Goal: Answer question/provide support: Share knowledge or assist other users

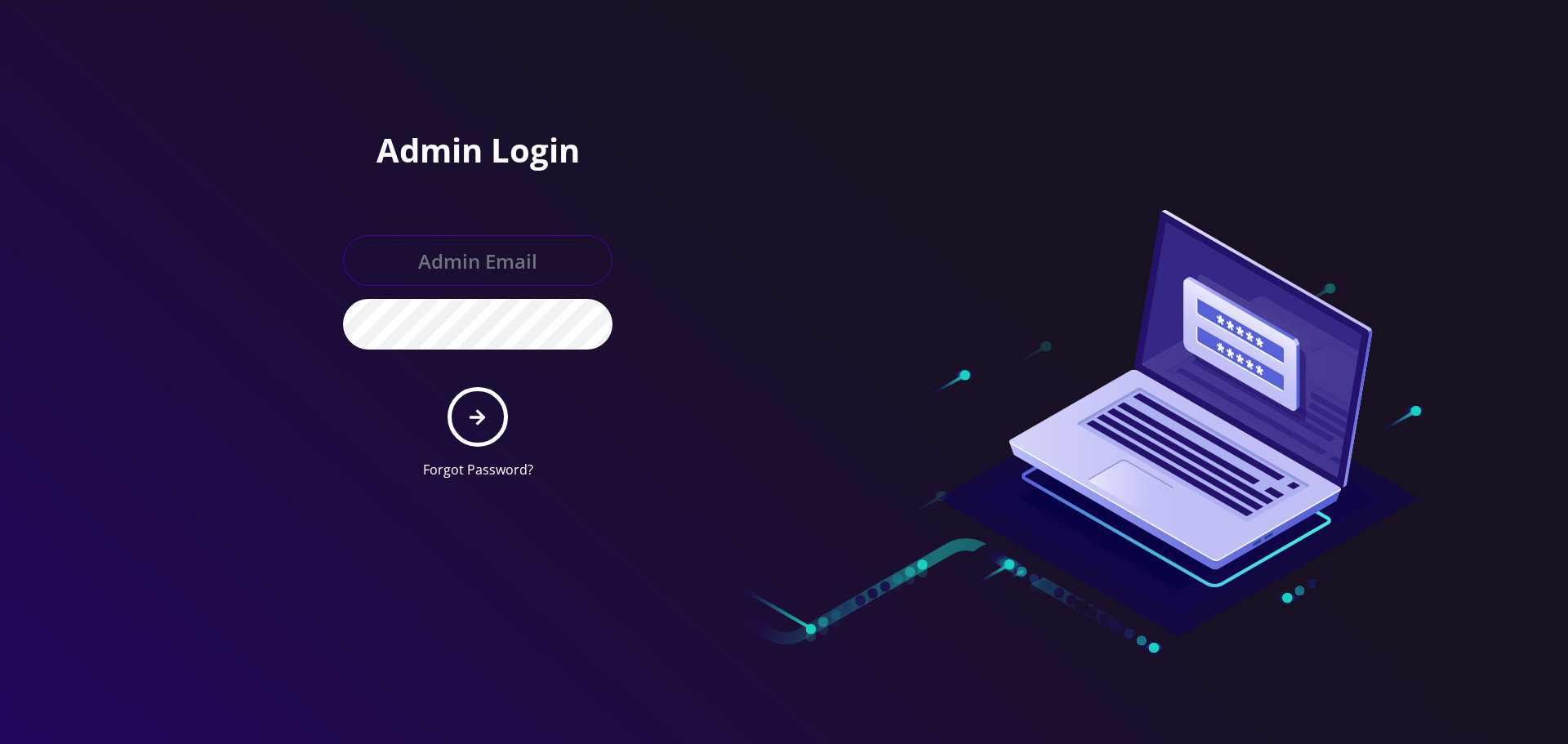
type input "[EMAIL_ADDRESS][DOMAIN_NAME]"
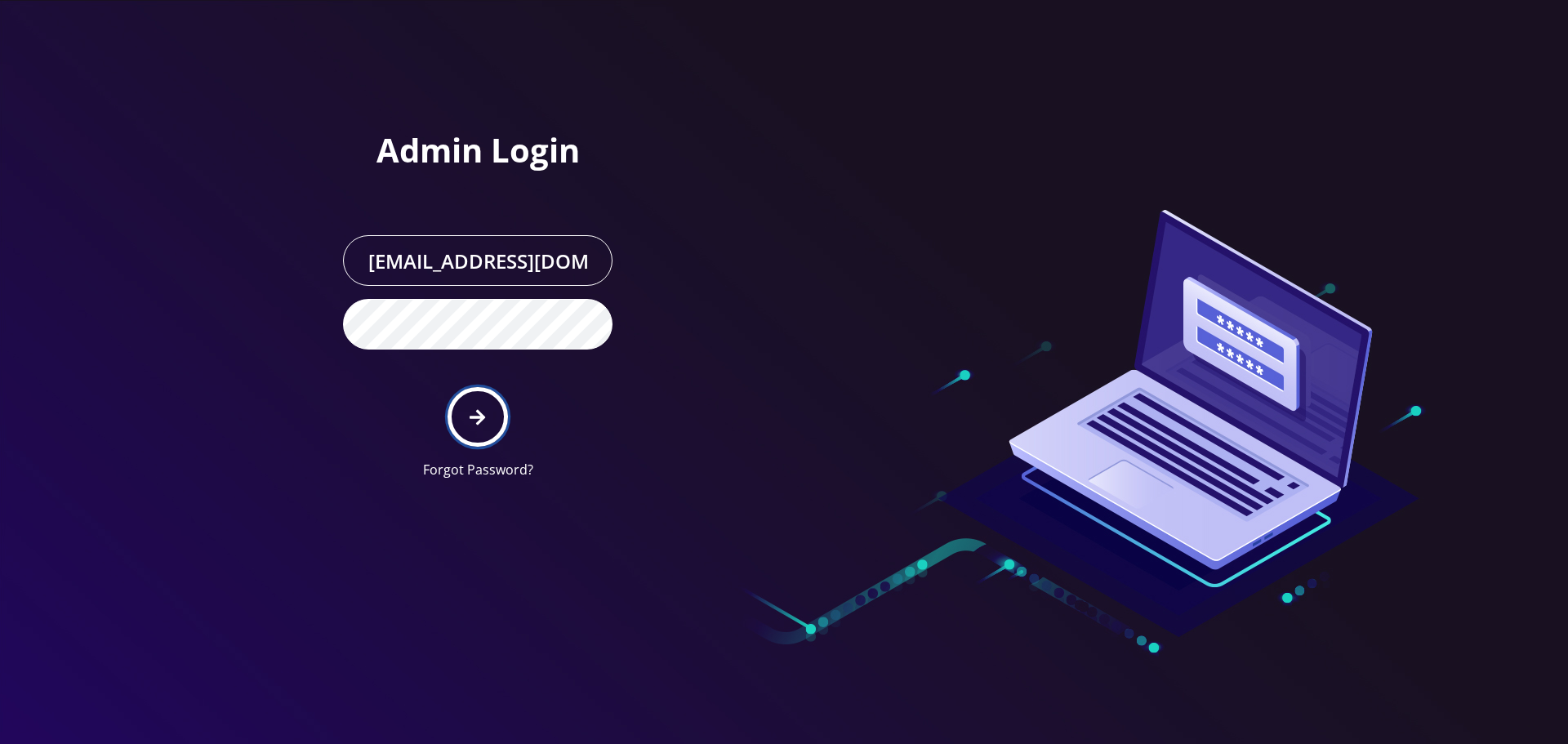
click at [477, 403] on button "submit" at bounding box center [477, 417] width 60 height 60
click at [240, 241] on div at bounding box center [784, 372] width 1568 height 744
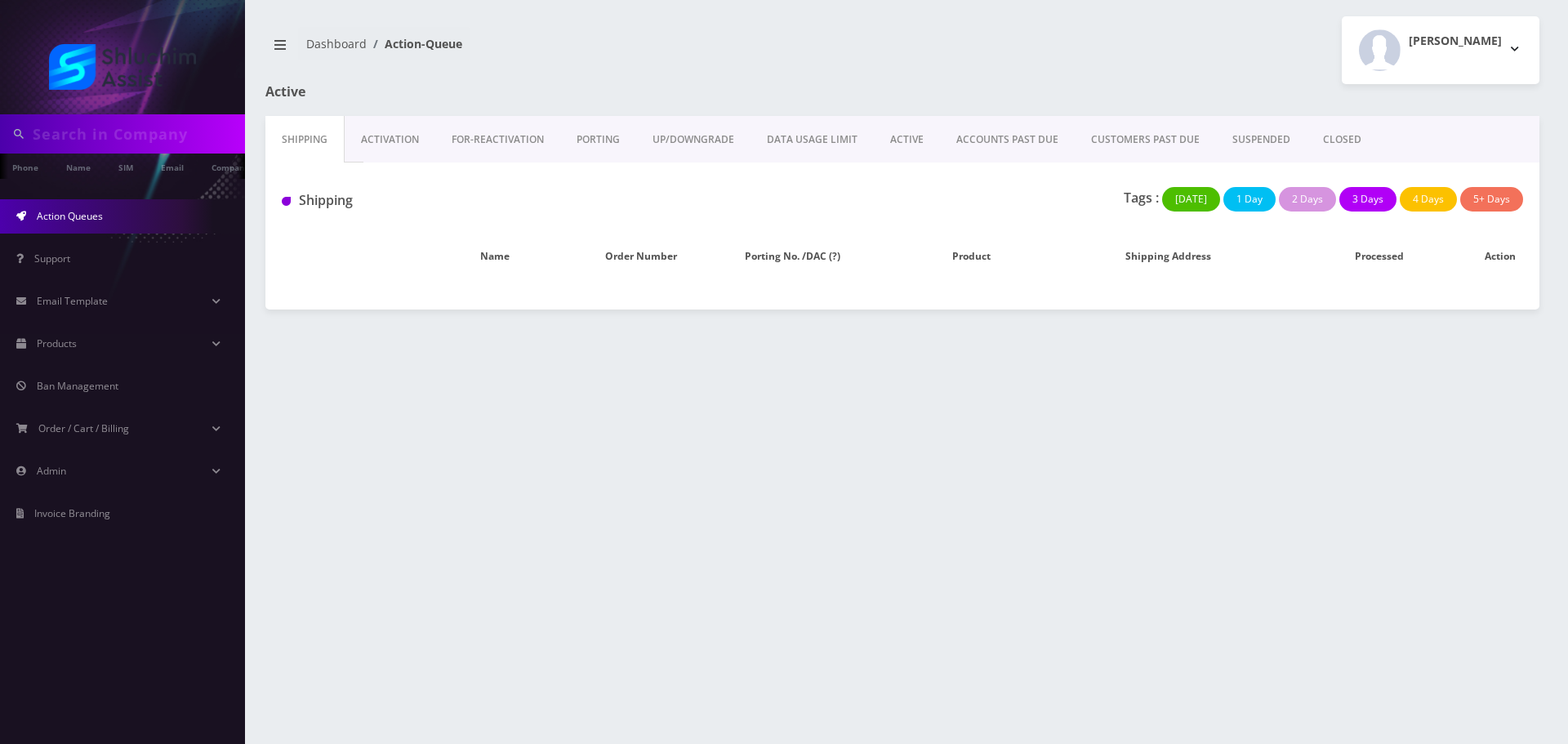
type input "[EMAIL_ADDRESS][DOMAIN_NAME]"
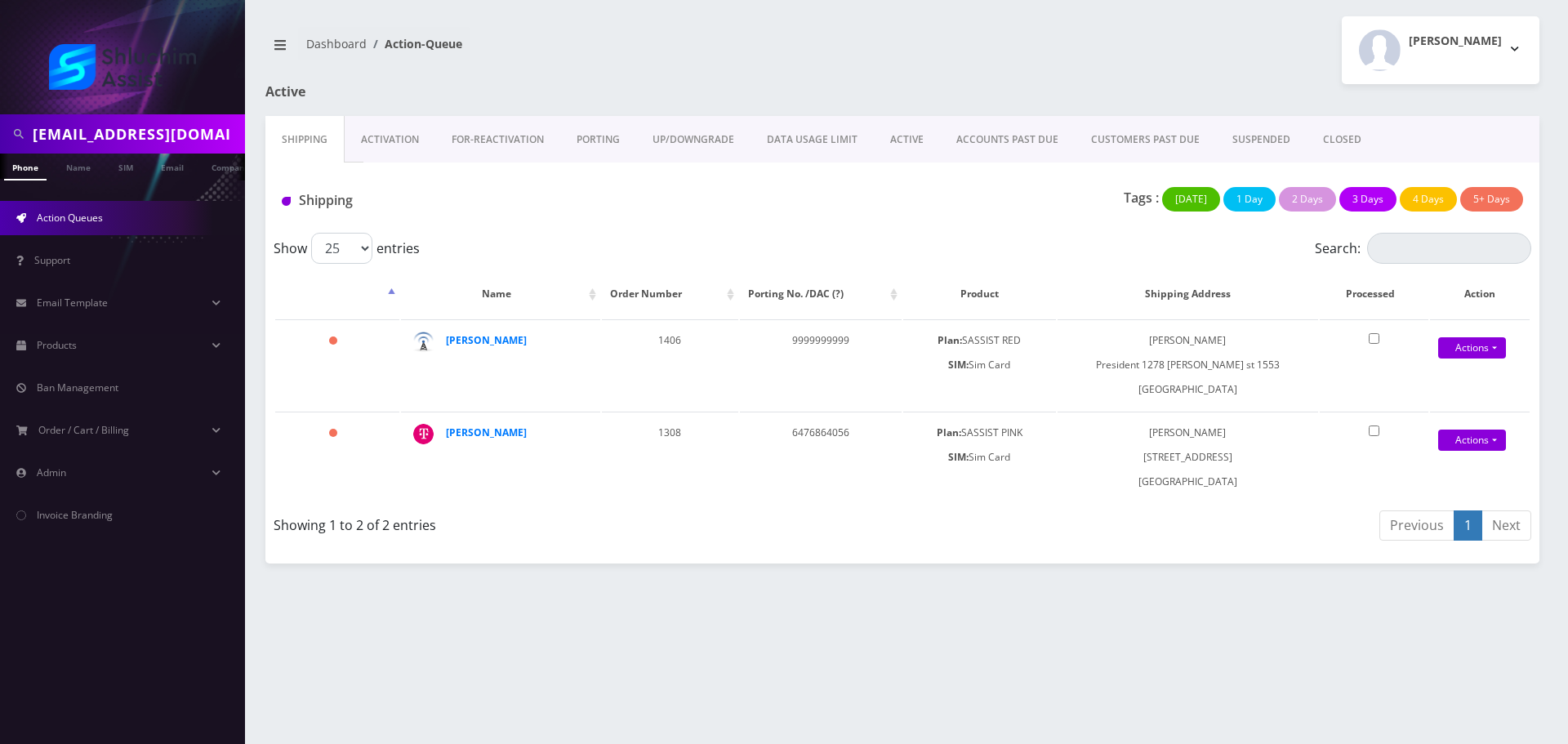
click at [166, 113] on div at bounding box center [123, 57] width 245 height 114
click at [164, 136] on input "sheinazimov@gmail.com" at bounding box center [137, 134] width 209 height 31
click at [164, 135] on input "sheinazimov@gmail.com" at bounding box center [137, 134] width 209 height 31
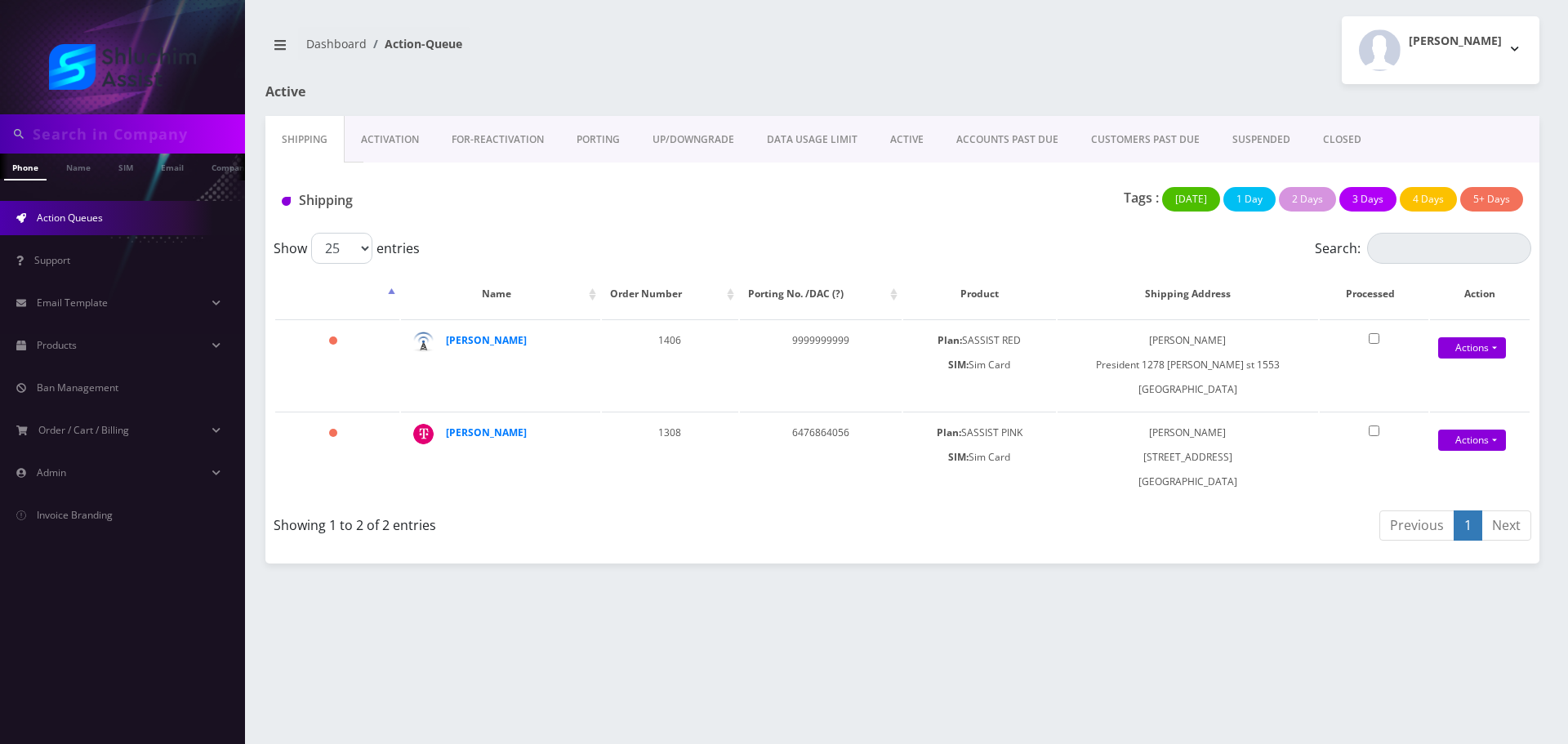
click at [1011, 140] on link "ACCOUNTS PAST DUE" at bounding box center [1007, 139] width 134 height 47
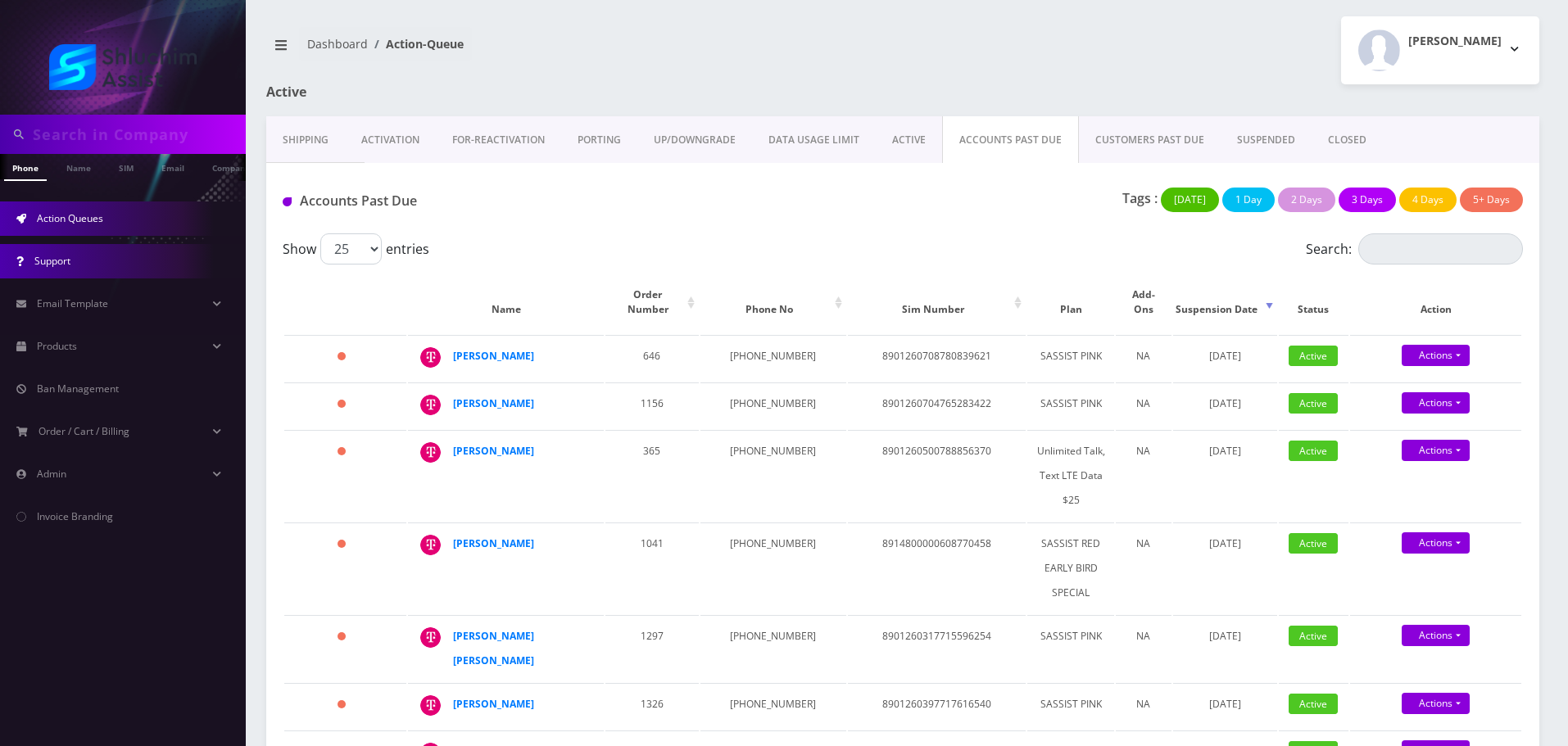
click at [129, 273] on link "Support" at bounding box center [123, 261] width 246 height 34
click at [125, 304] on link "Email Template" at bounding box center [123, 303] width 246 height 34
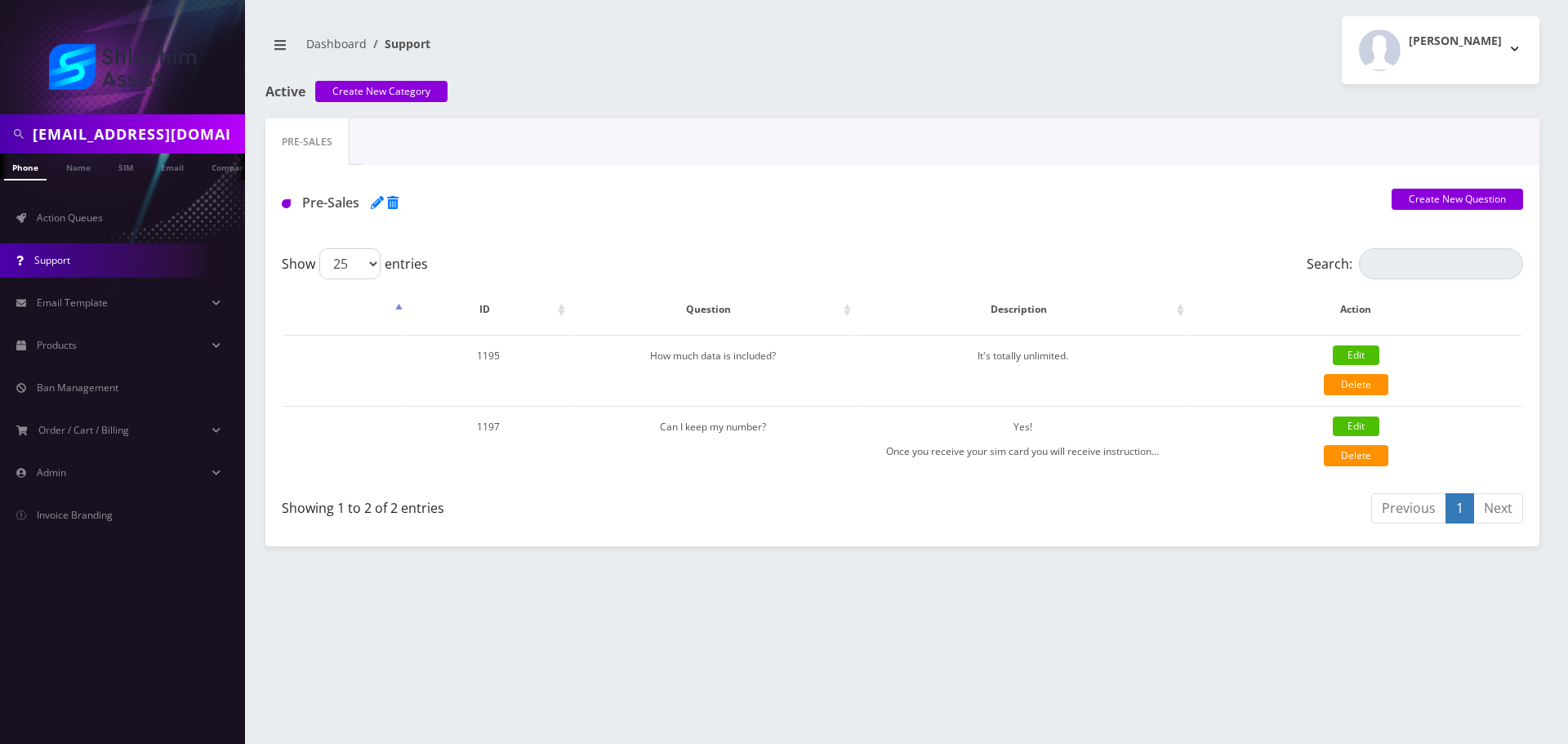
click at [98, 266] on link "Support" at bounding box center [123, 260] width 245 height 34
click at [104, 224] on link "Action Queues" at bounding box center [123, 217] width 245 height 34
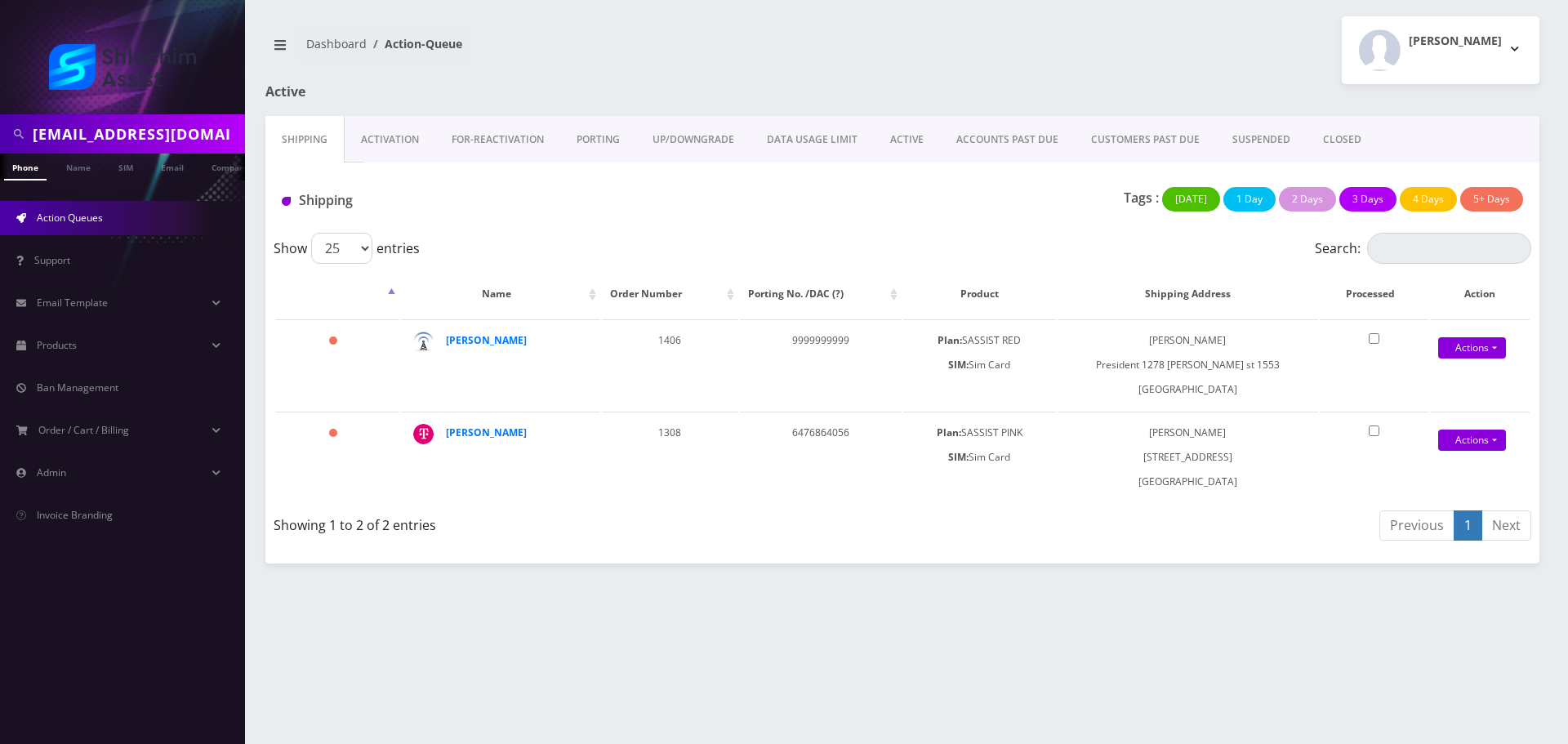
click at [546, 203] on h1 "Shipping" at bounding box center [481, 200] width 398 height 15
click at [981, 148] on link "ACCOUNTS PAST DUE" at bounding box center [1007, 139] width 134 height 47
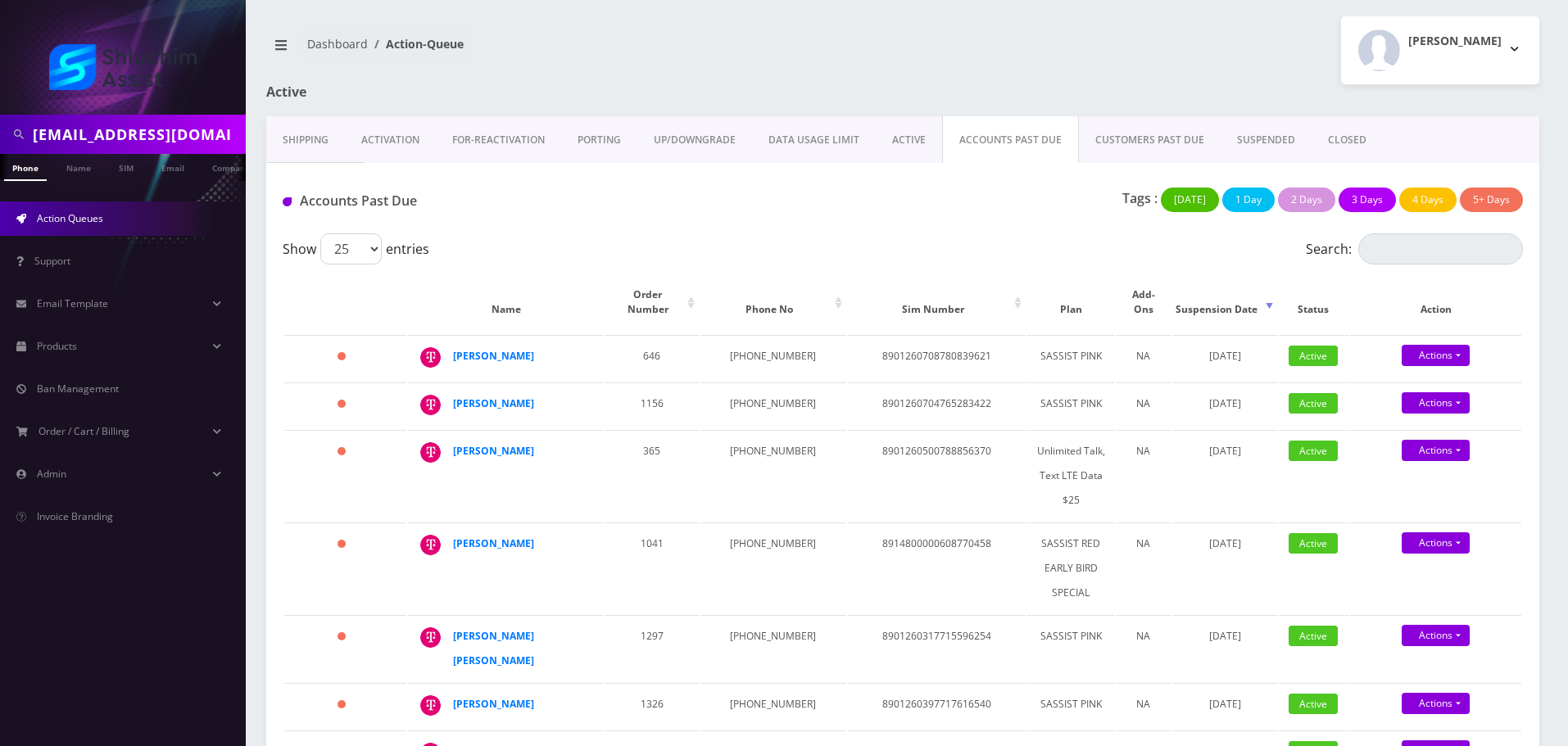
click at [751, 212] on div "Tags : Today 1 Day 2 Days 3 Days 4 Days 5+ Days" at bounding box center [1113, 204] width 843 height 34
click at [663, 386] on td "1156" at bounding box center [652, 405] width 93 height 46
click at [741, 389] on td "929-583-7599" at bounding box center [773, 405] width 145 height 46
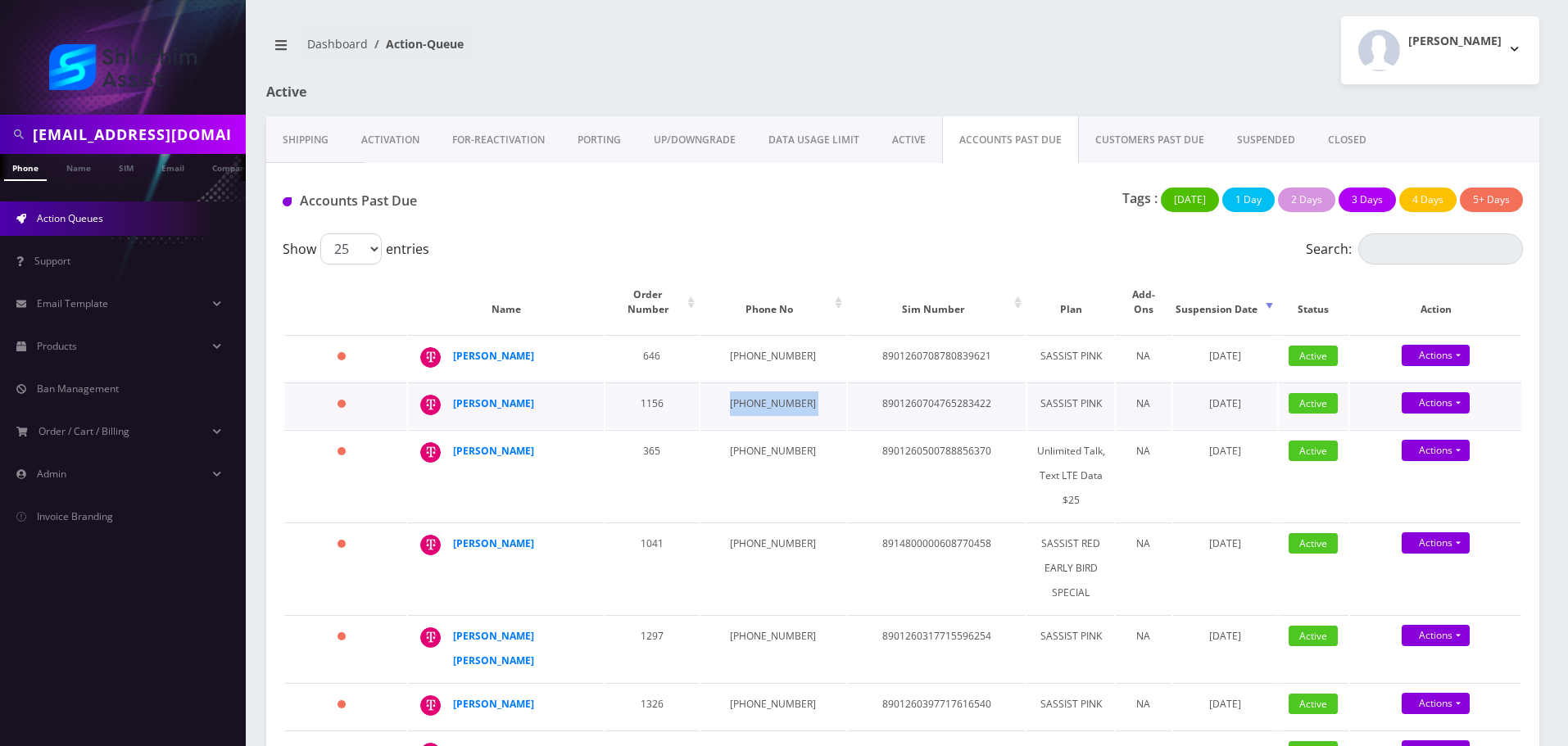
copy td "929-583-7599"
click at [749, 335] on td "347-873-3735" at bounding box center [773, 357] width 145 height 46
click at [753, 341] on td "347-873-3735" at bounding box center [773, 357] width 145 height 46
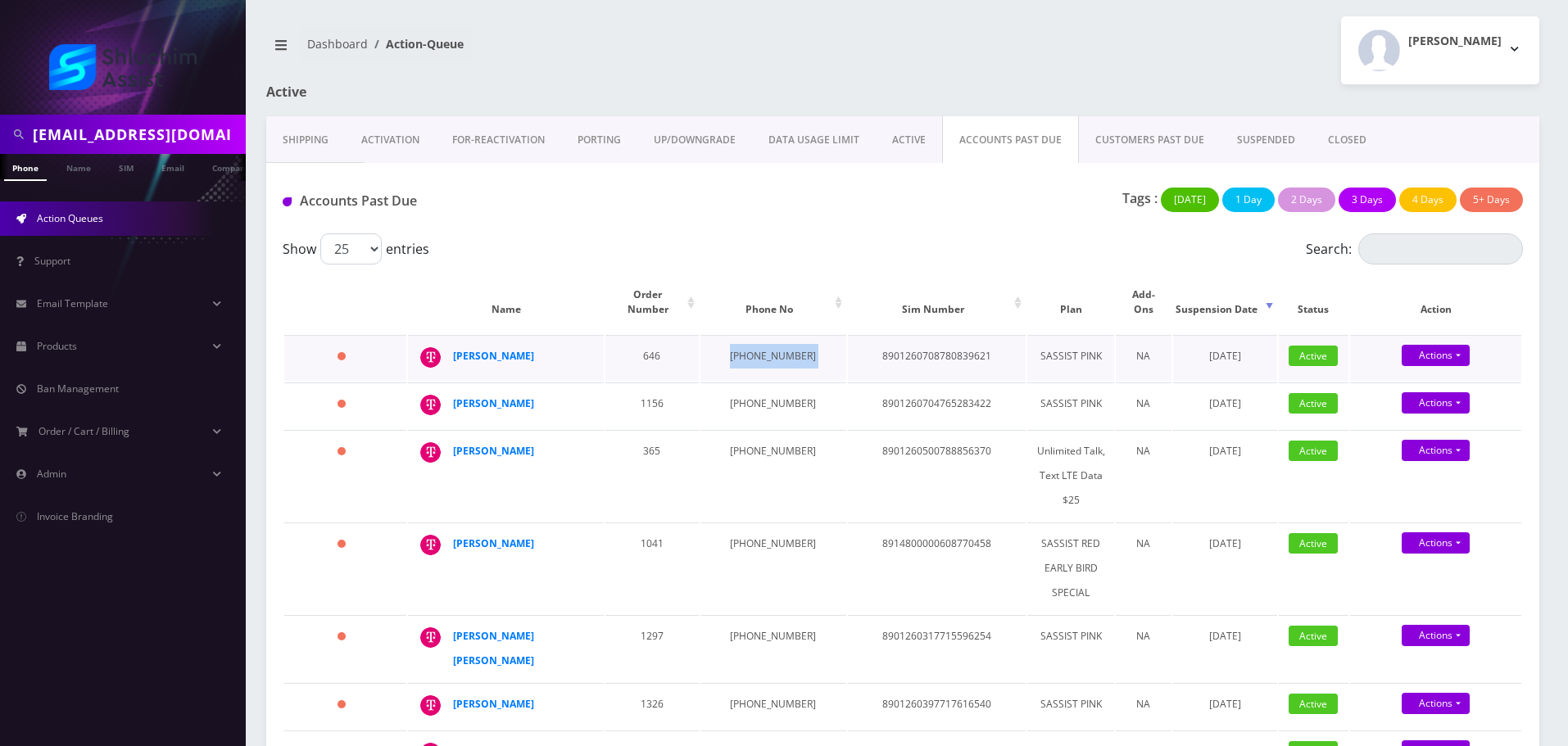
copy td "347-873-3735"
drag, startPoint x: 573, startPoint y: 385, endPoint x: 443, endPoint y: 388, distance: 130.0
click at [587, 391] on div "Menachem Rappaport" at bounding box center [587, 391] width 0 height 0
copy div "Menachem Rappaport"
click at [473, 396] on strong "Menachem Rappaport" at bounding box center [493, 403] width 81 height 14
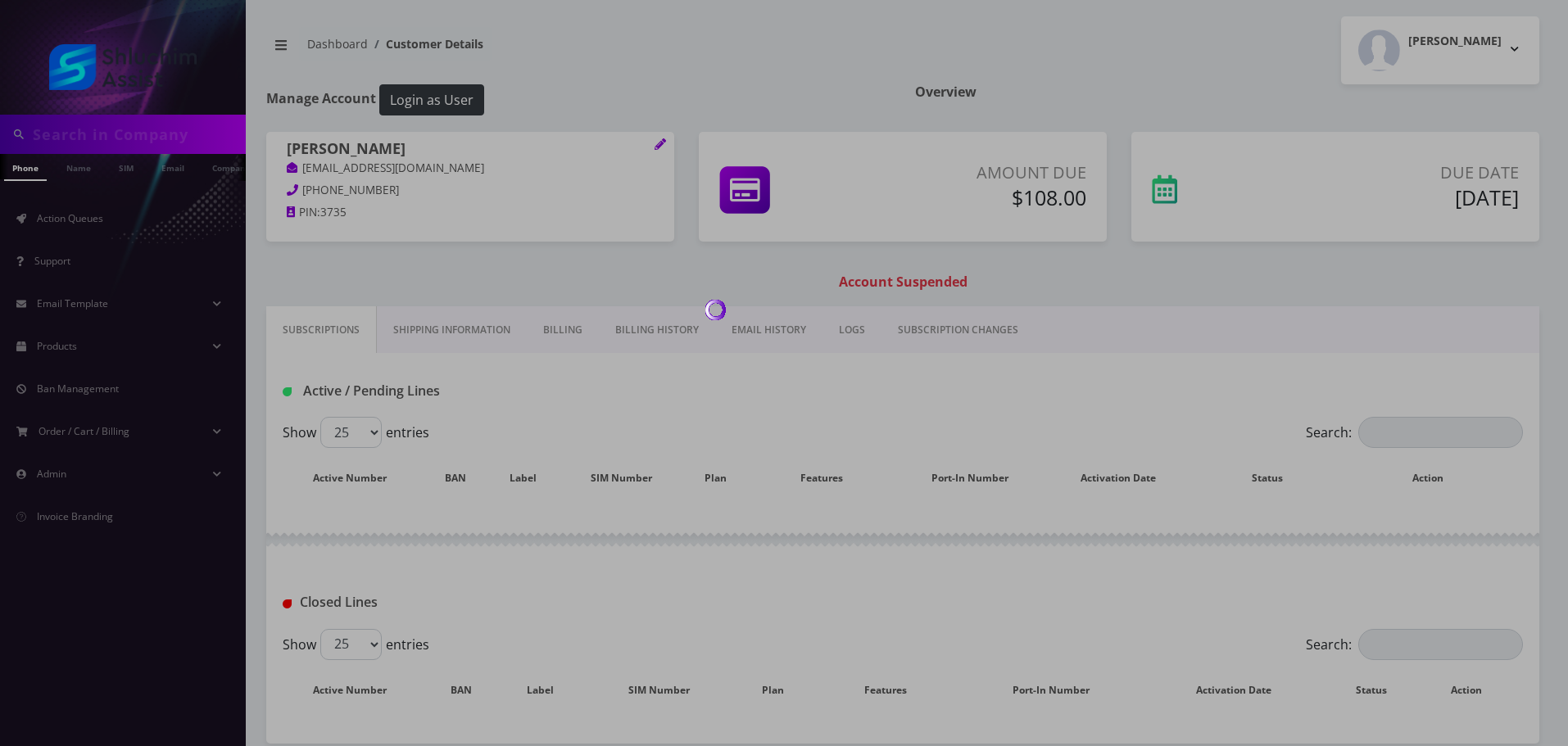
type input "sheinazimov@gmail.com"
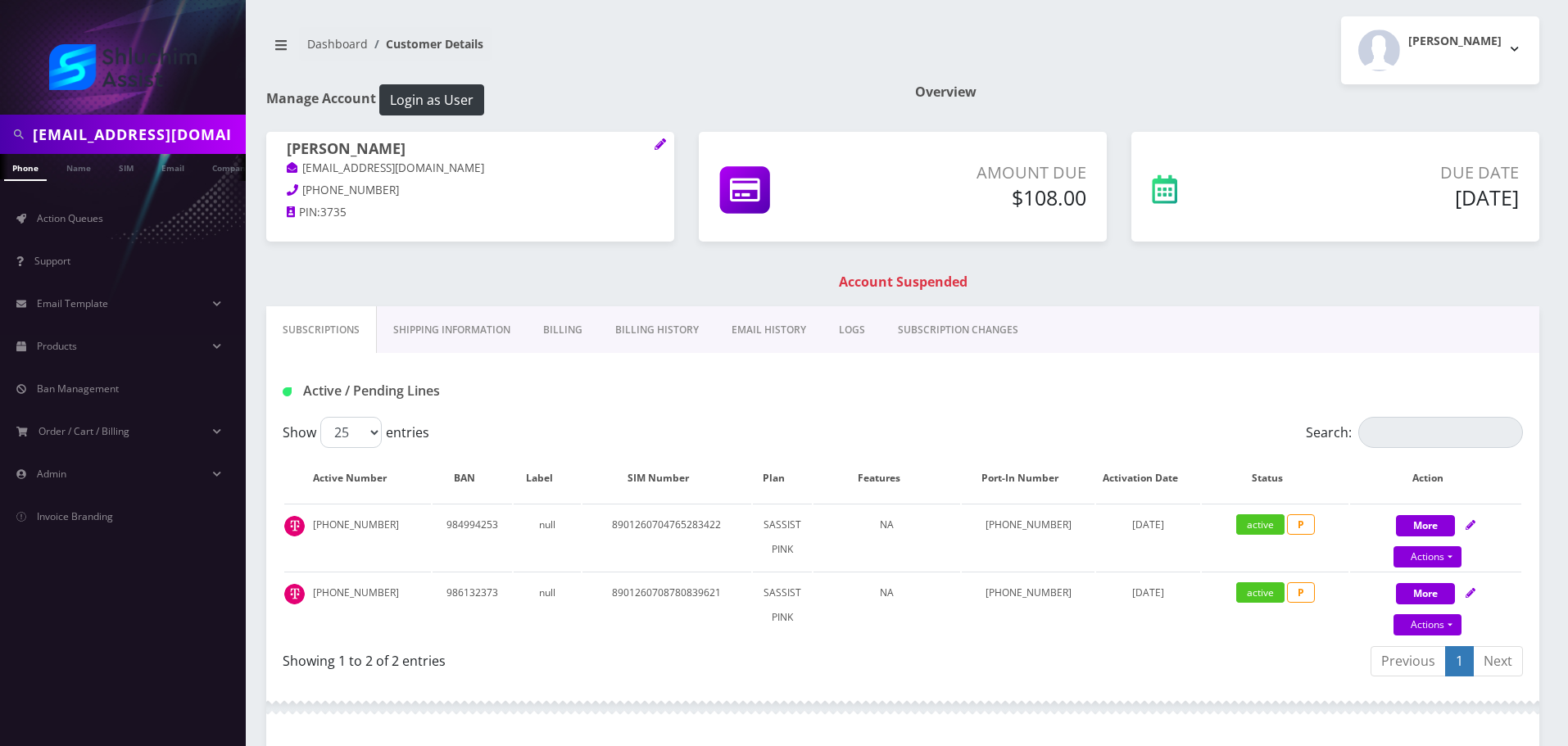
click at [621, 336] on body "sheinazimov@gmail.com Phone Name SIM Email Company Customer Action Queues Suppo…" at bounding box center [784, 533] width 1568 height 1066
click at [621, 336] on link "Billing History" at bounding box center [657, 329] width 116 height 47
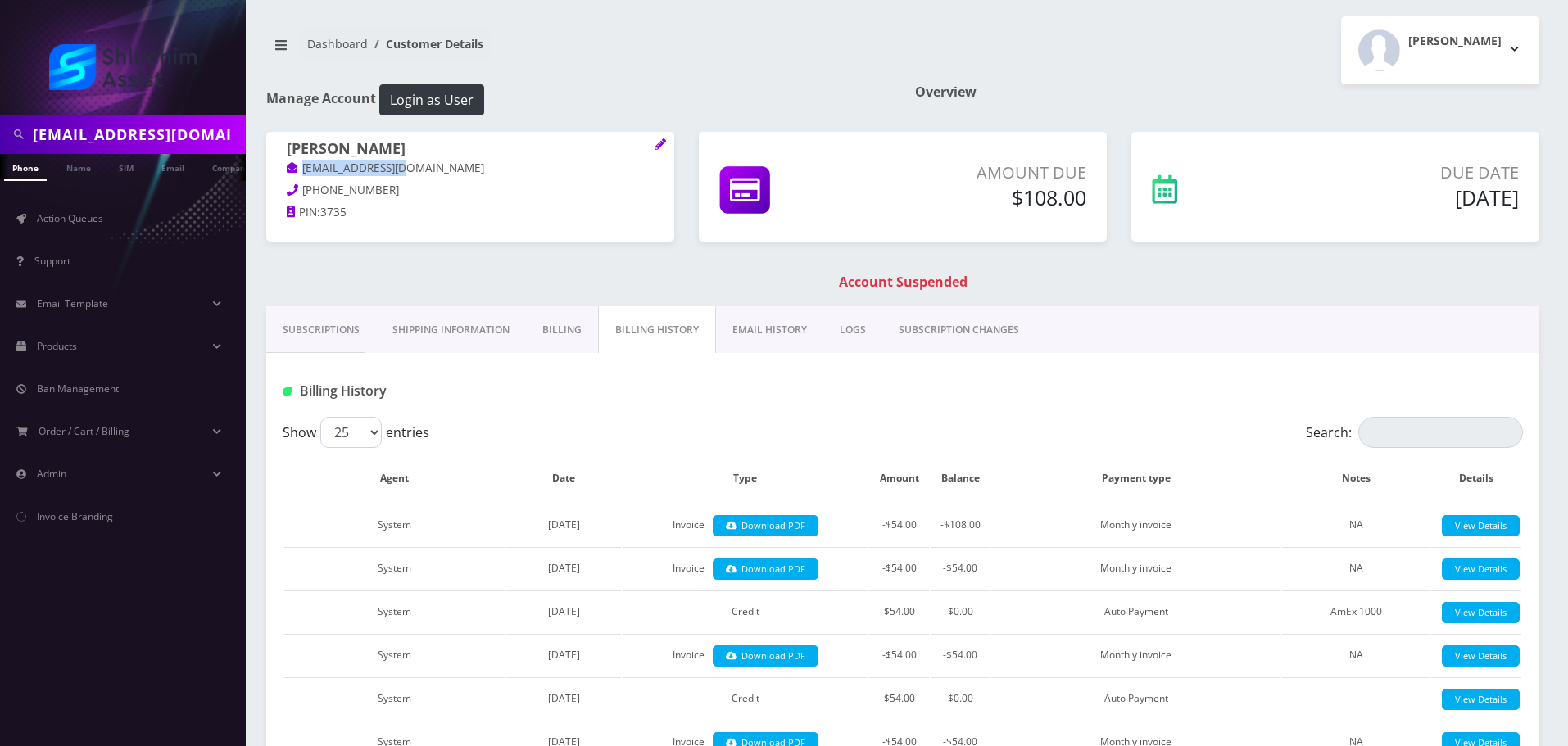
drag, startPoint x: 447, startPoint y: 166, endPoint x: 276, endPoint y: 166, distance: 171.0
click at [276, 166] on div "Menachem Rappaport menrapp@gmail.com 347-873-3735 PIN: 3735" at bounding box center [470, 183] width 408 height 103
copy link "menrapp@gmail.com"
click at [736, 322] on link "EMAIL HISTORY" at bounding box center [769, 329] width 108 height 47
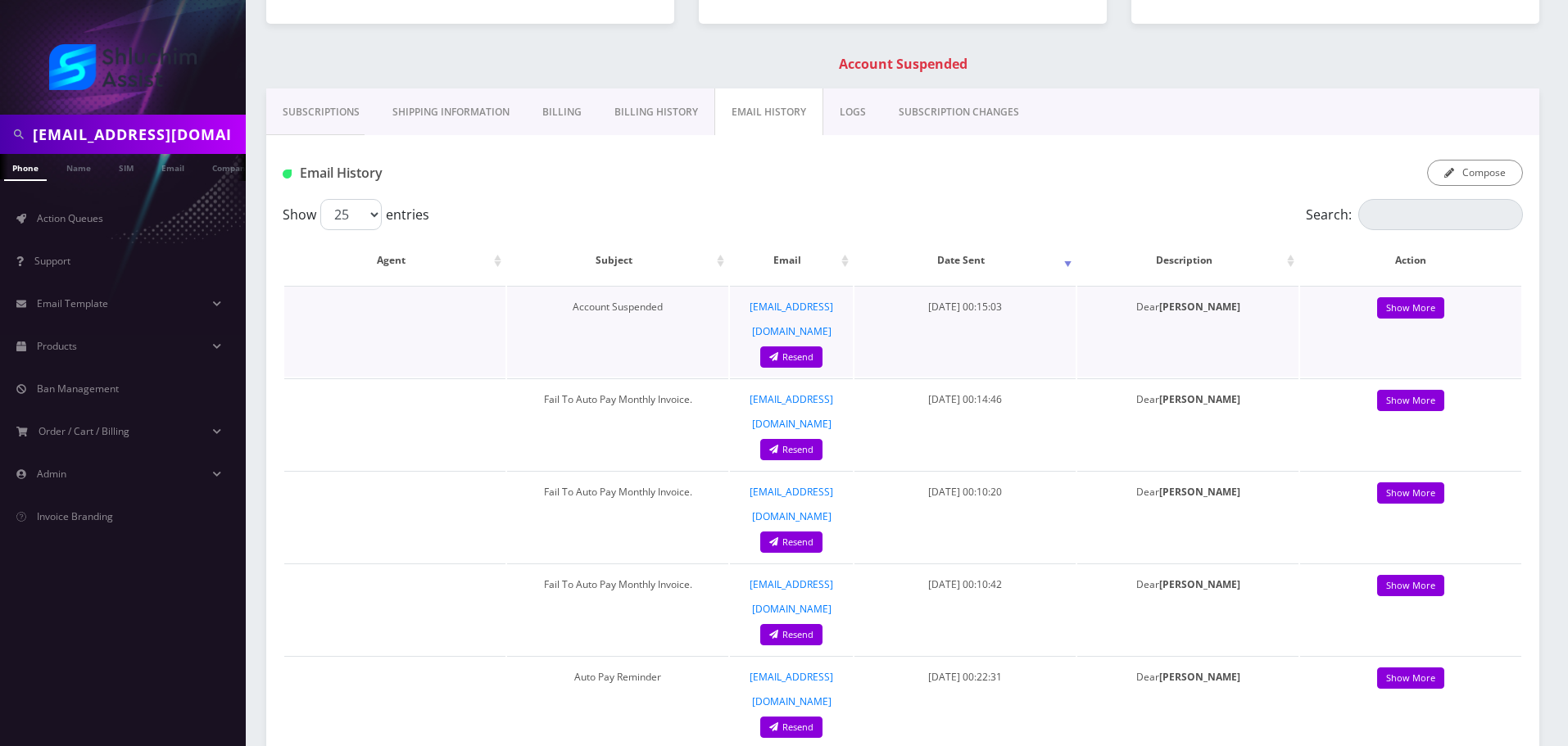
scroll to position [246, 0]
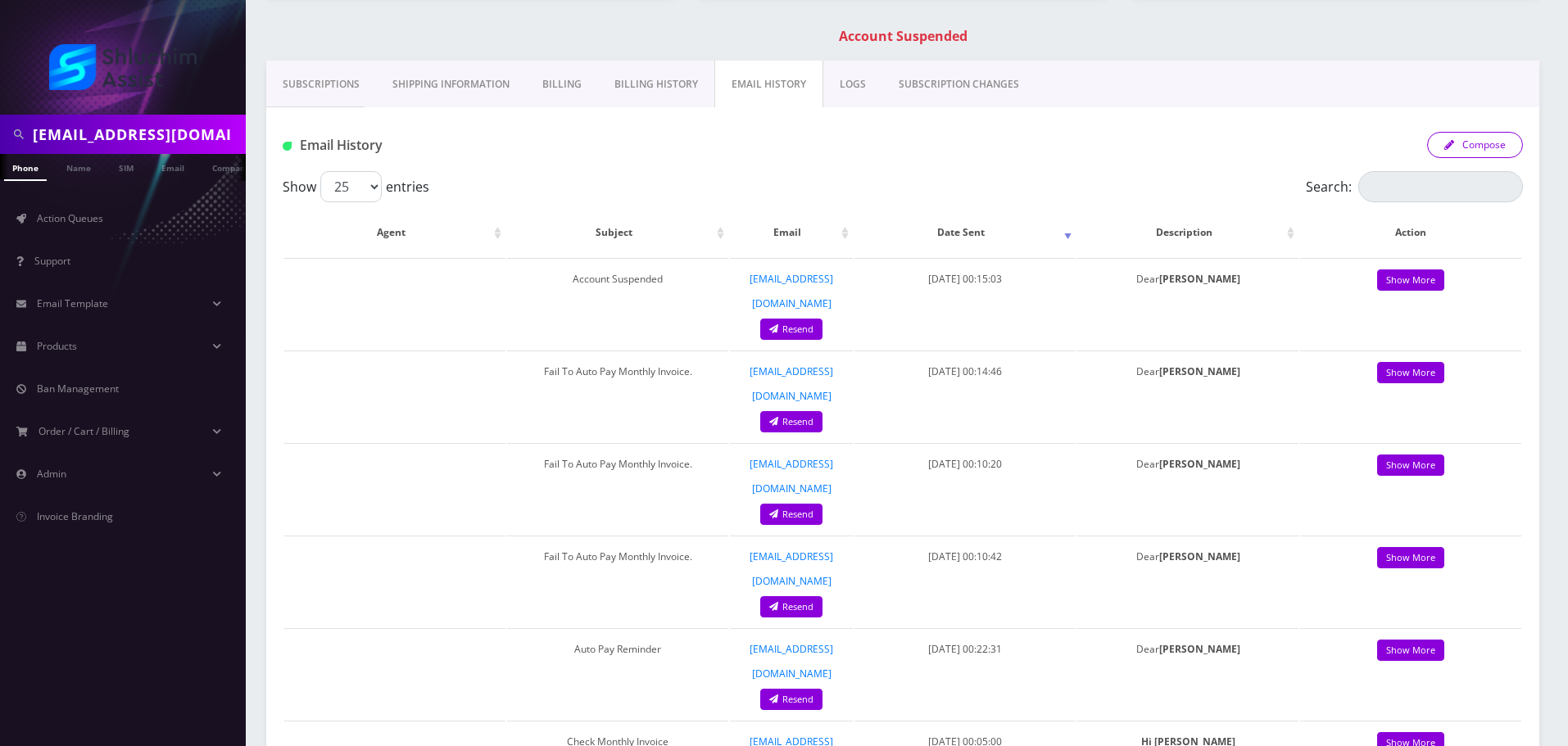
click at [1485, 140] on button "Compose" at bounding box center [1474, 144] width 96 height 26
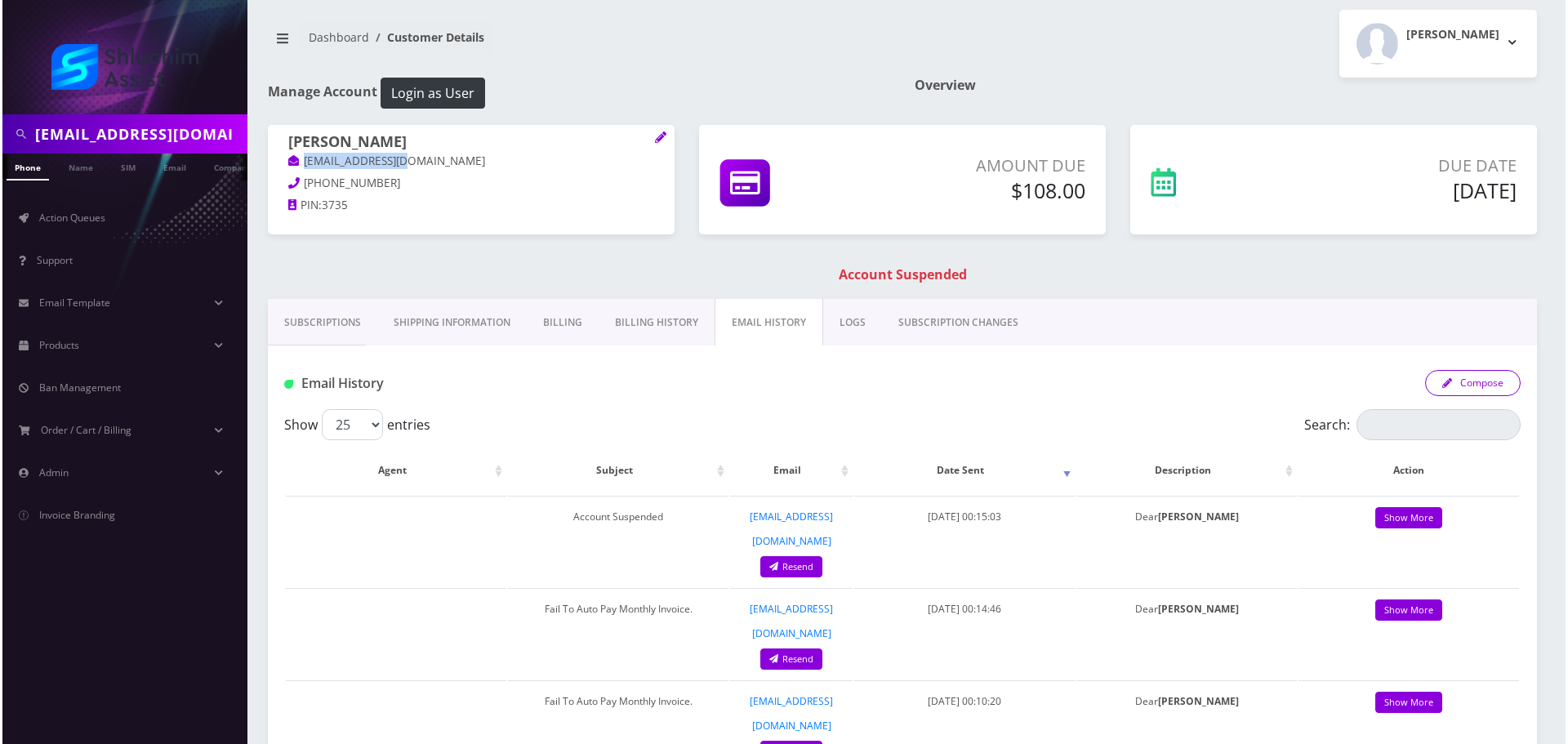
scroll to position [0, 0]
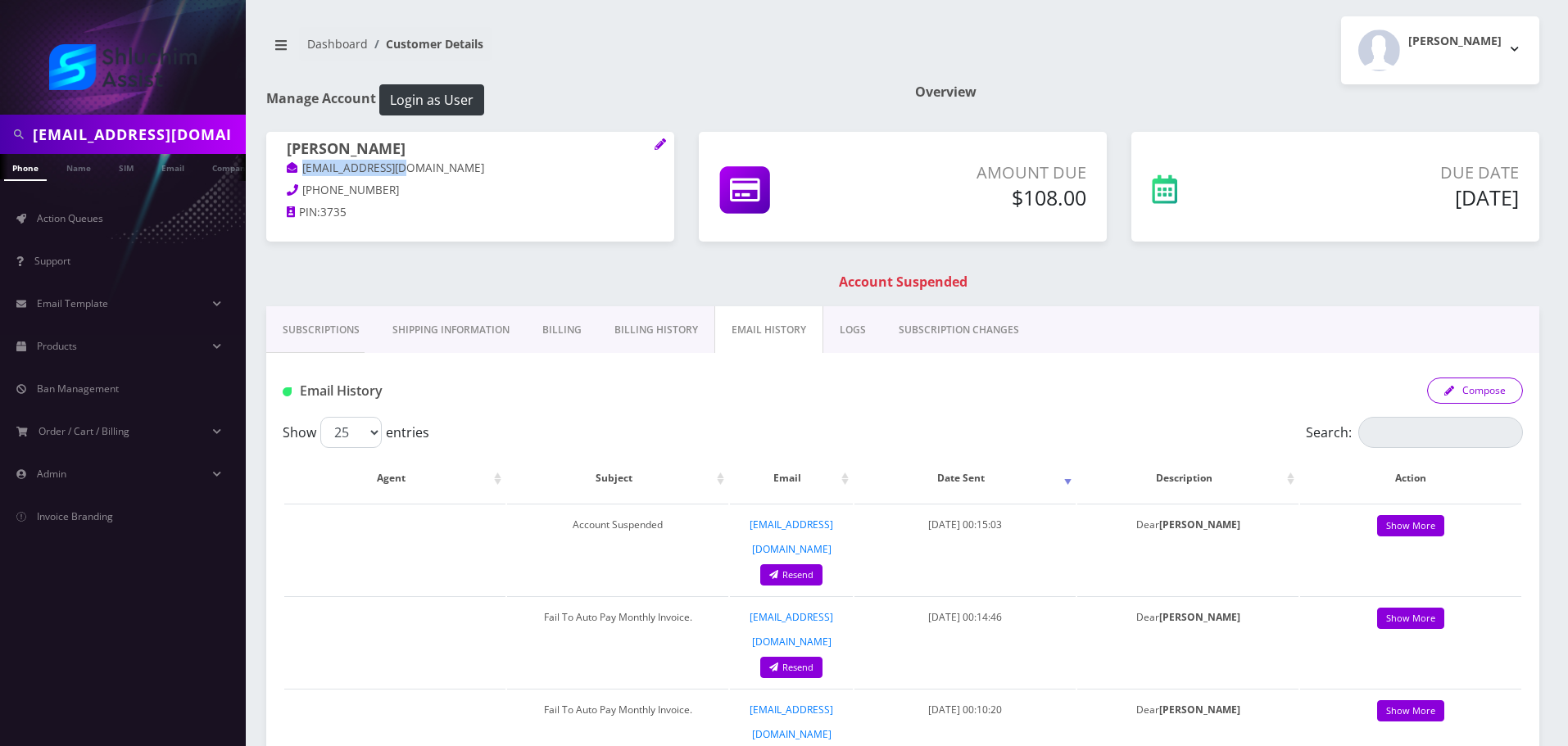
click at [1476, 391] on button "Compose" at bounding box center [1474, 390] width 96 height 26
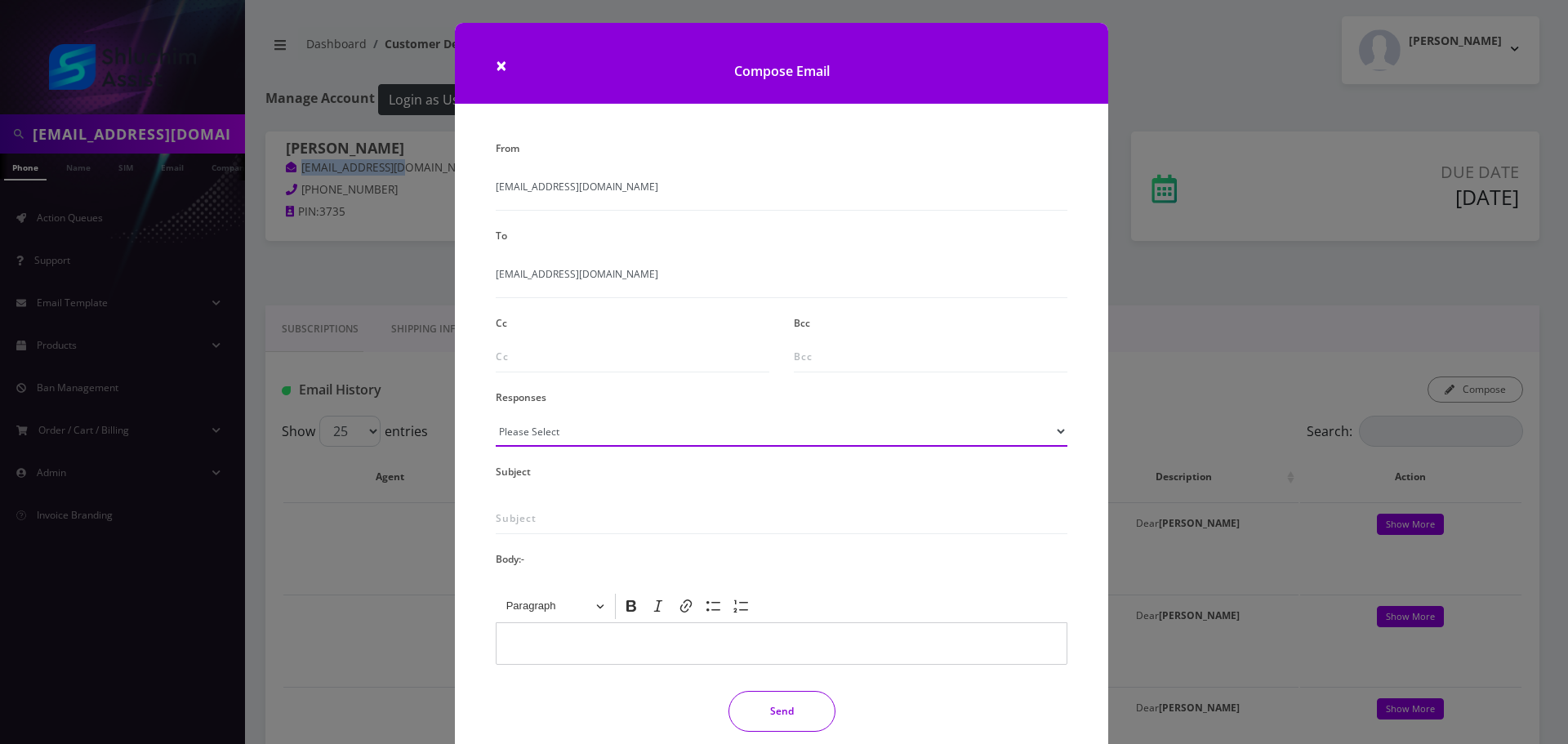
click at [620, 436] on select "Please Select TMobile port Unable to activate CH Pickup Past Due Pick up follow…" at bounding box center [782, 431] width 572 height 31
select select "29"
click at [496, 415] on select "Please Select TMobile port Unable to activate CH Pickup Past Due Pick up follow…" at bounding box center [782, 431] width 572 height 31
type input "Subject: URGENT Action Required: Past Due Payment for Shluchim Assist"
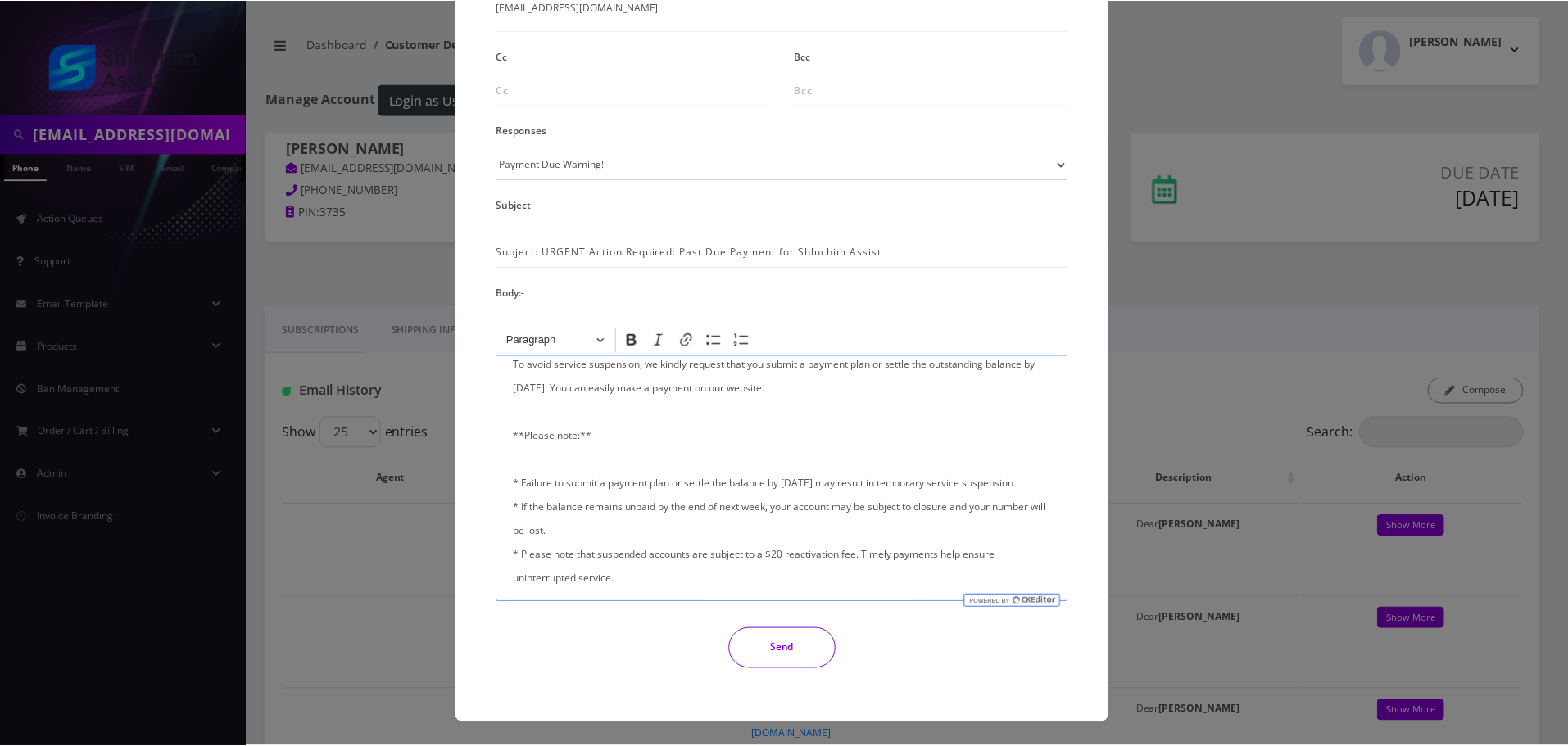
scroll to position [390, 0]
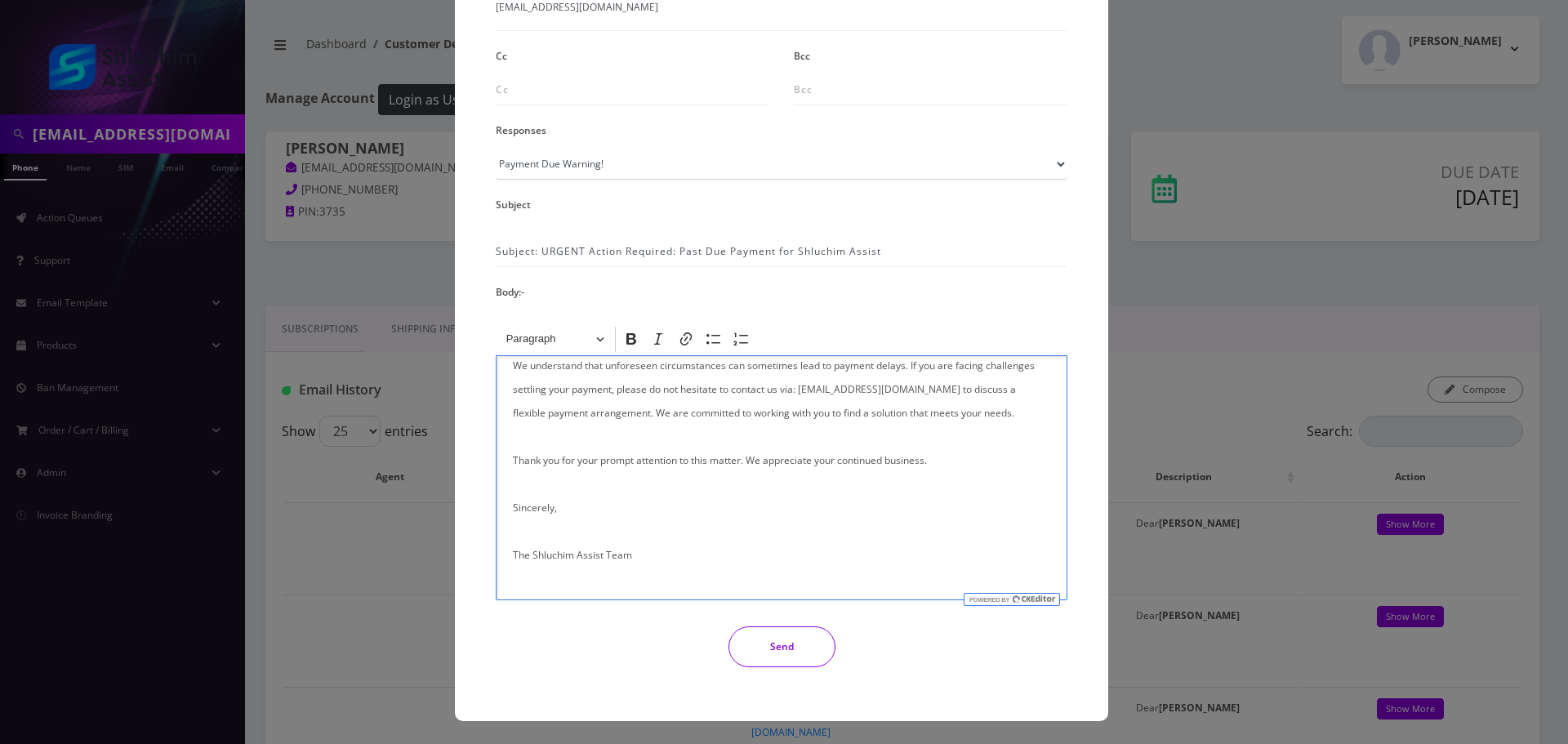
click at [791, 651] on button "Send" at bounding box center [782, 646] width 107 height 41
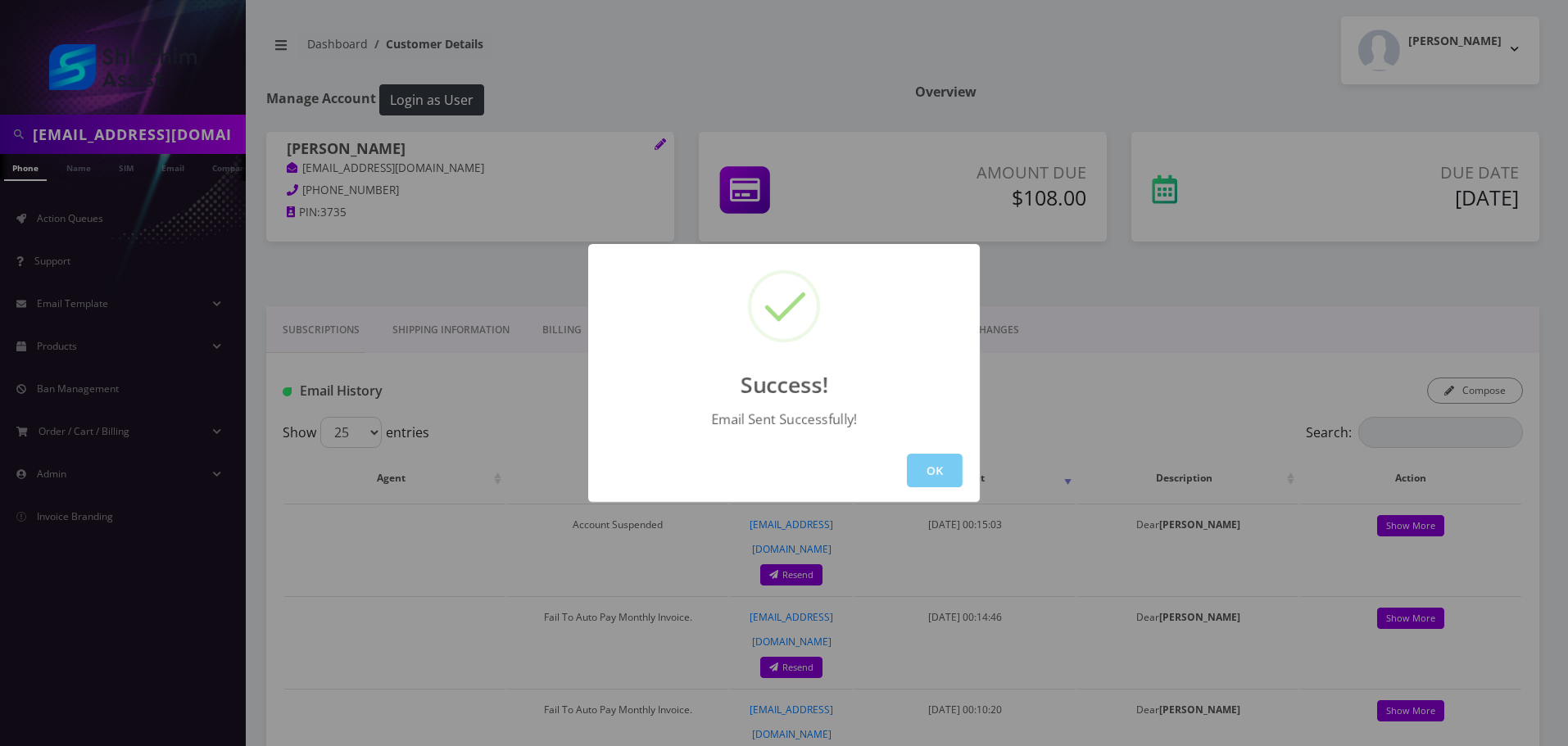
click at [913, 473] on button "OK" at bounding box center [934, 470] width 55 height 34
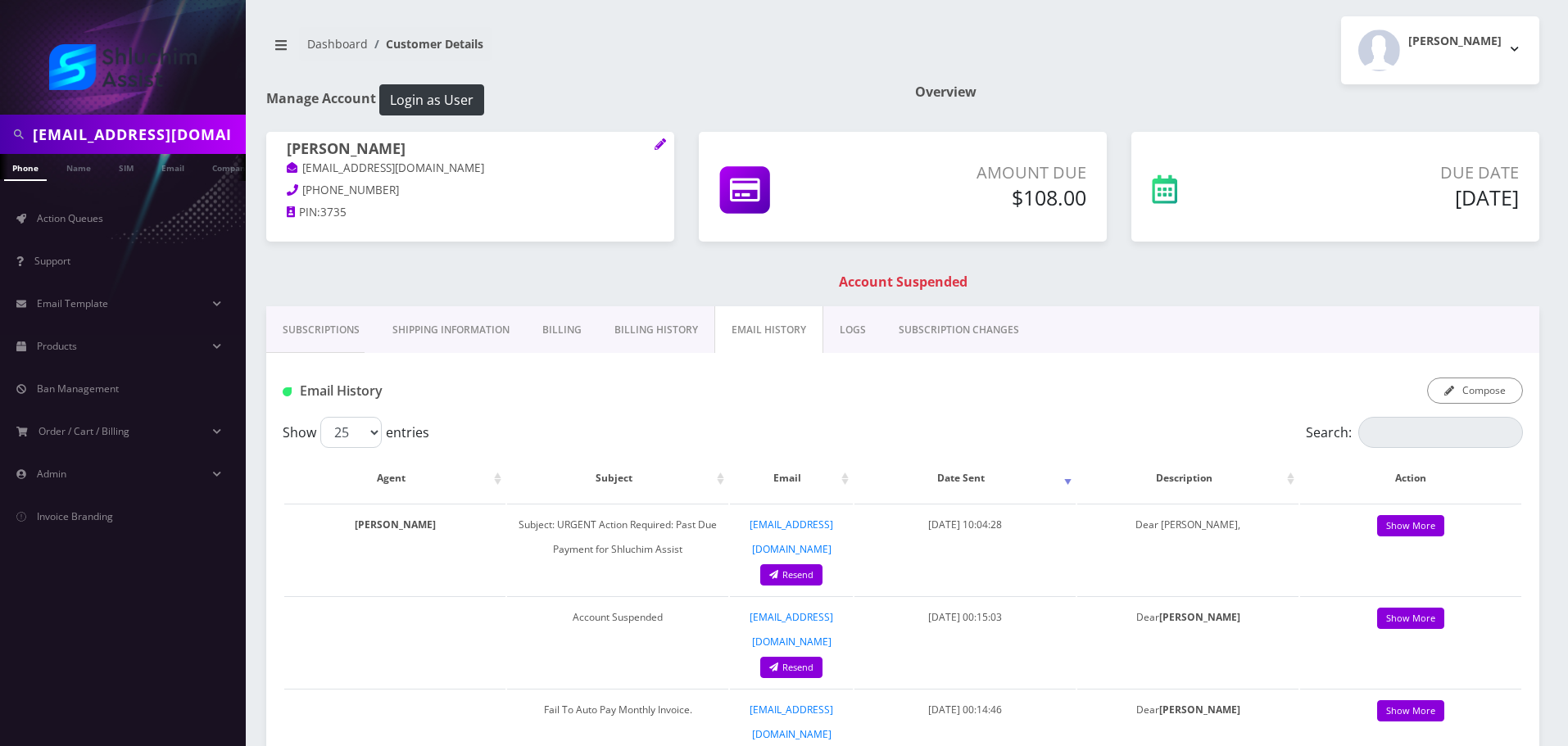
click at [175, 134] on input "sheinazimov@gmail.com" at bounding box center [138, 135] width 209 height 31
paste input "lysteinmetz"
type input "lysteinmetz@gmail.com"
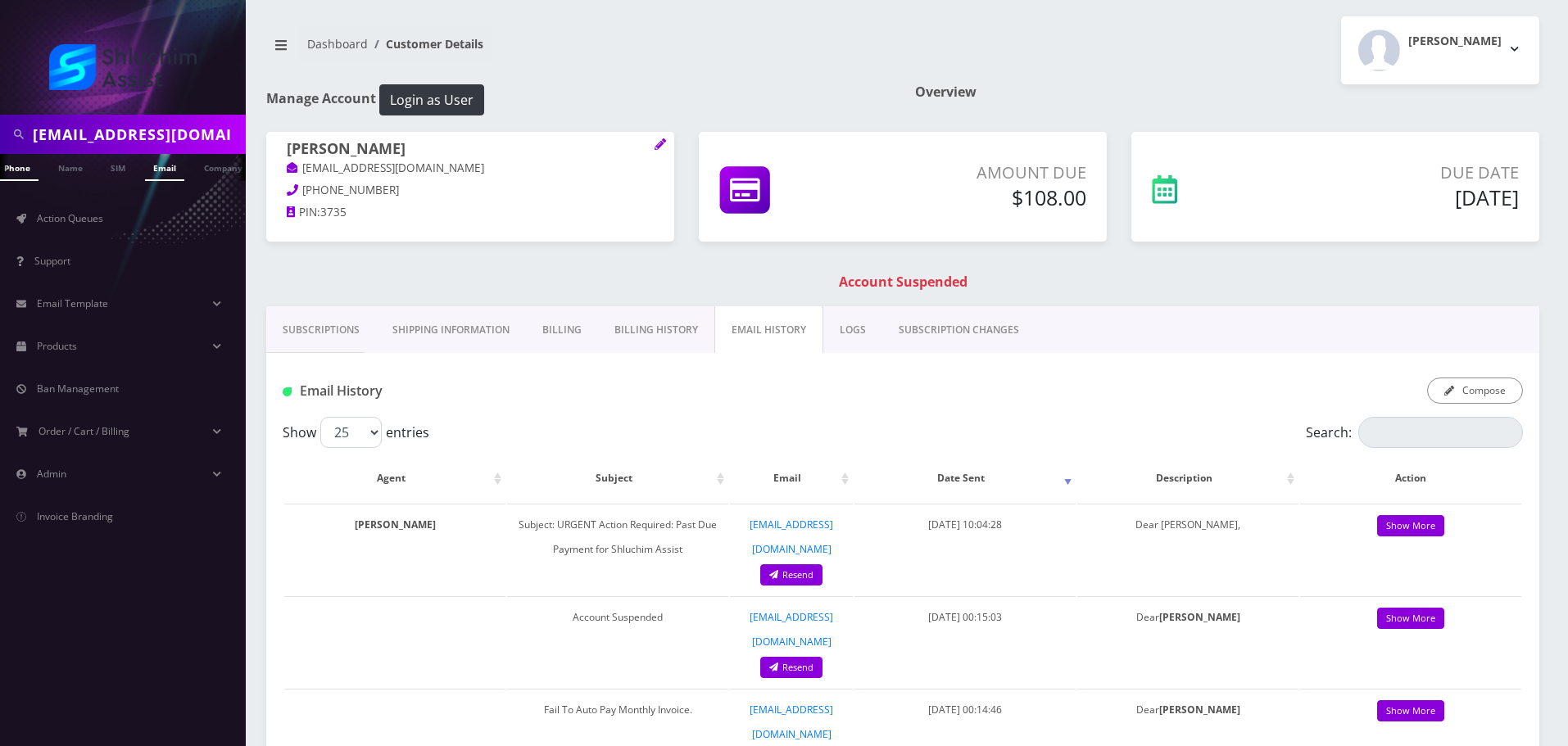
click at [167, 171] on link "Email" at bounding box center [165, 168] width 40 height 27
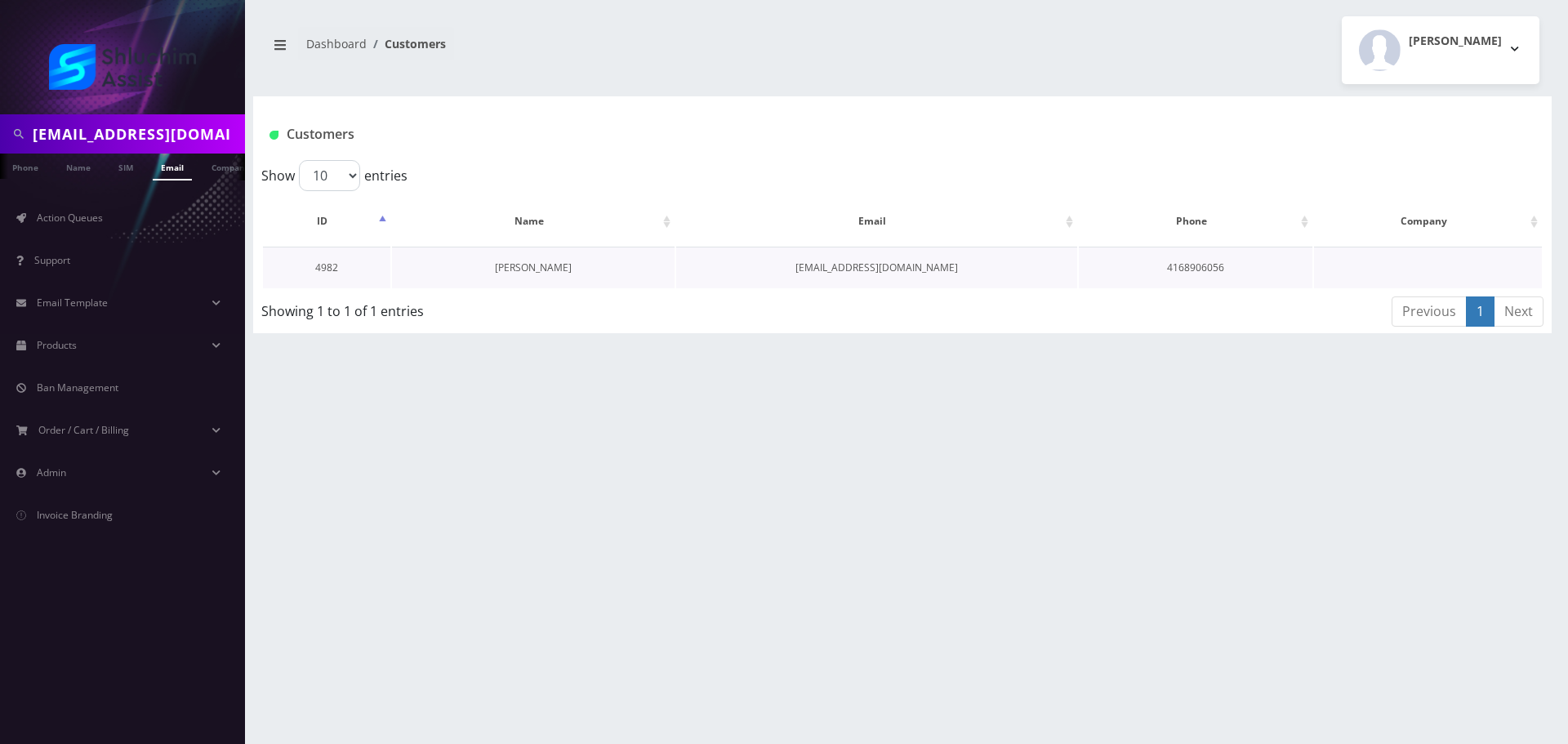
click at [540, 271] on link "[PERSON_NAME]" at bounding box center [532, 268] width 76 height 14
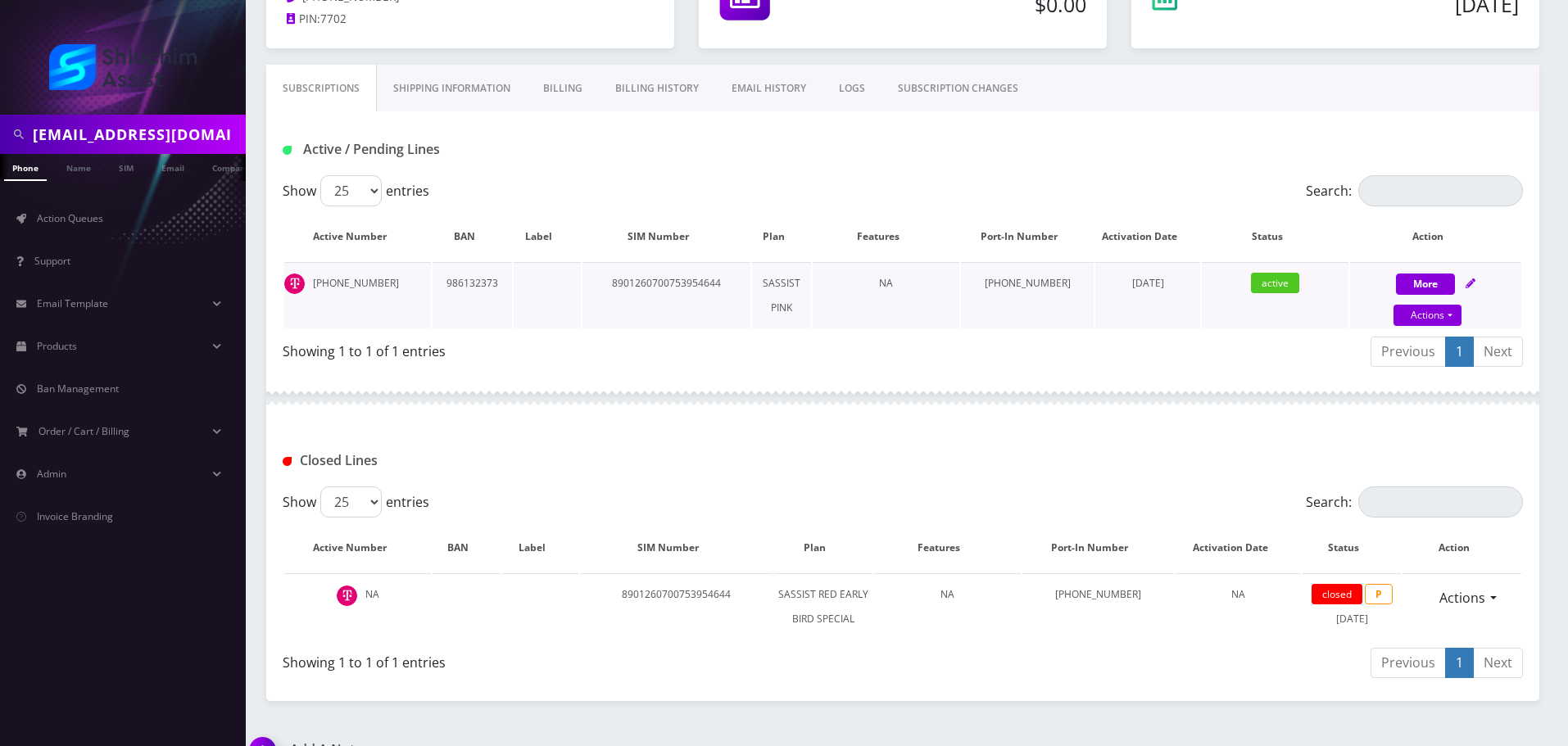
scroll to position [145, 0]
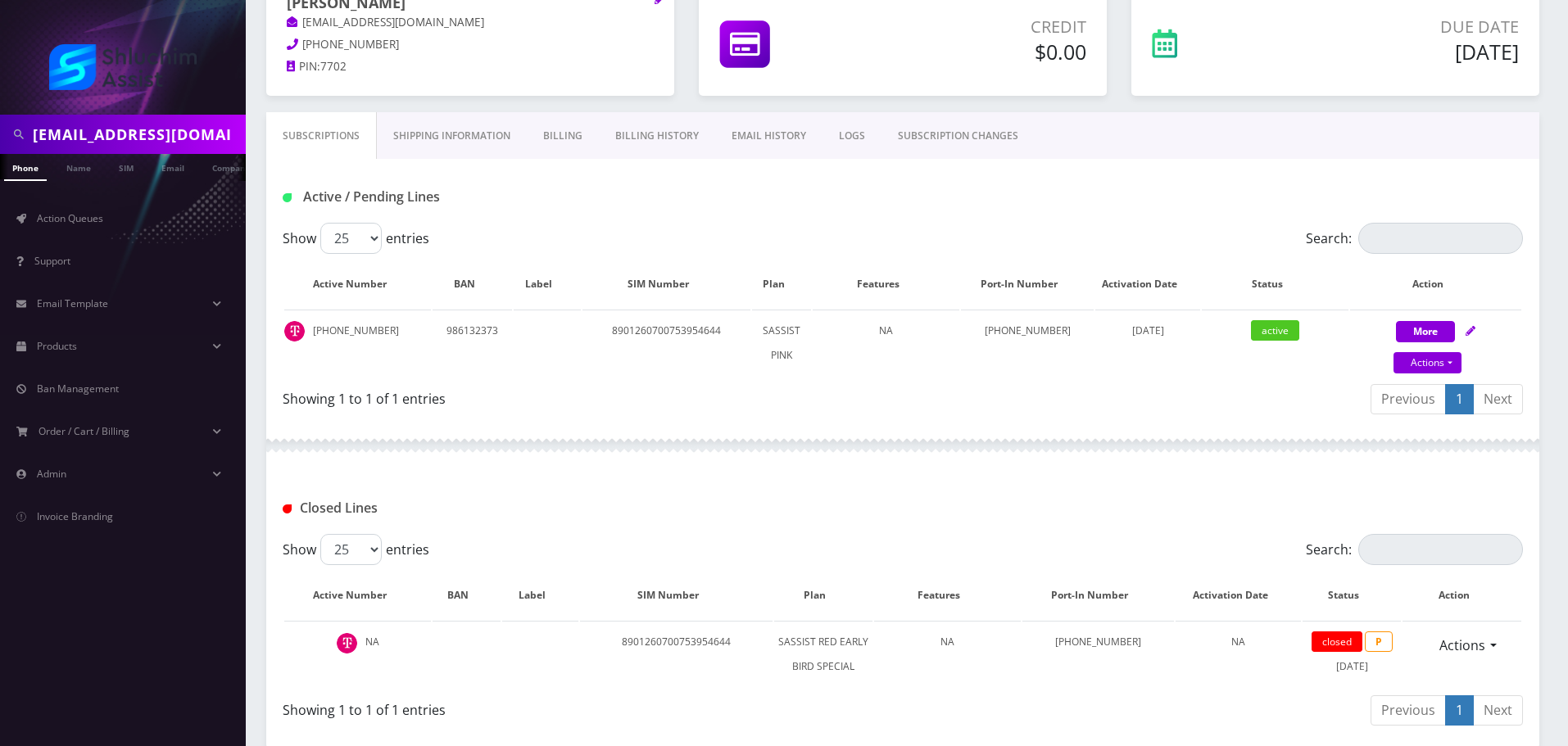
click at [761, 117] on link "EMAIL HISTORY" at bounding box center [768, 136] width 108 height 47
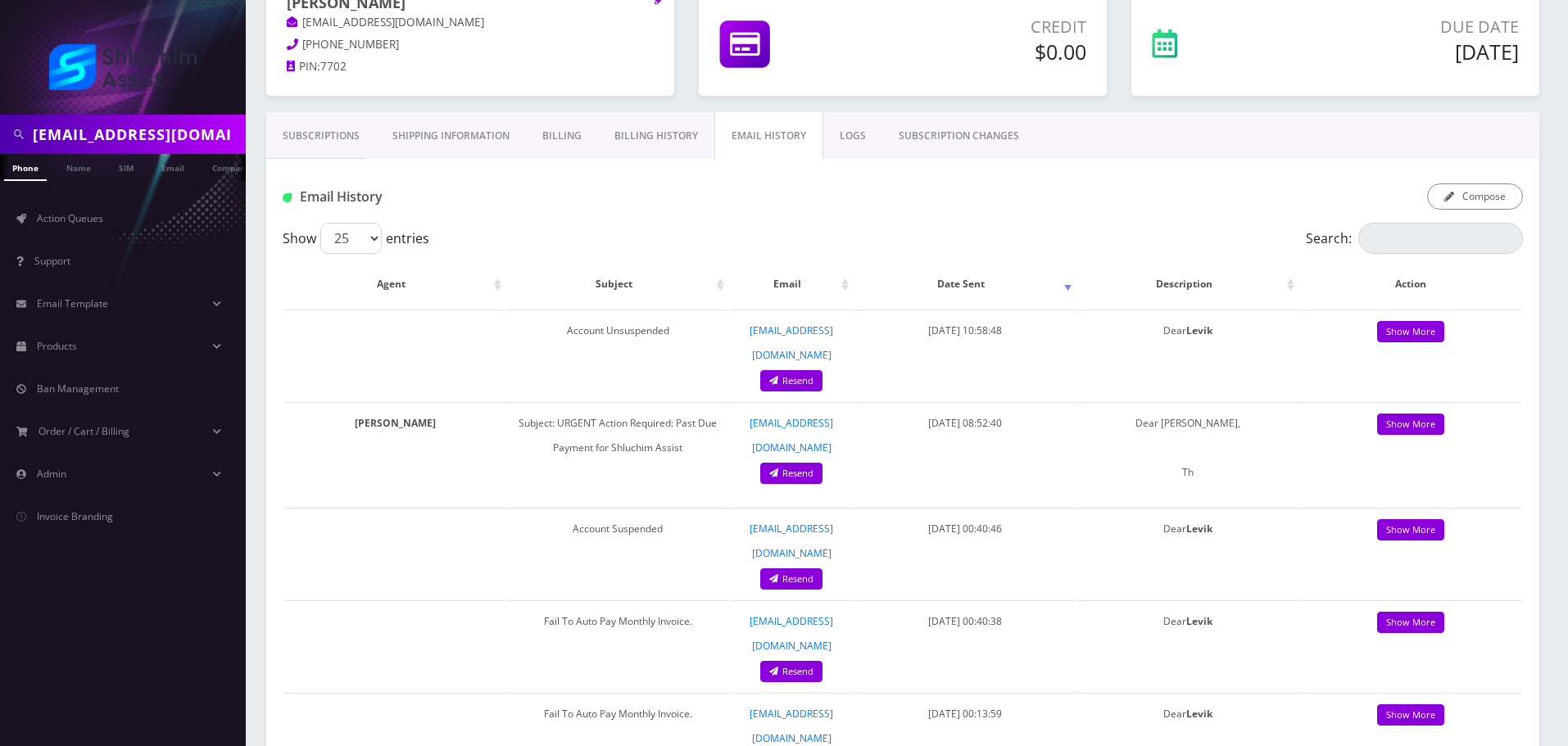
click at [675, 135] on link "Billing History" at bounding box center [656, 136] width 116 height 47
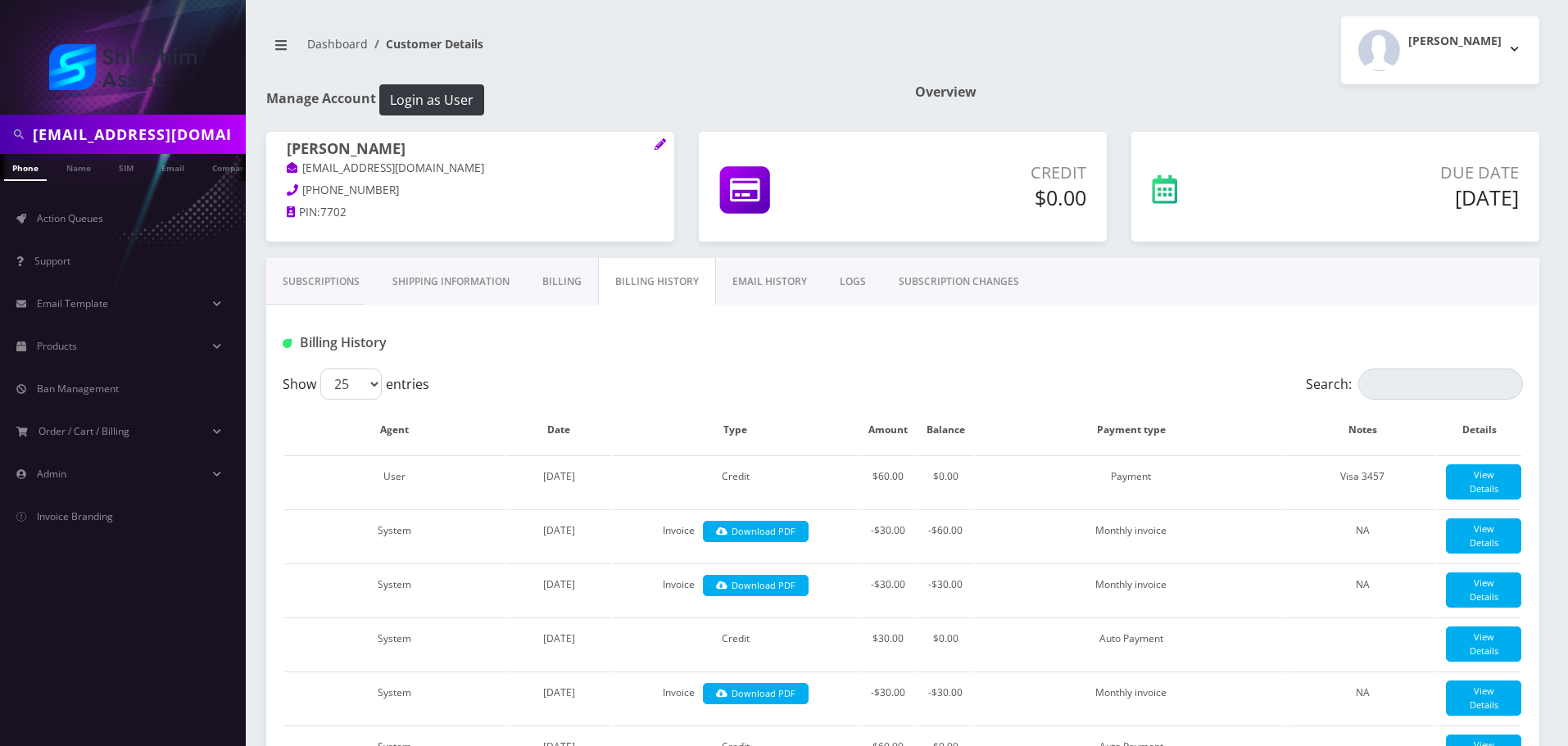
click at [748, 278] on link "EMAIL HISTORY" at bounding box center [769, 281] width 108 height 47
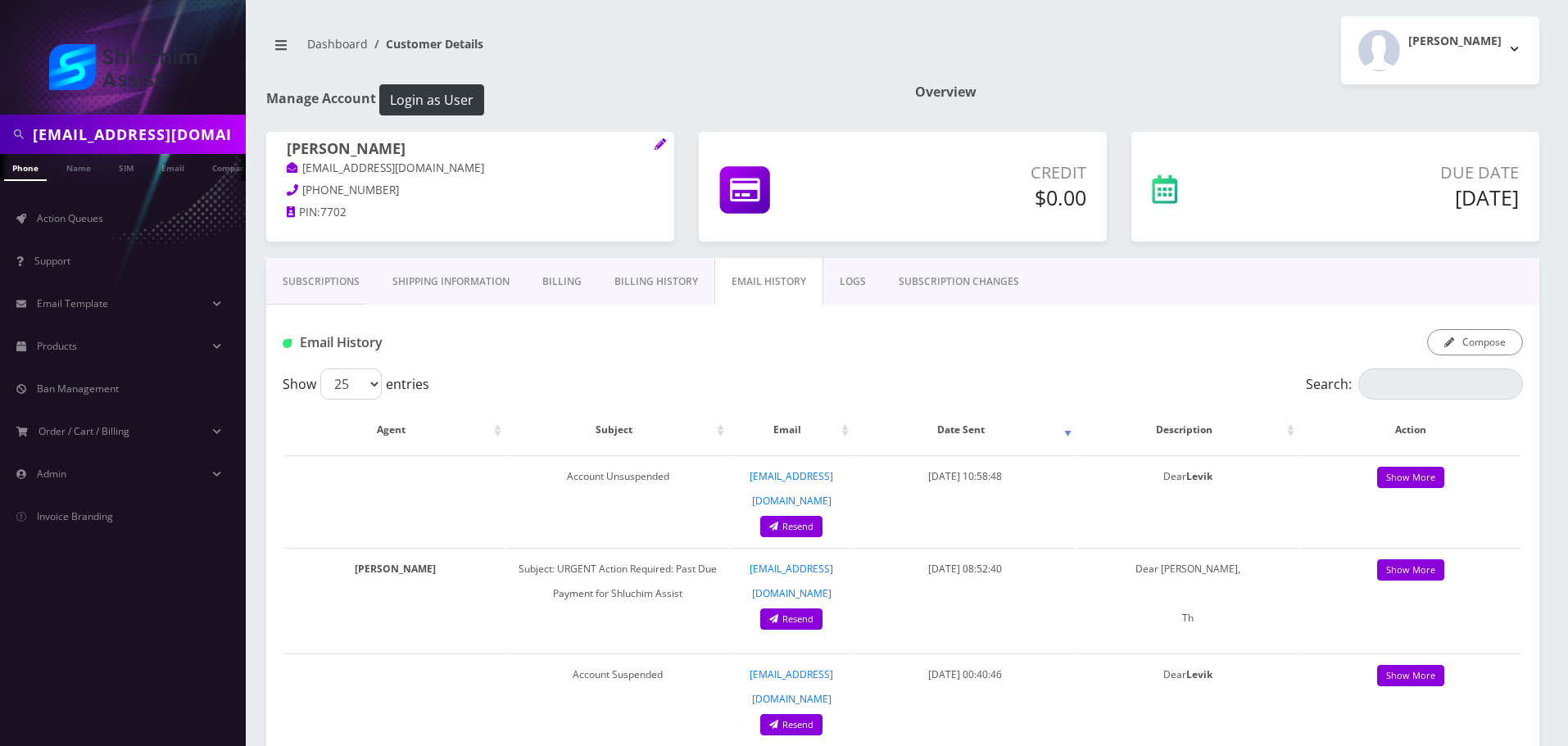
drag, startPoint x: 660, startPoint y: 283, endPoint x: 674, endPoint y: 284, distance: 14.0
click at [662, 283] on link "Billing History" at bounding box center [656, 281] width 116 height 47
click at [0, 0] on div at bounding box center [0, 0] width 0 height 0
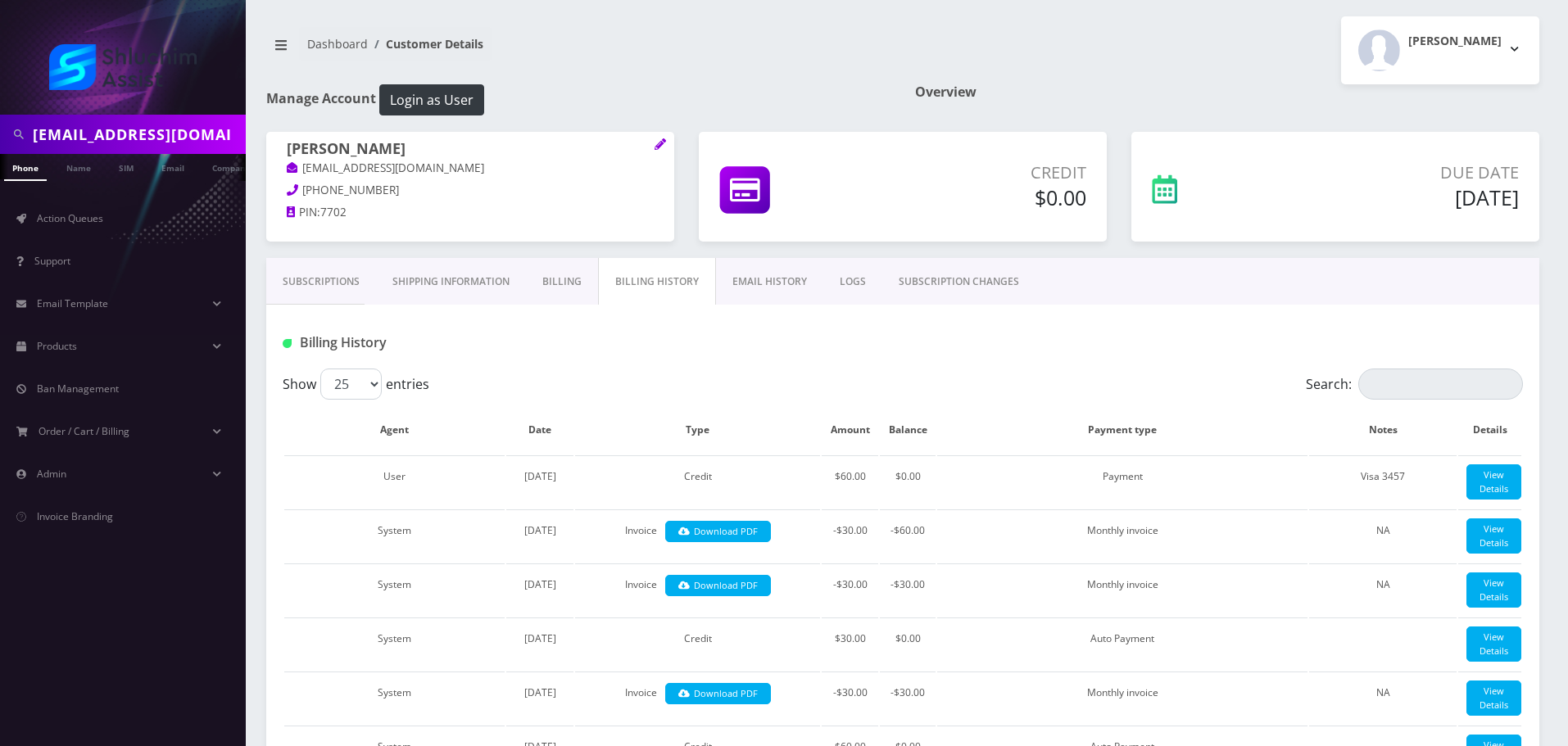
click at [758, 284] on link "EMAIL HISTORY" at bounding box center [769, 281] width 108 height 47
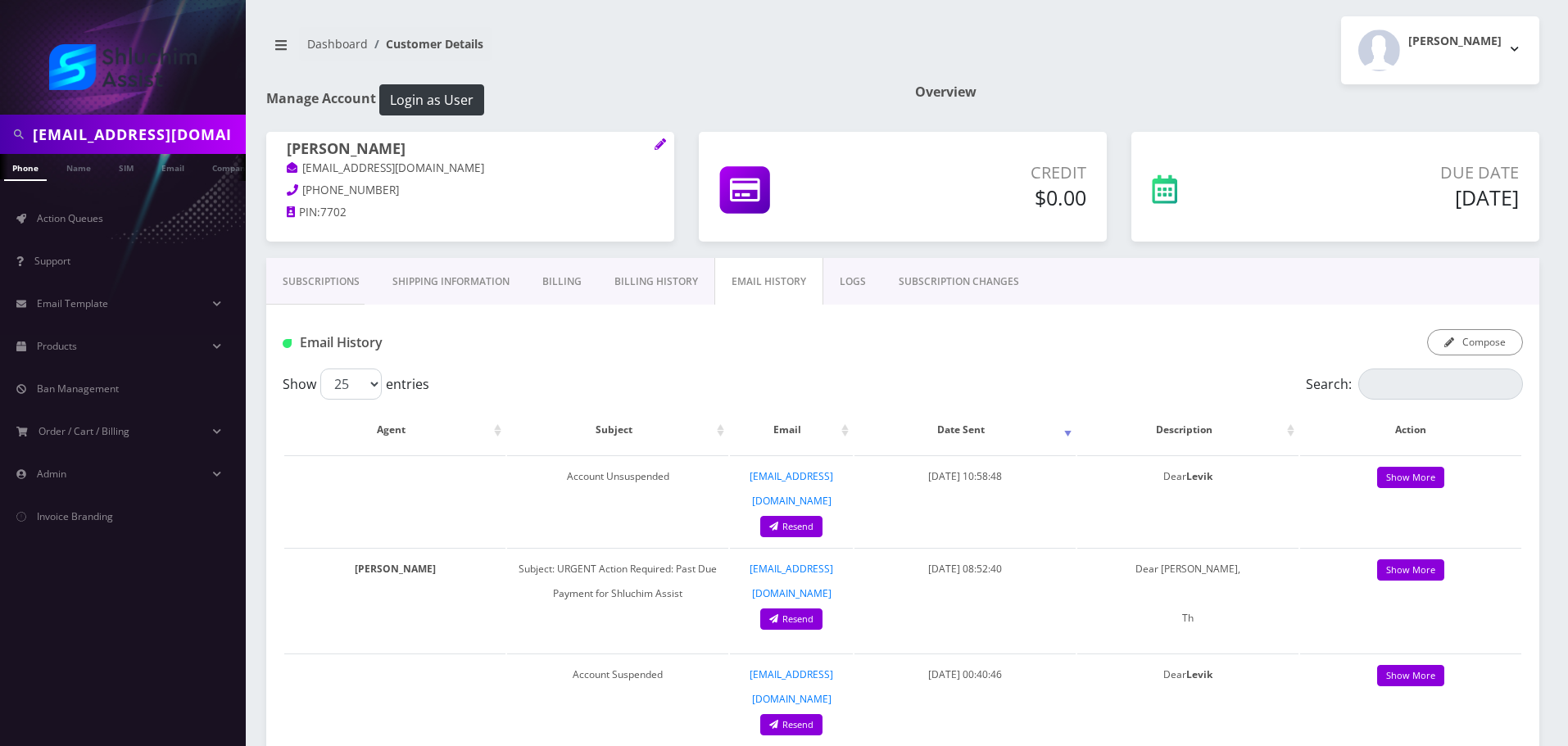
click at [666, 280] on link "Billing History" at bounding box center [656, 281] width 116 height 47
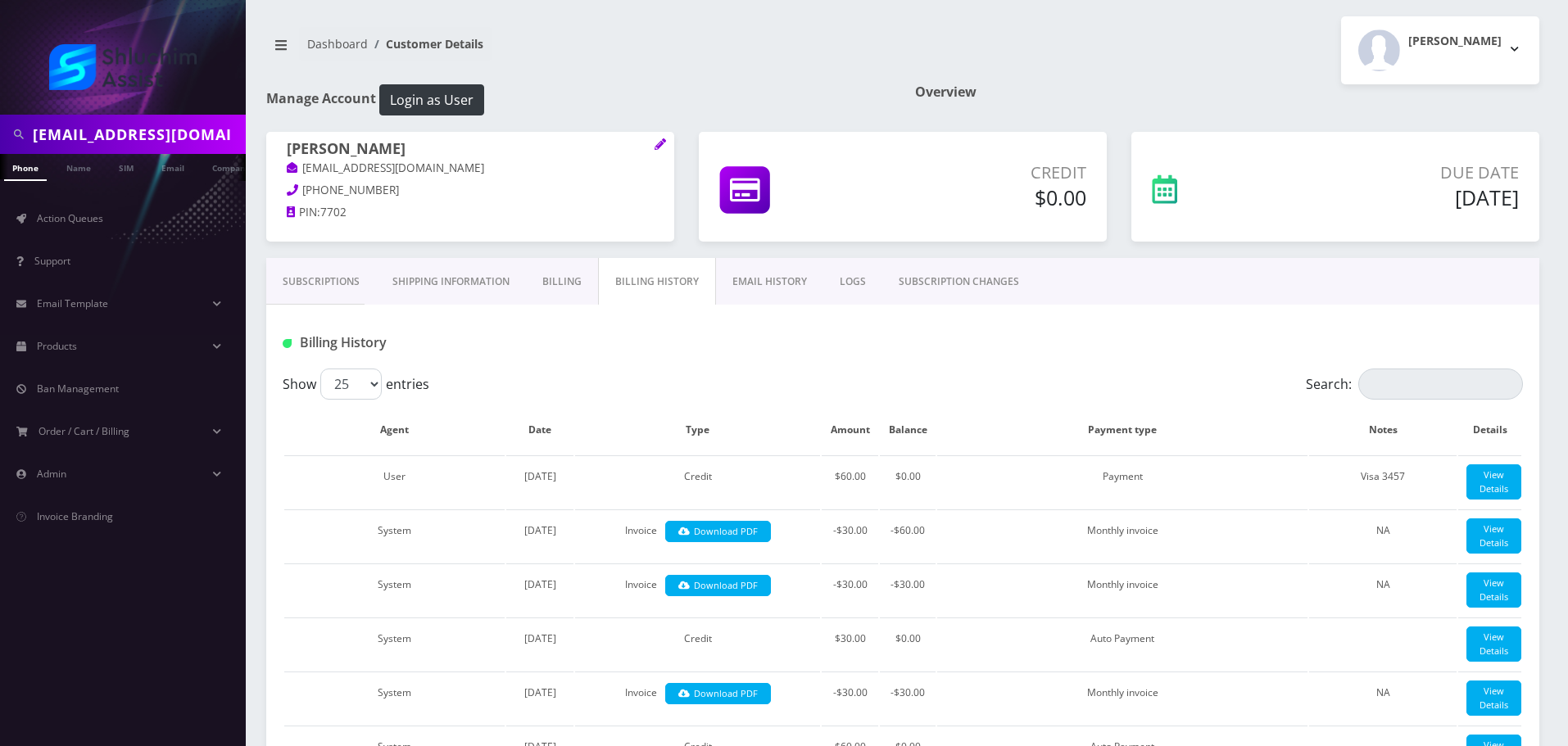
click at [742, 287] on link "EMAIL HISTORY" at bounding box center [769, 281] width 108 height 47
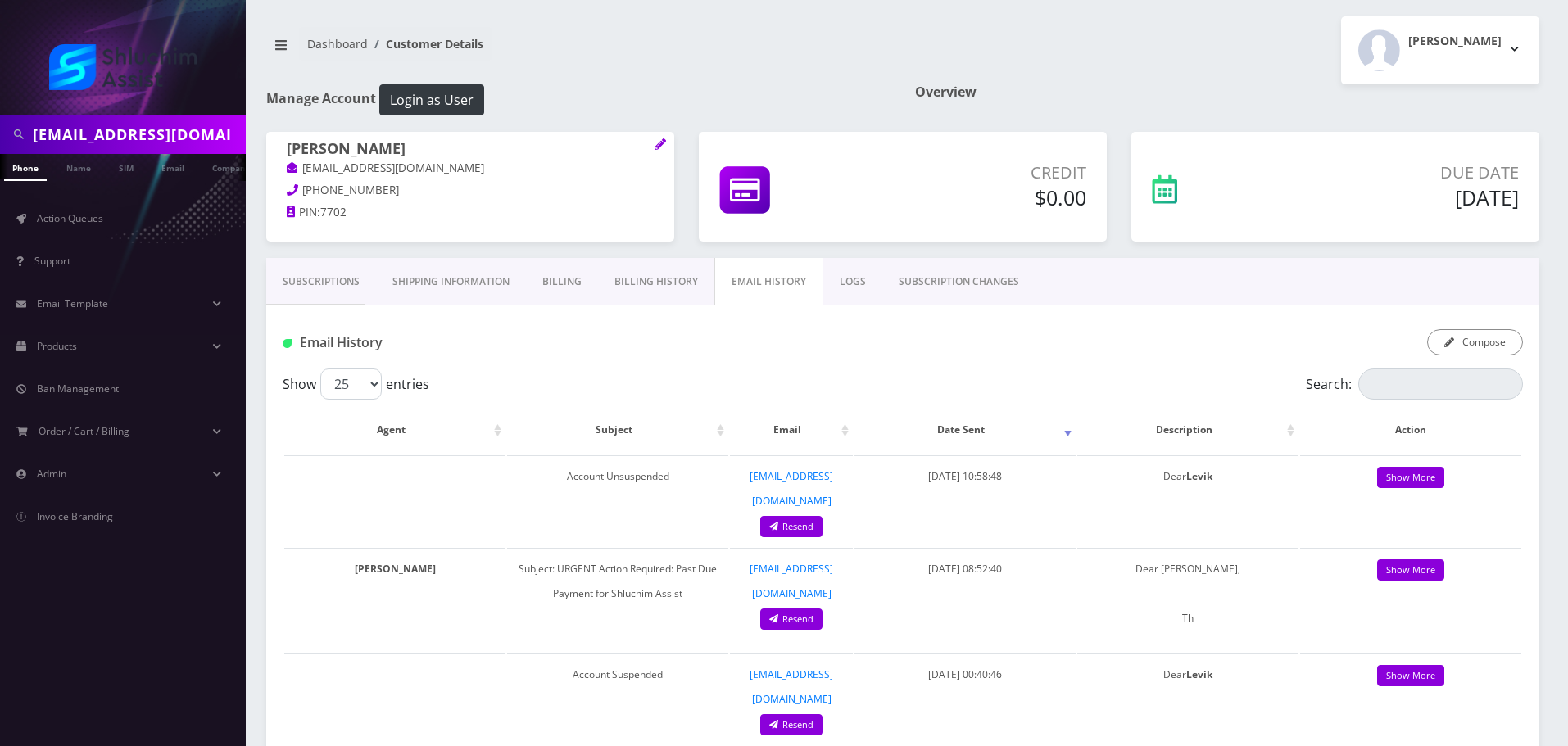
click at [673, 289] on link "Billing History" at bounding box center [656, 281] width 116 height 47
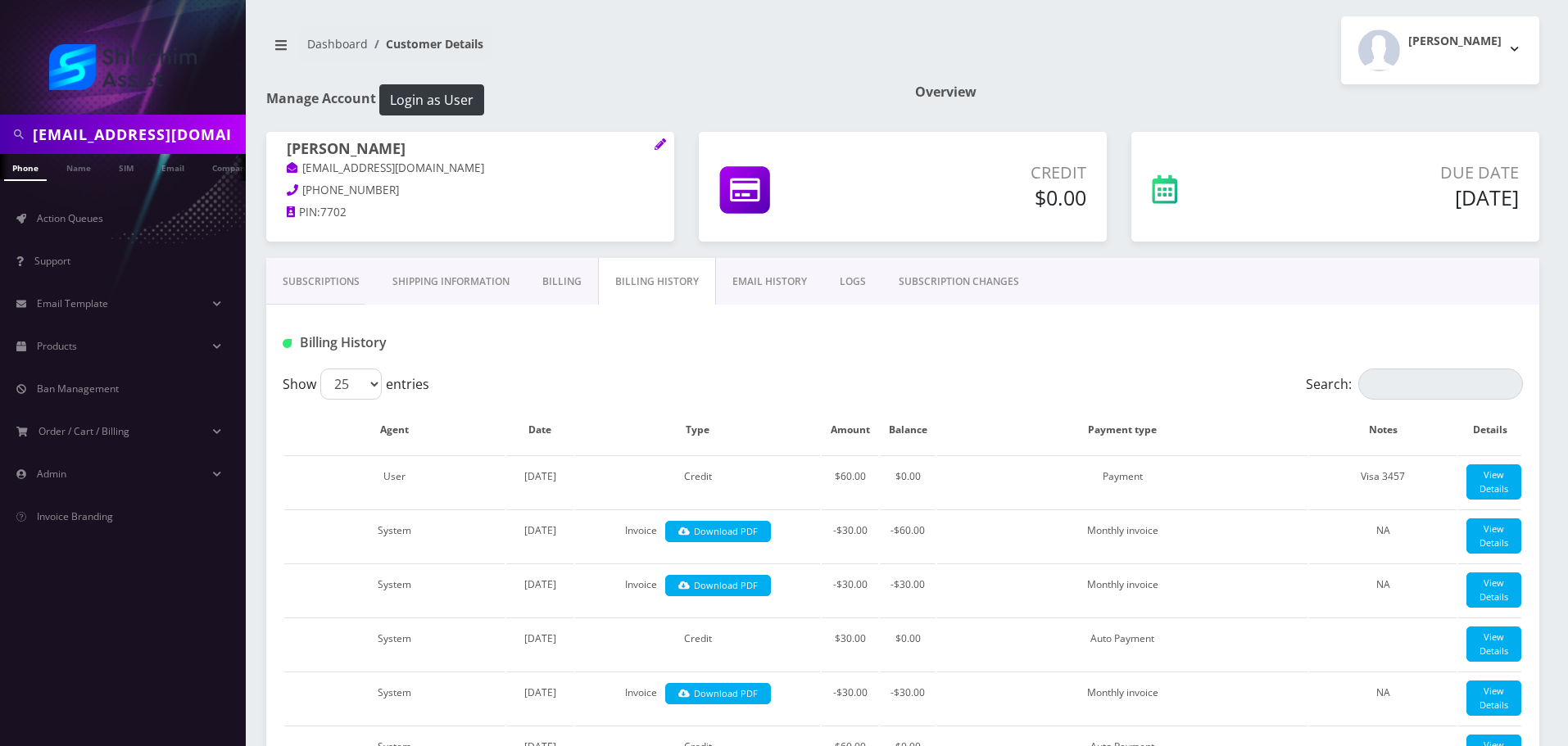
click at [733, 289] on link "EMAIL HISTORY" at bounding box center [769, 281] width 108 height 47
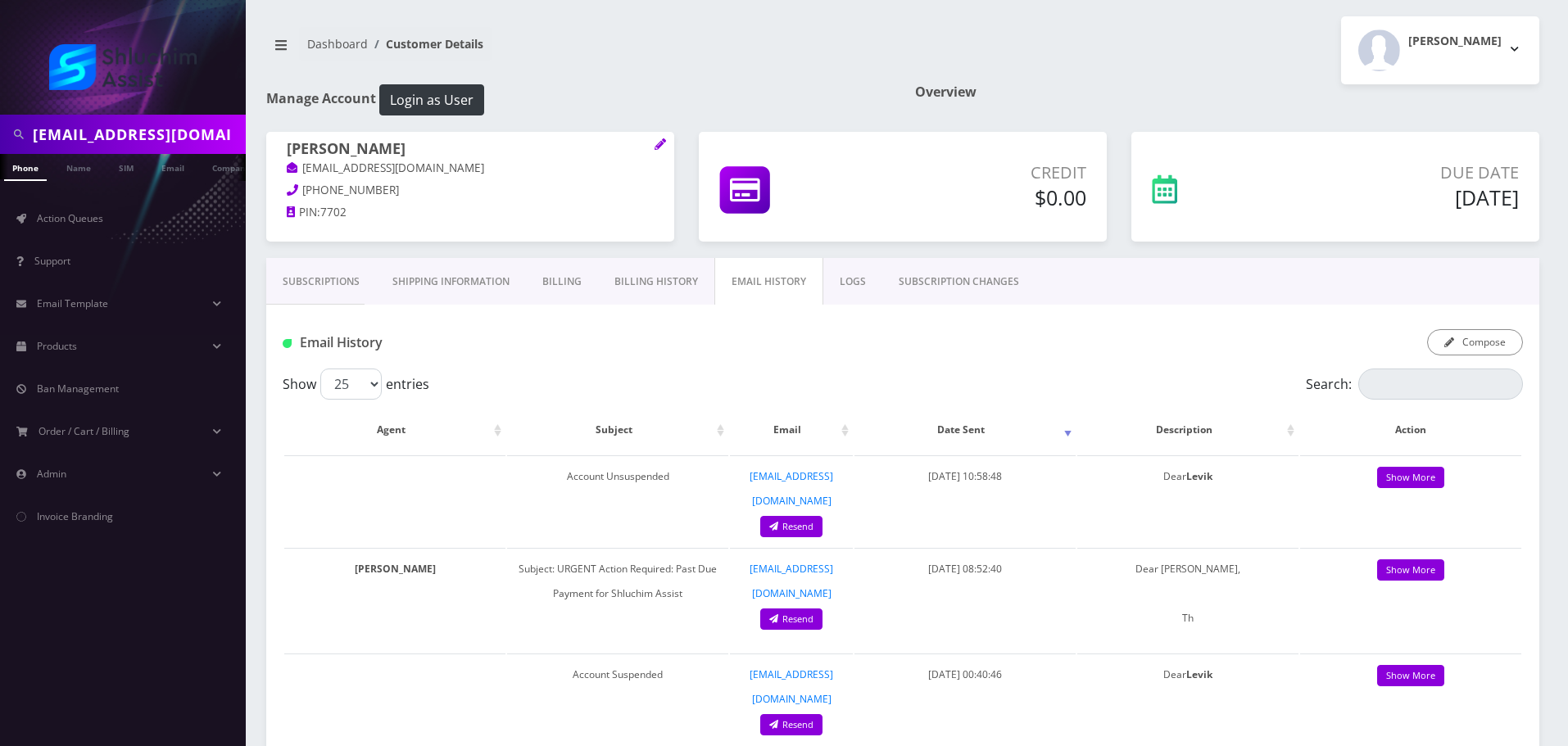
click at [693, 288] on link "Billing History" at bounding box center [656, 281] width 116 height 47
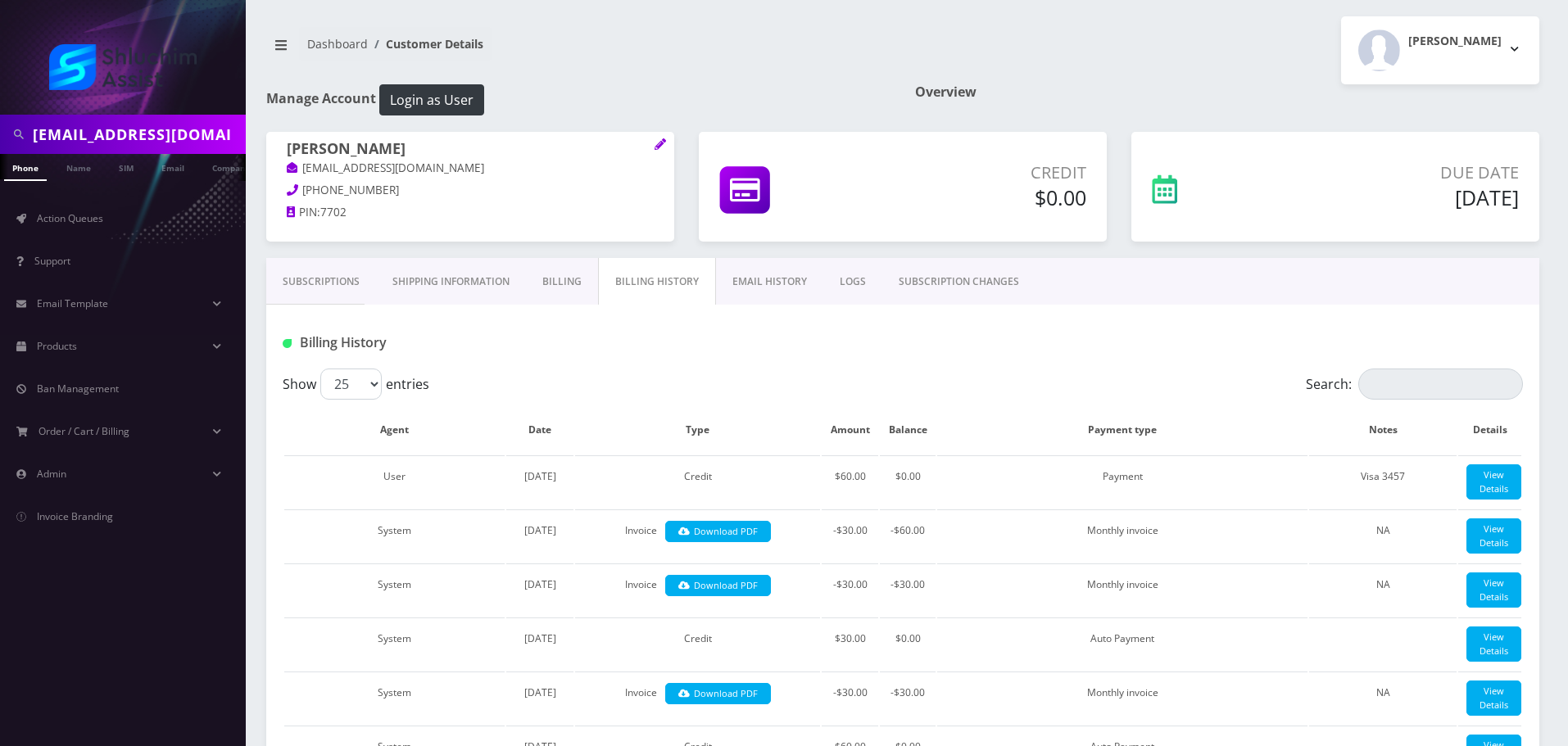
click at [746, 289] on link "EMAIL HISTORY" at bounding box center [769, 281] width 108 height 47
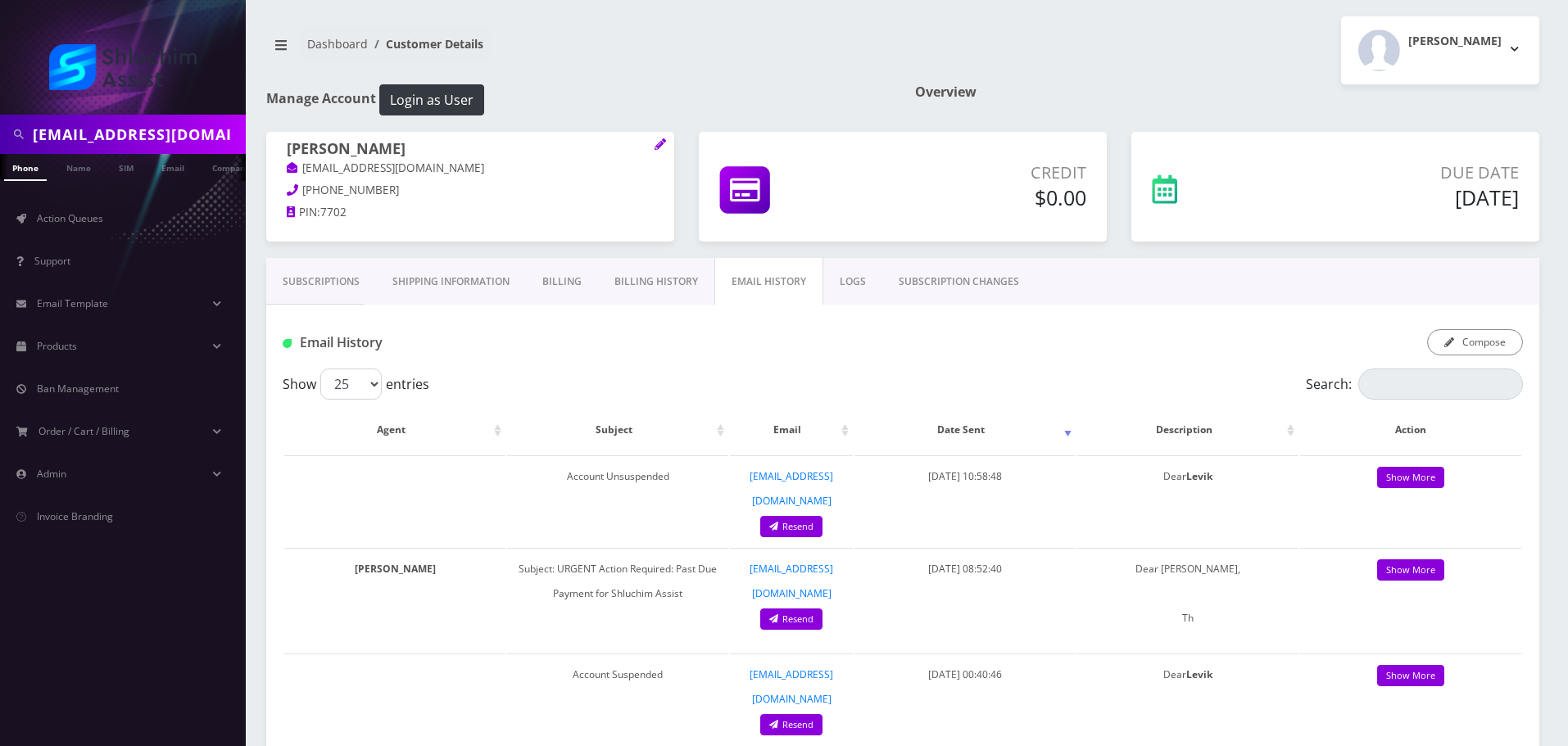
click at [694, 287] on link "Billing History" at bounding box center [656, 281] width 116 height 47
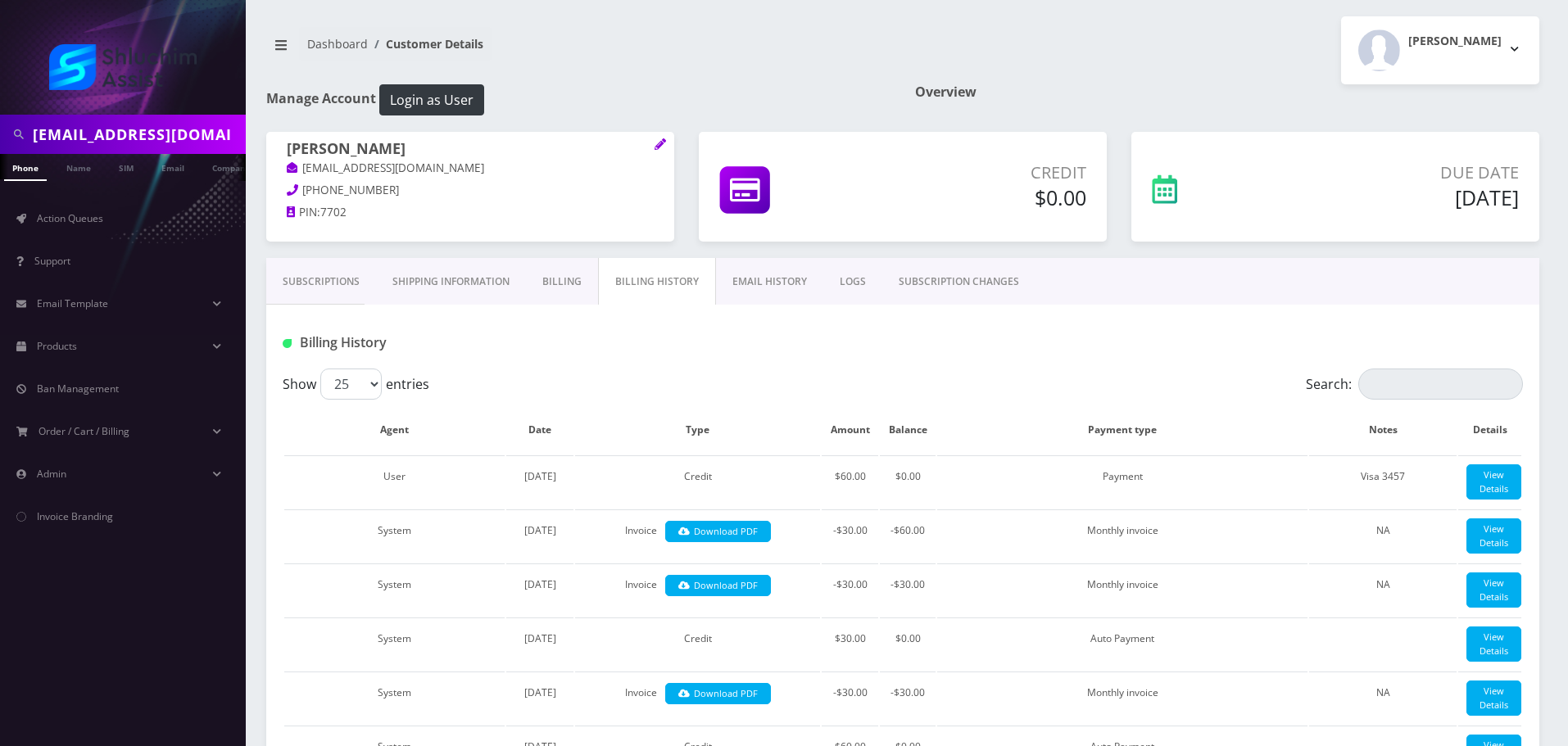
click at [754, 287] on link "EMAIL HISTORY" at bounding box center [769, 281] width 108 height 47
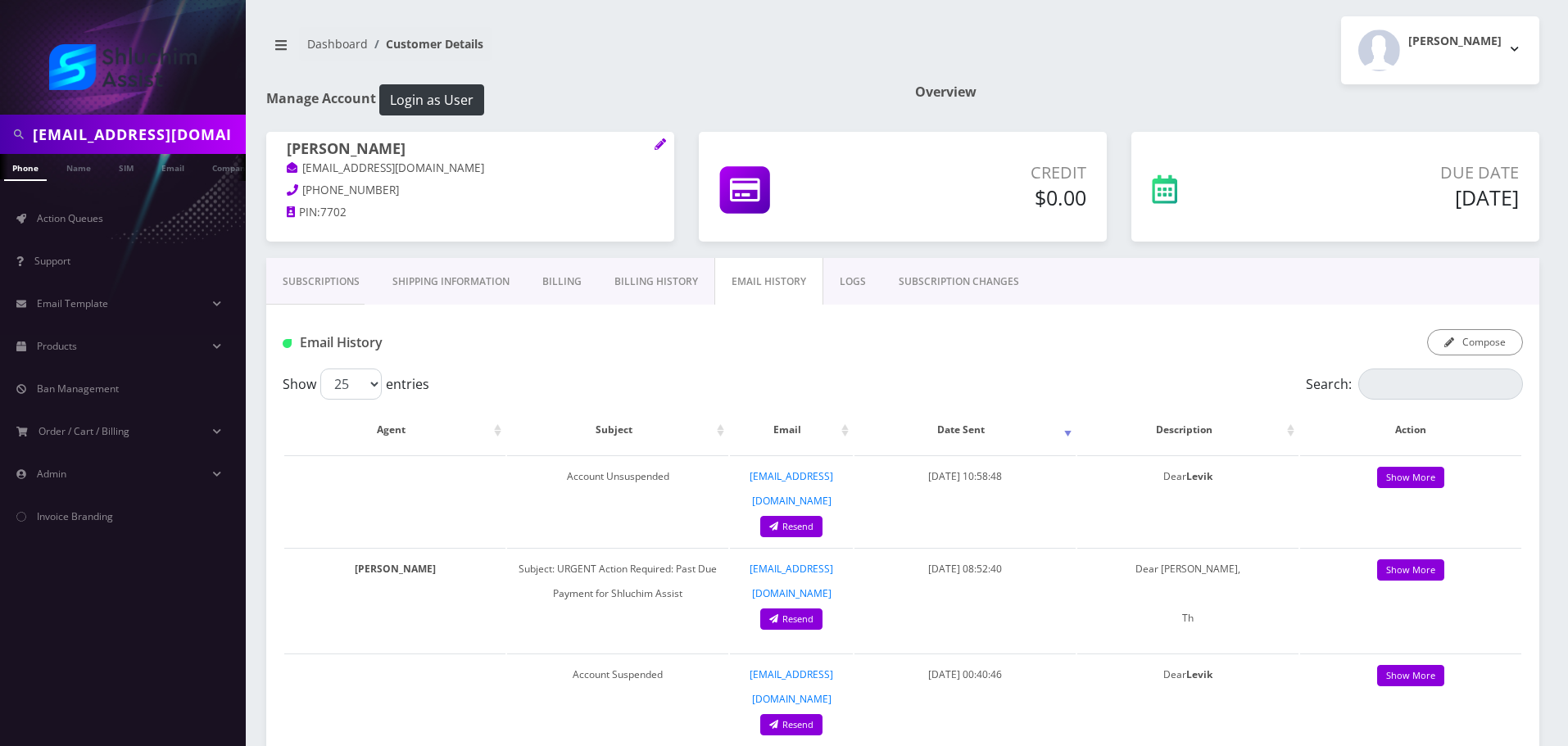
click at [684, 287] on link "Billing History" at bounding box center [656, 281] width 116 height 47
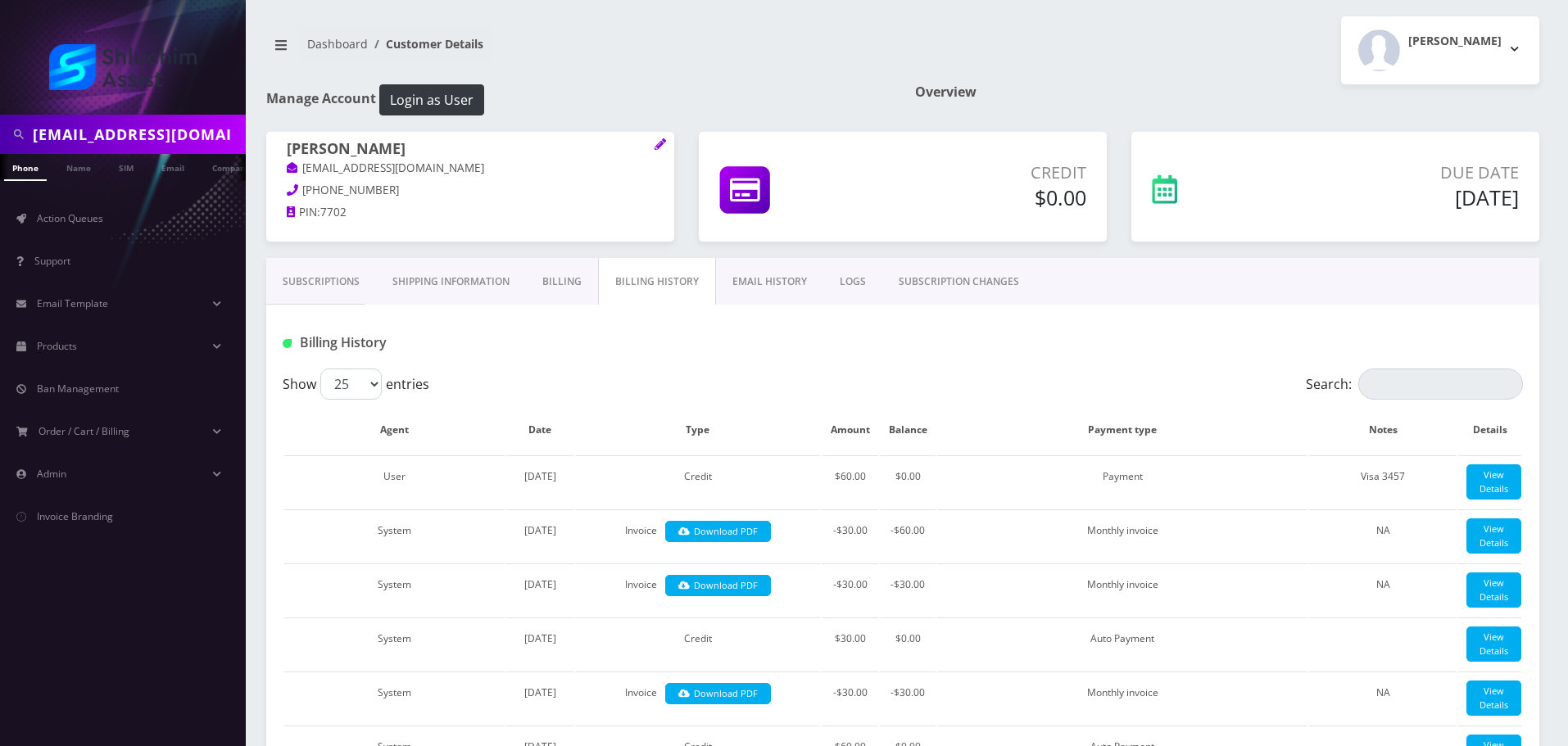
click at [751, 287] on link "EMAIL HISTORY" at bounding box center [769, 281] width 108 height 47
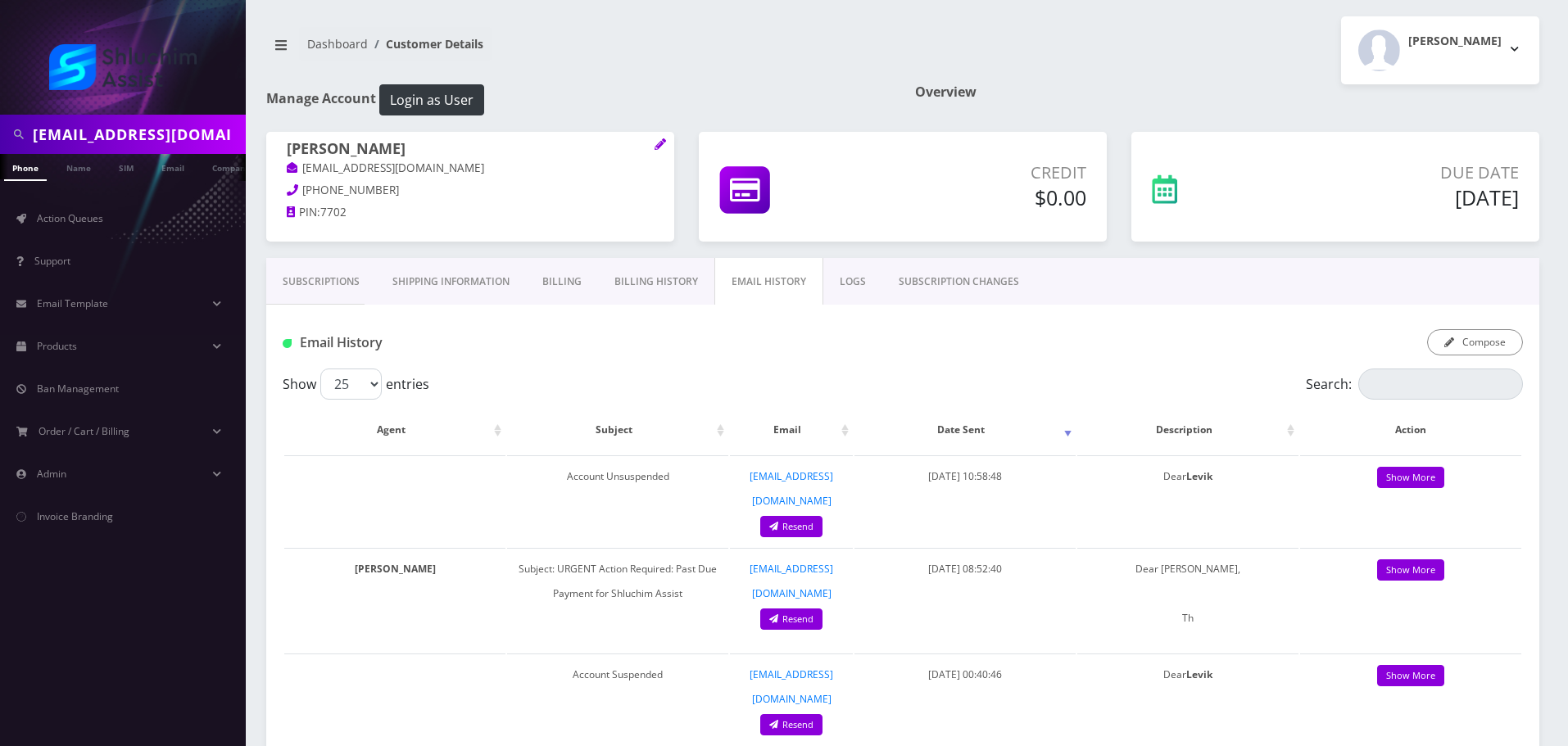
click at [681, 284] on link "Billing History" at bounding box center [656, 281] width 116 height 47
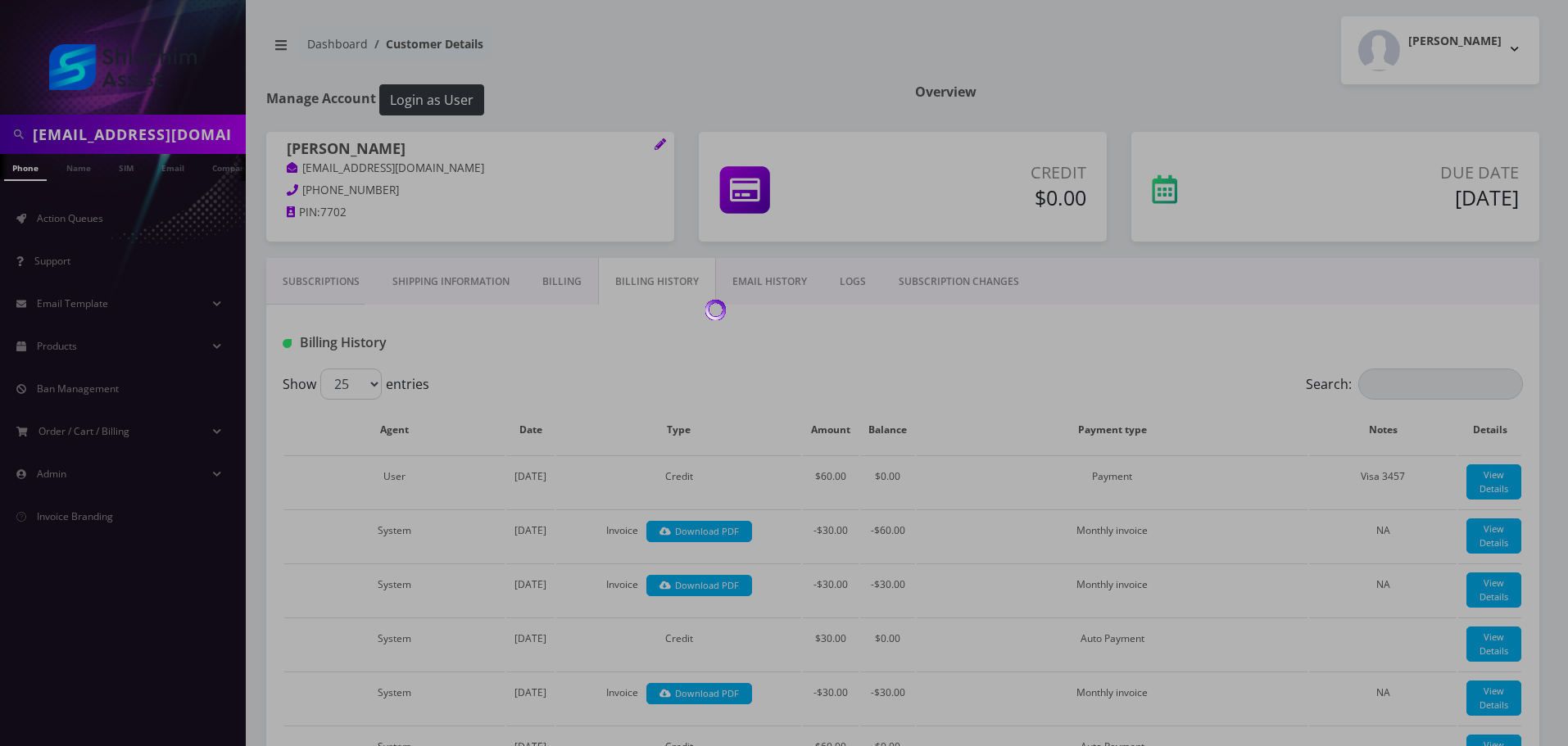
click at [749, 283] on div at bounding box center [784, 373] width 1568 height 746
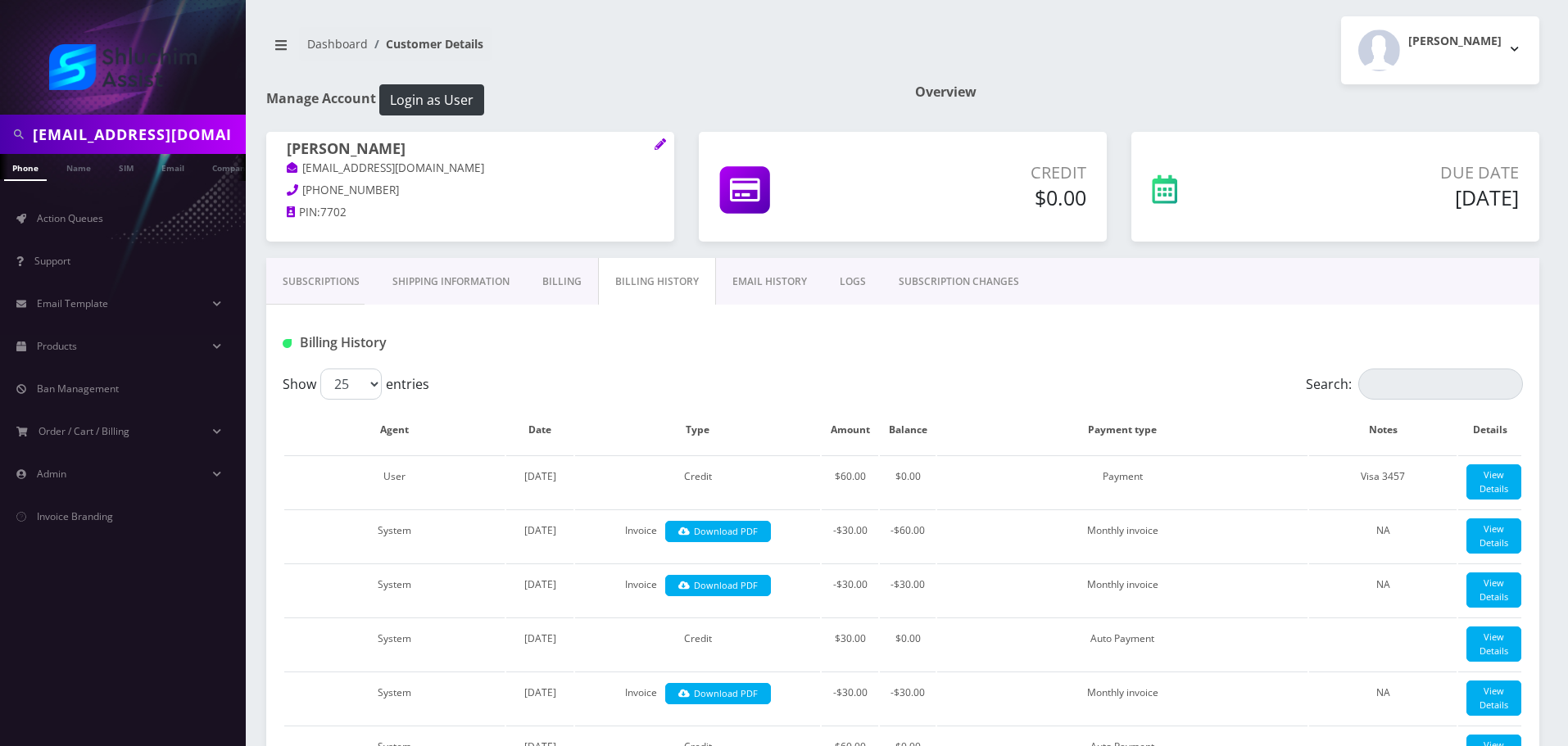
click at [749, 283] on link "EMAIL HISTORY" at bounding box center [769, 281] width 108 height 47
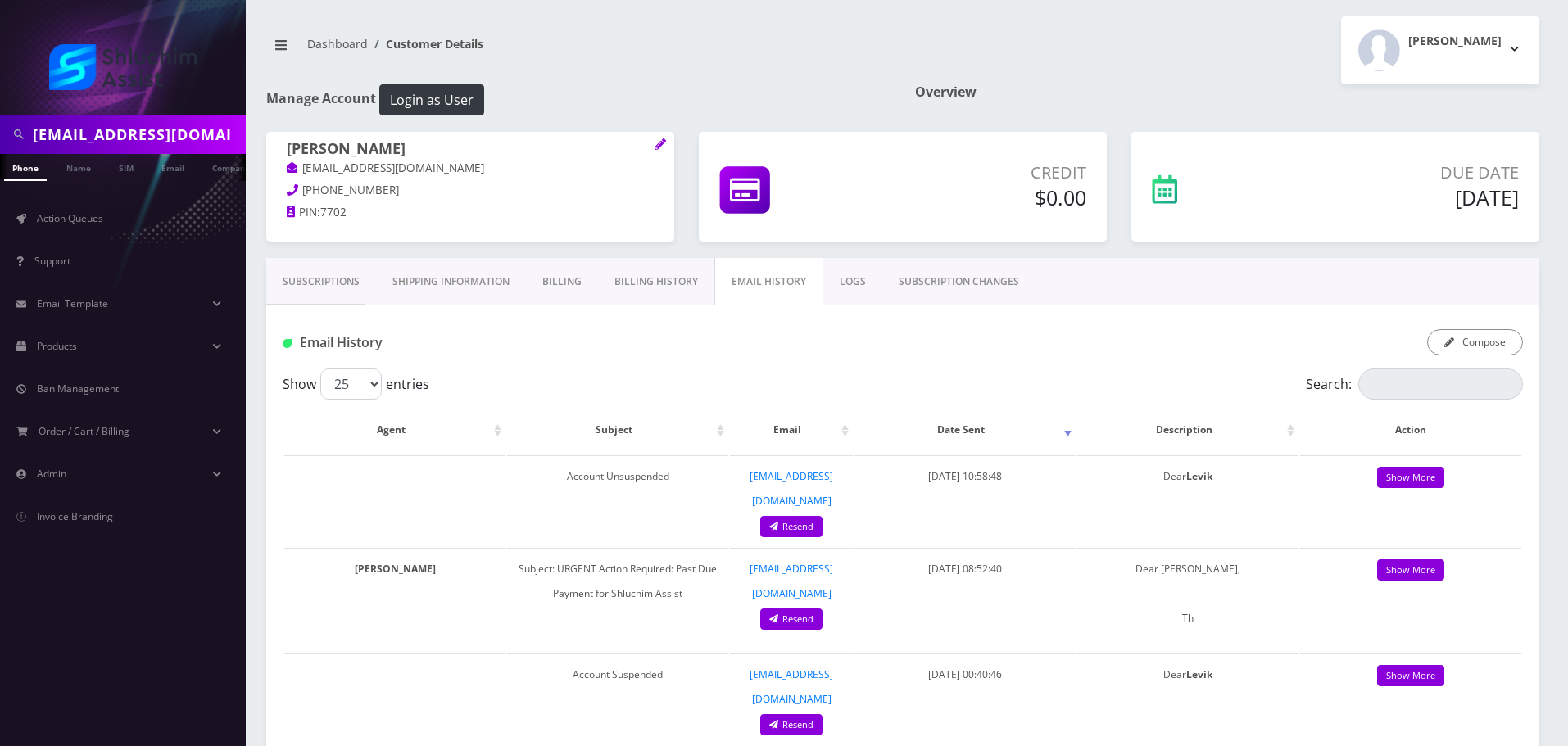
click at [688, 283] on link "Billing History" at bounding box center [656, 281] width 116 height 47
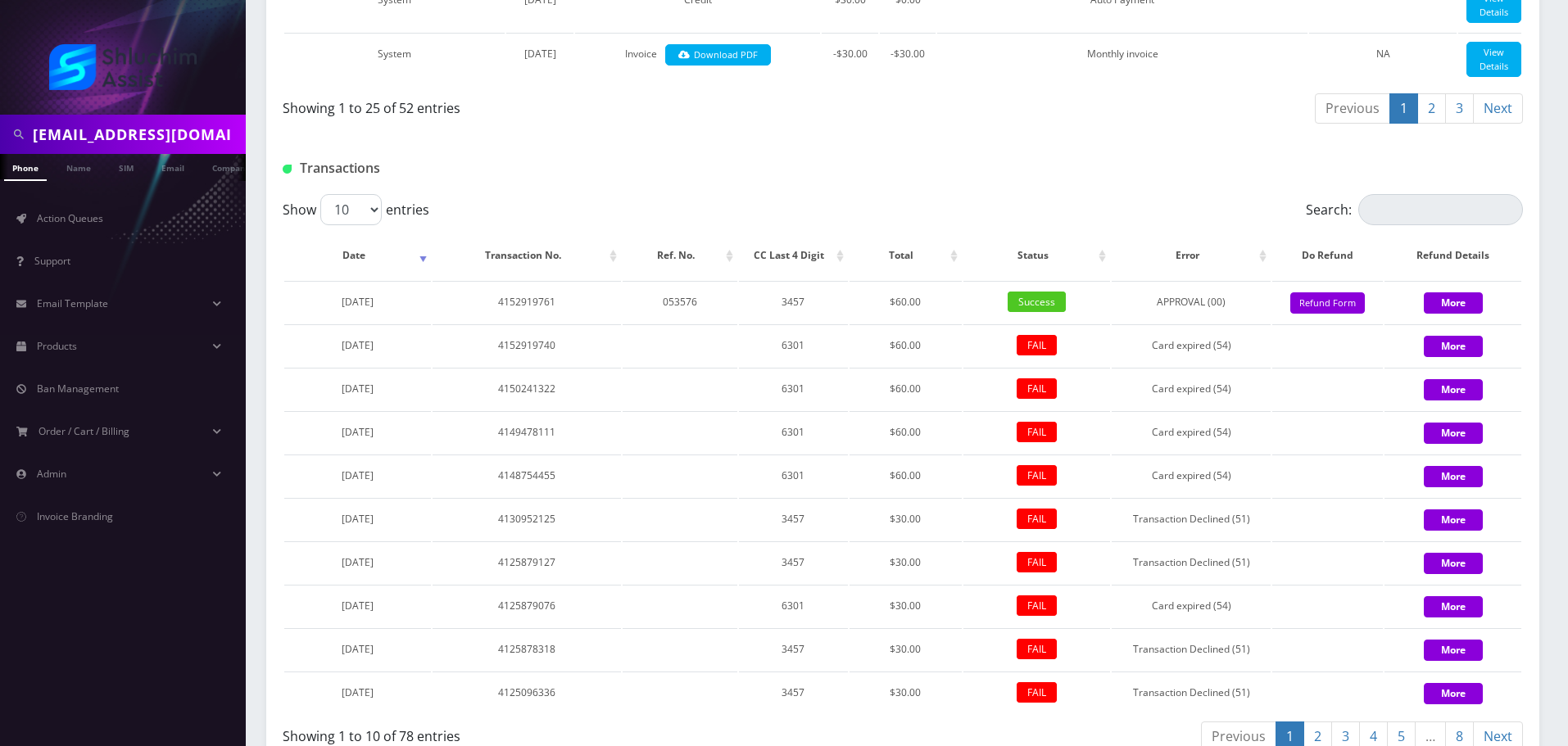
scroll to position [2176, 0]
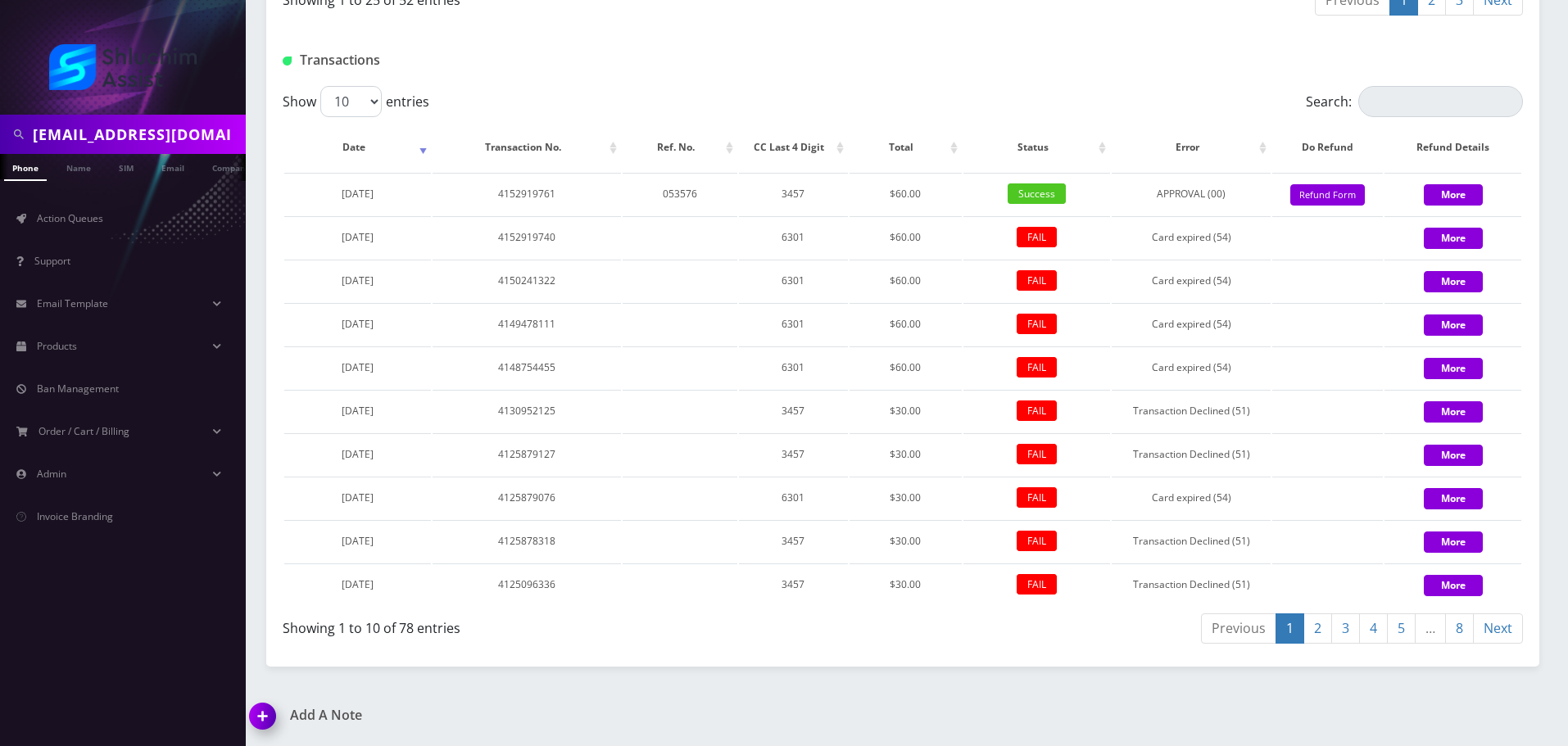
click at [1320, 633] on link "2" at bounding box center [1318, 628] width 29 height 30
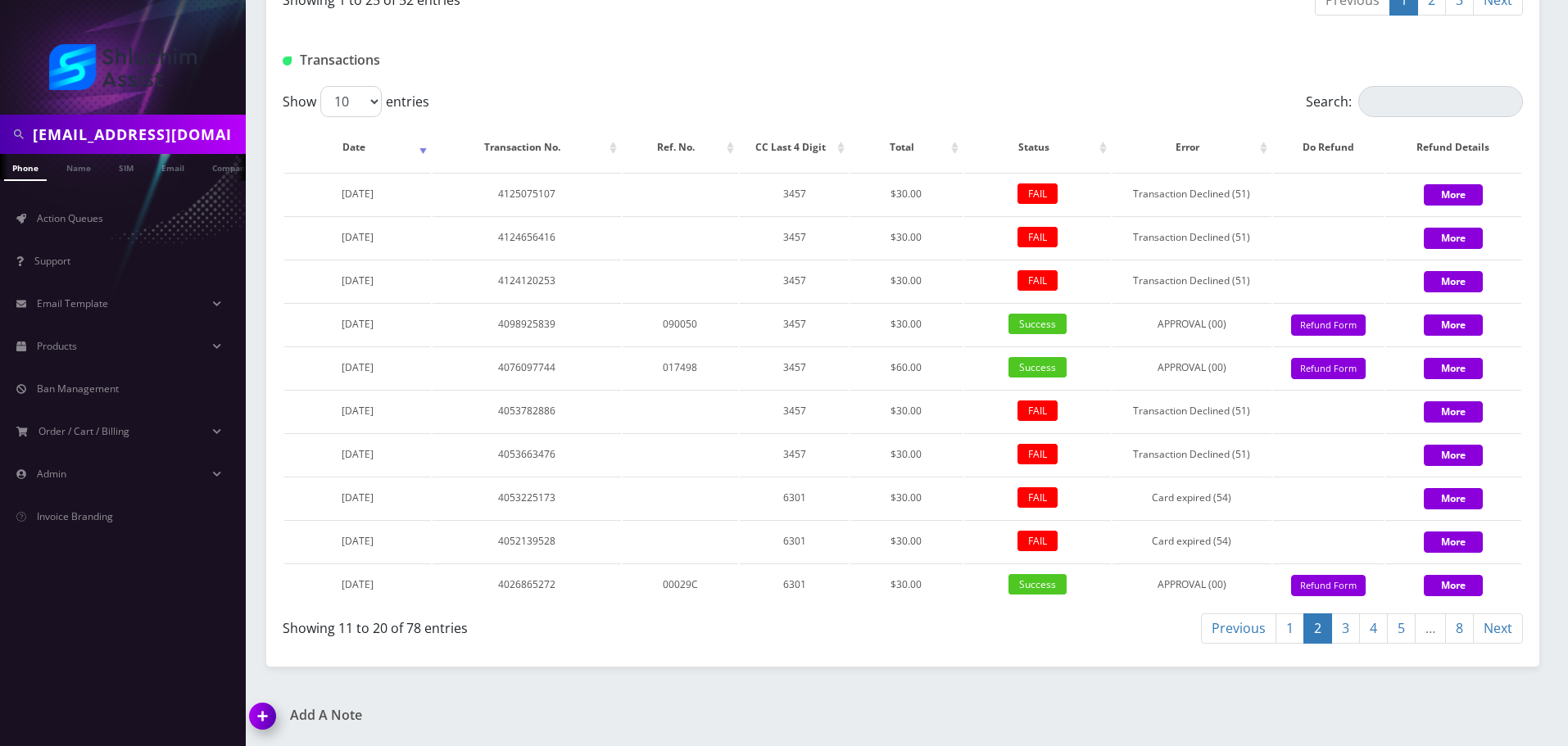
click at [1289, 633] on link "1" at bounding box center [1290, 628] width 29 height 30
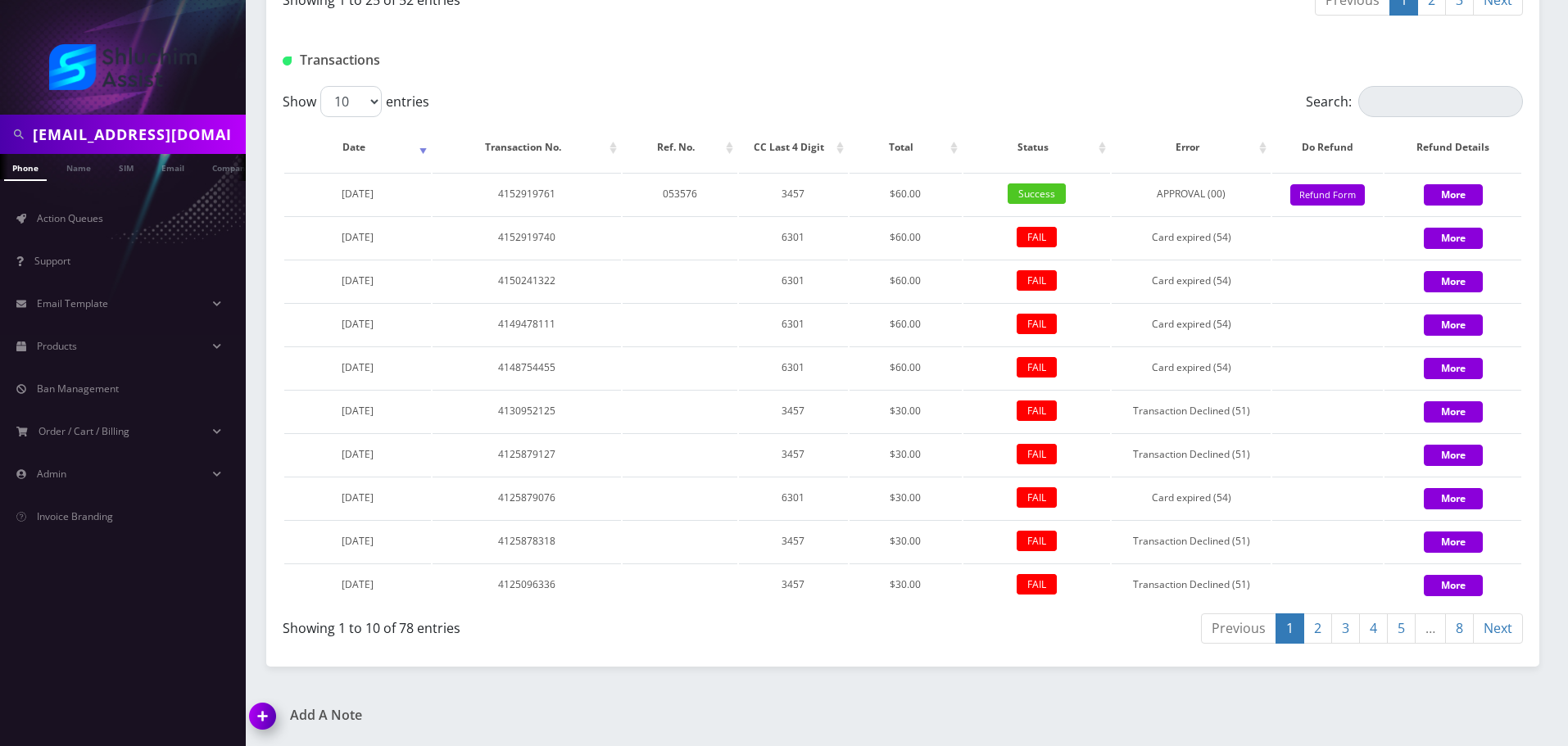
click at [197, 131] on input "lysteinmetz@gmail.com" at bounding box center [138, 135] width 209 height 31
click at [72, 165] on link "Name" at bounding box center [78, 168] width 41 height 27
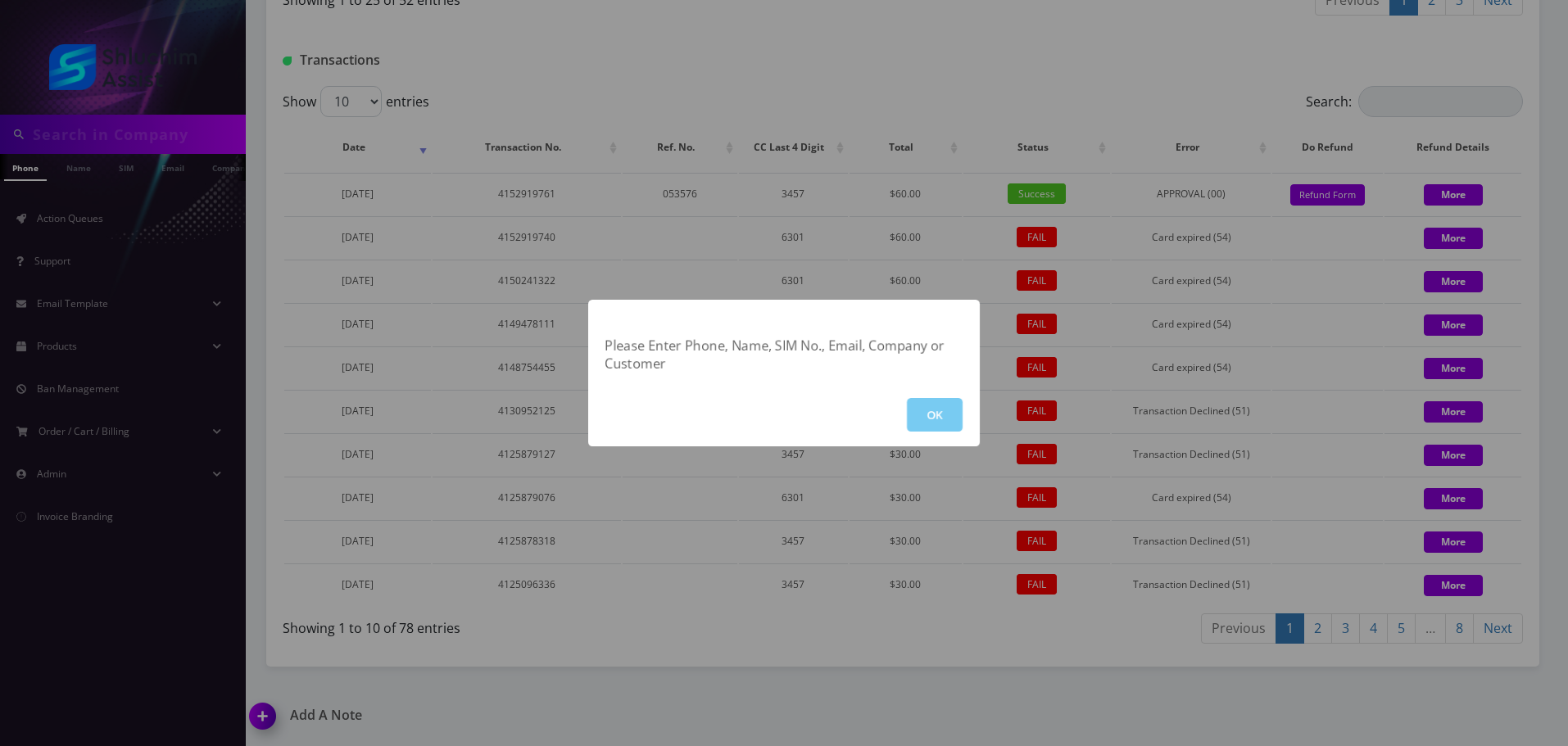
click at [947, 419] on button "OK" at bounding box center [934, 415] width 55 height 34
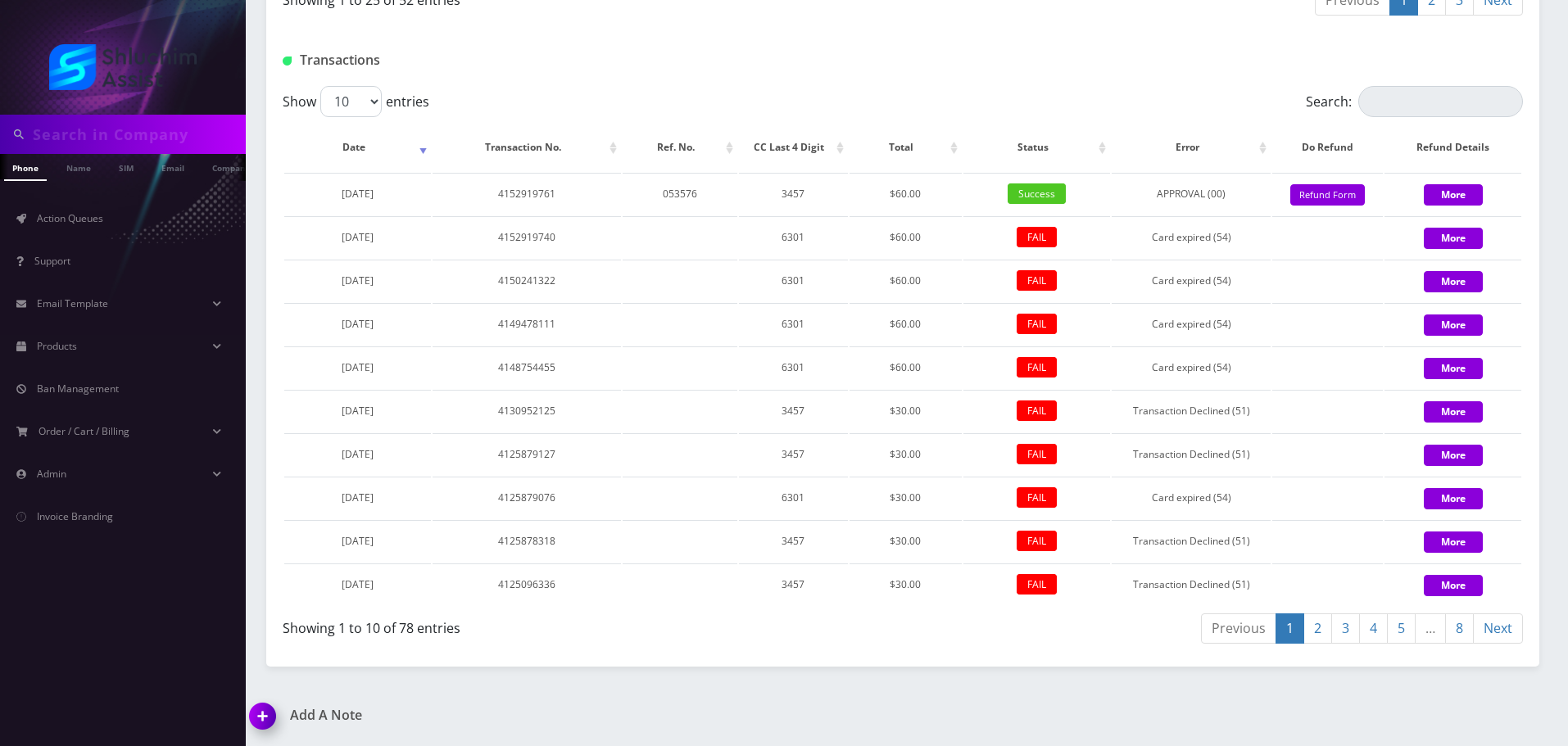
click at [109, 133] on input "text" at bounding box center [138, 135] width 209 height 31
type input "Deborah werbler"
click at [55, 171] on li "Name" at bounding box center [78, 168] width 49 height 27
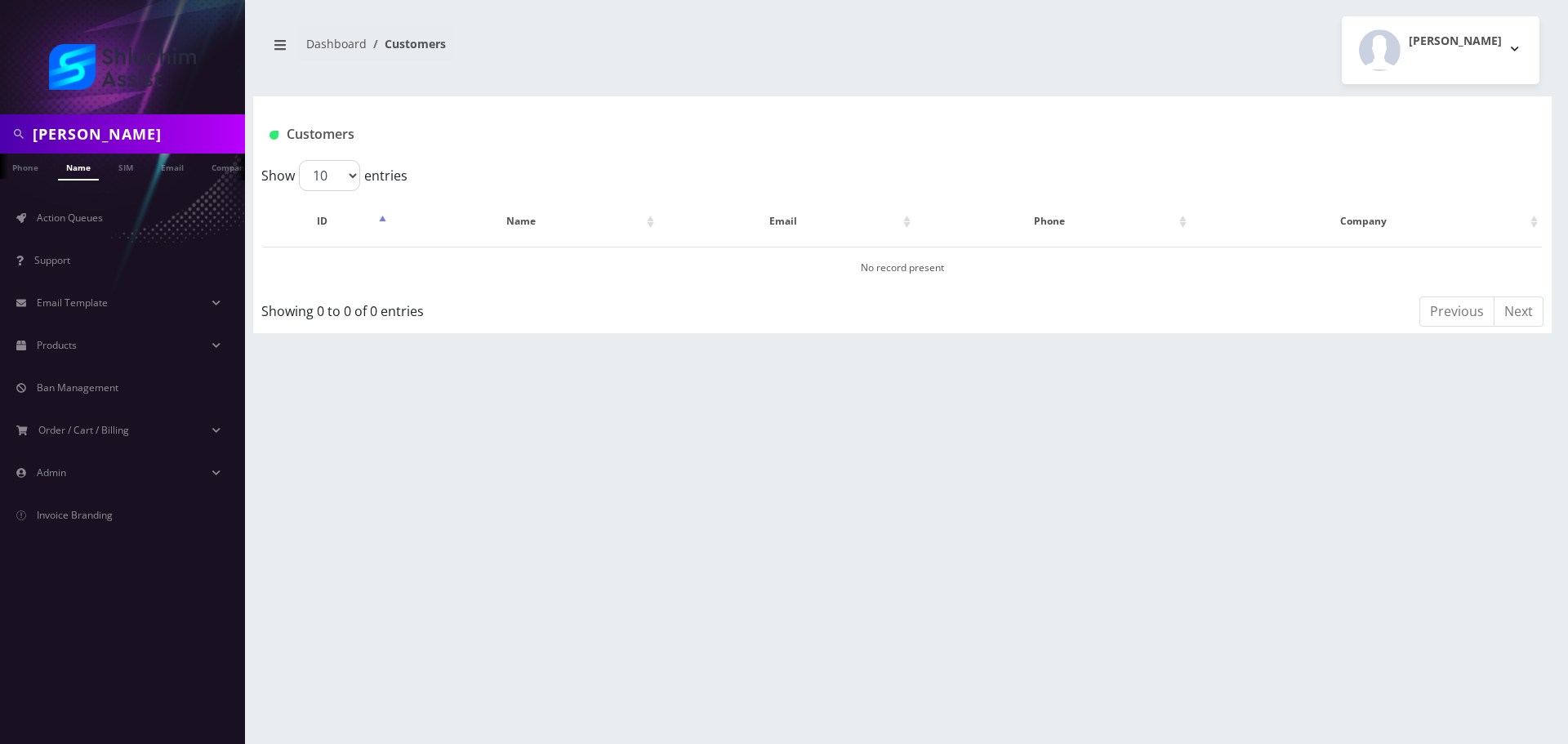
click at [169, 133] on input "[PERSON_NAME]" at bounding box center [137, 134] width 209 height 31
paste input "text"
click at [176, 170] on link "Email" at bounding box center [172, 167] width 40 height 27
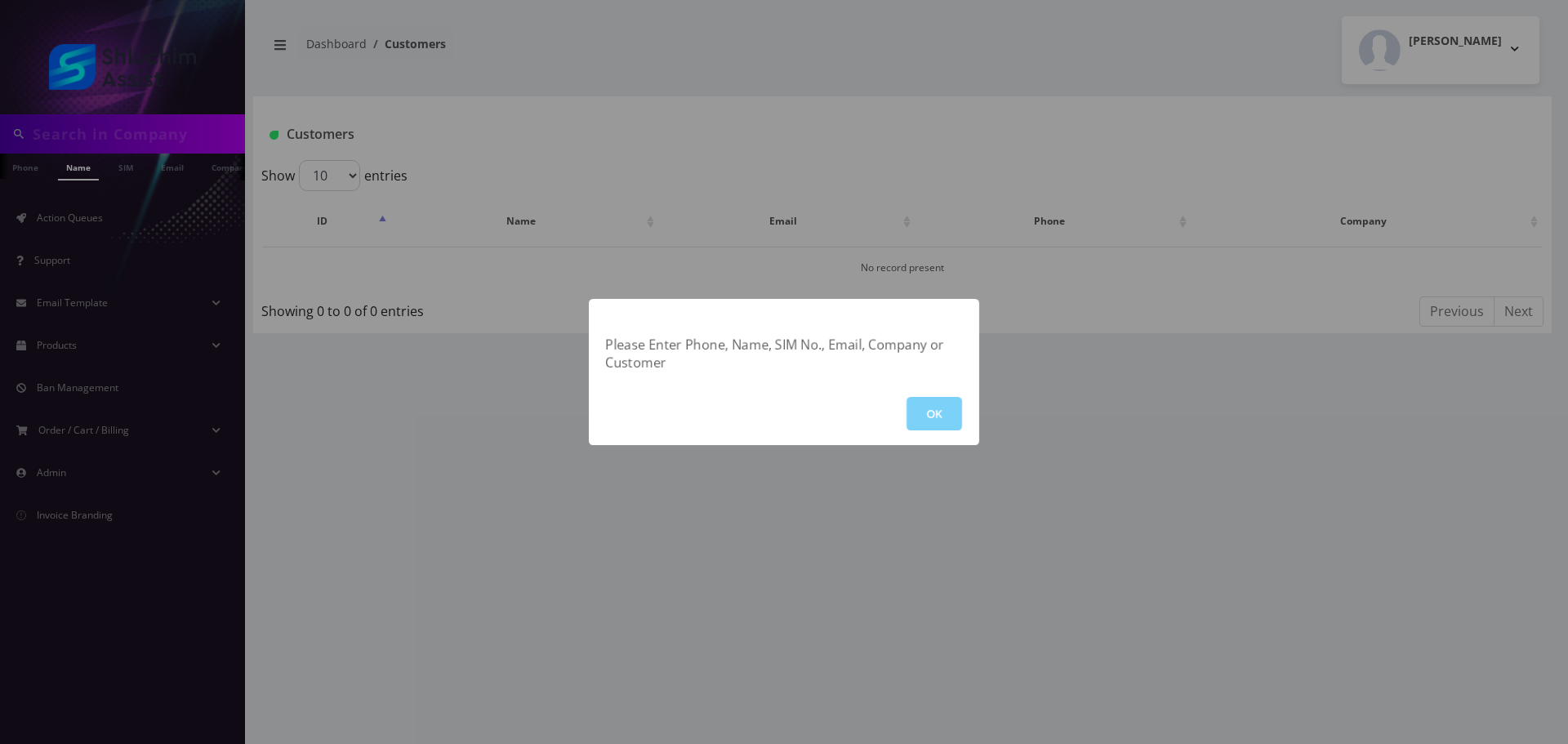
click at [937, 413] on button "OK" at bounding box center [933, 414] width 55 height 34
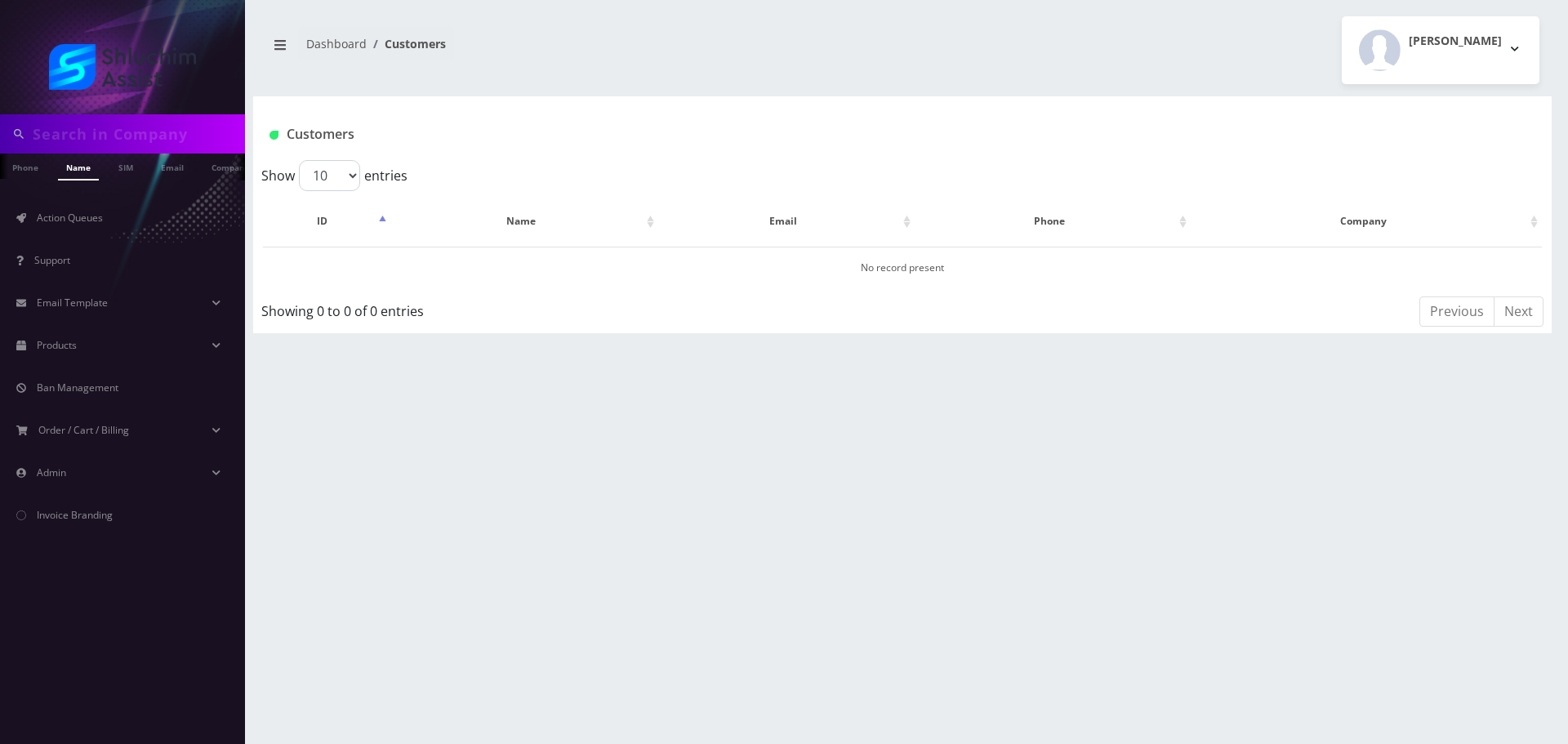
click at [169, 127] on input "text" at bounding box center [137, 134] width 209 height 31
click at [114, 124] on input "text" at bounding box center [137, 134] width 209 height 31
paste input "[EMAIL_ADDRESS][DOMAIN_NAME]"
type input "[EMAIL_ADDRESS][DOMAIN_NAME]"
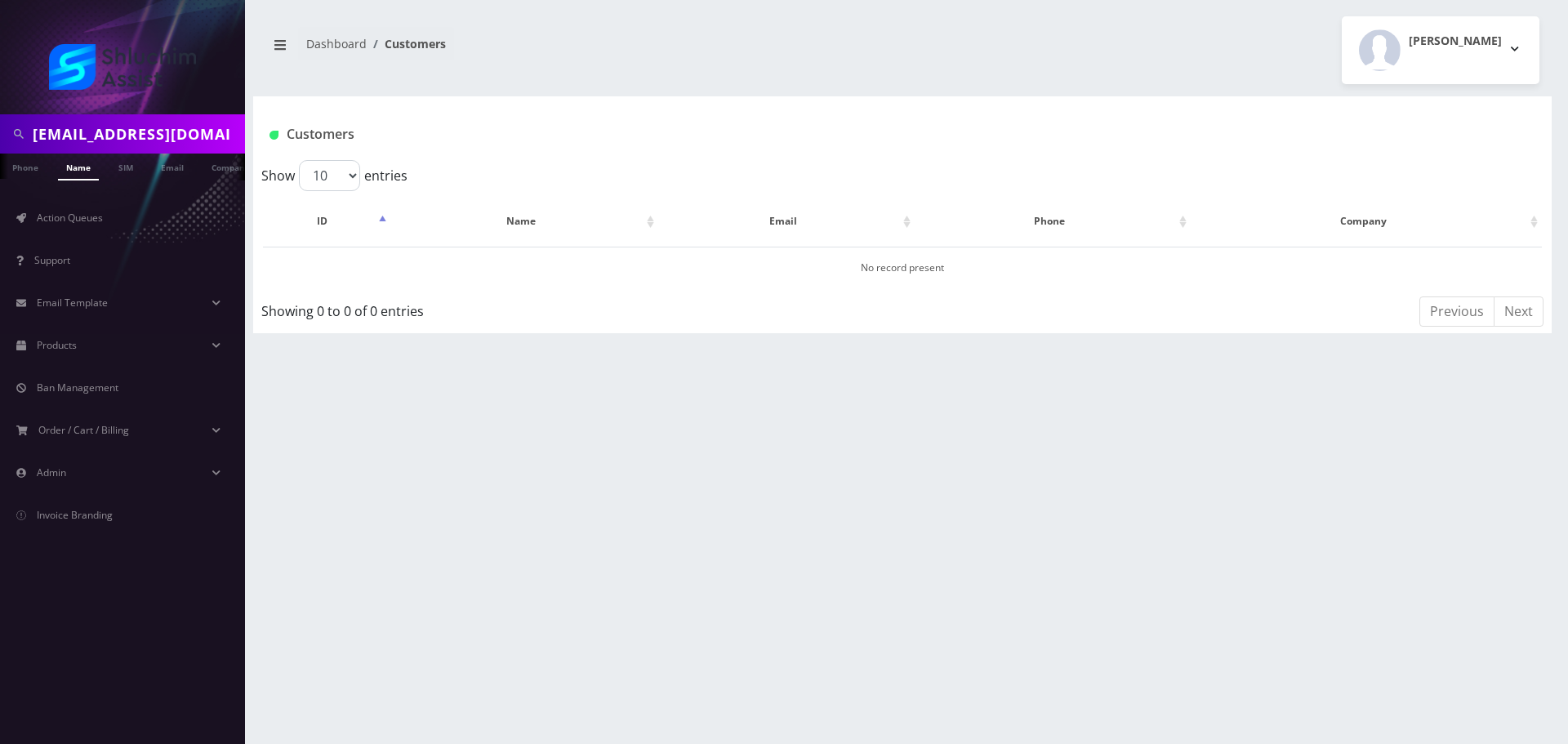
click at [544, 147] on div "Customers" at bounding box center [794, 134] width 1075 height 27
click at [174, 171] on link "Email" at bounding box center [172, 166] width 40 height 25
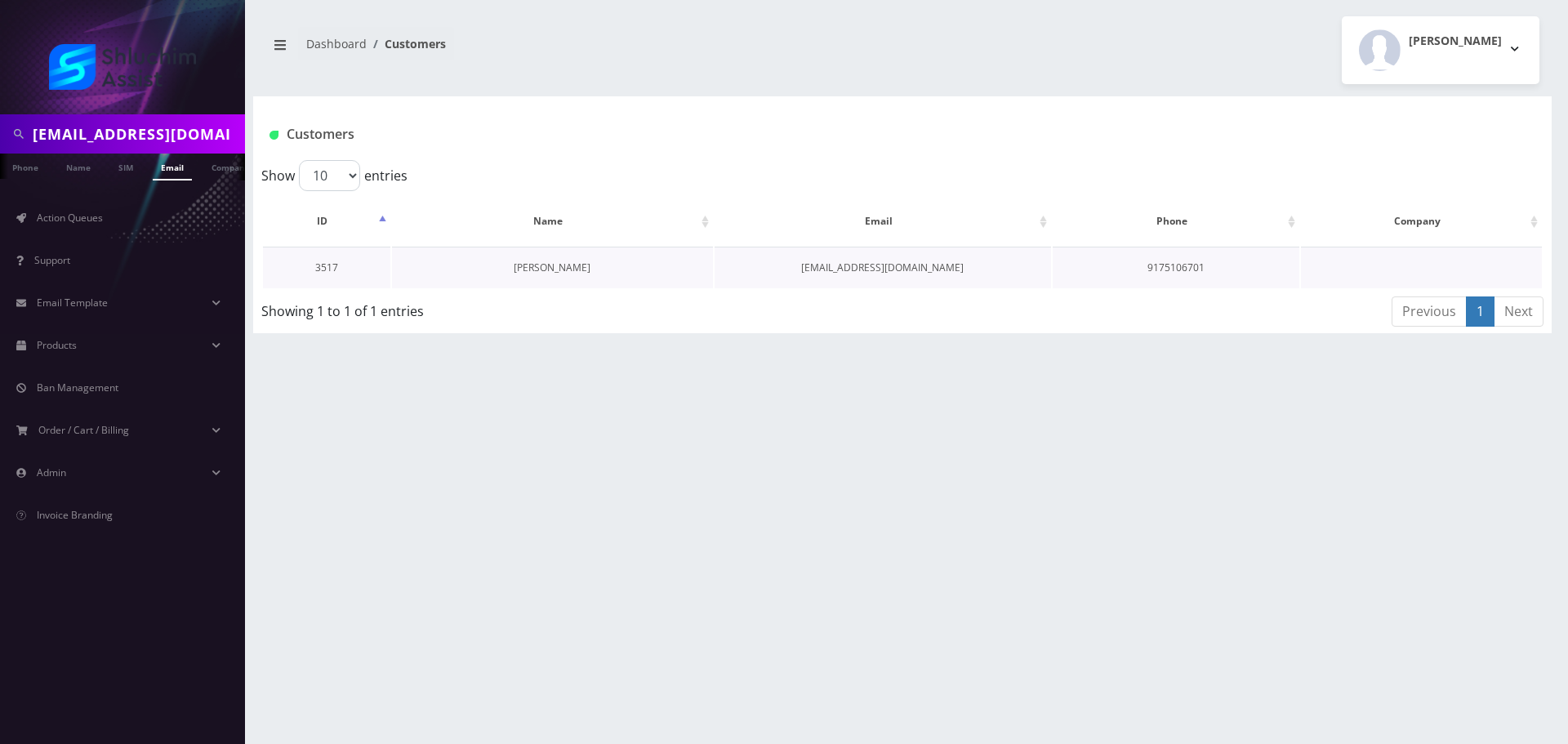
click at [535, 264] on link "[PERSON_NAME]" at bounding box center [552, 268] width 76 height 14
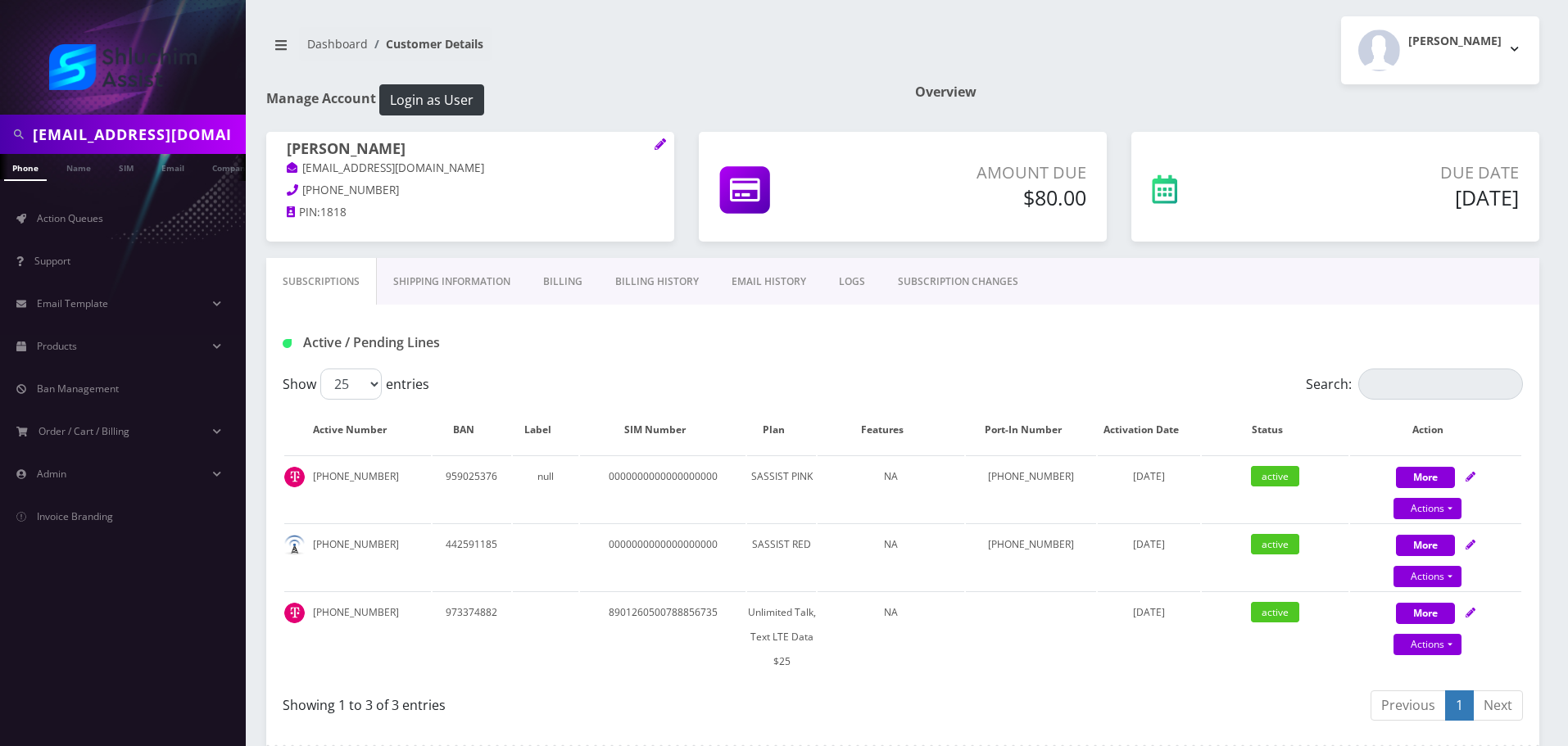
drag, startPoint x: 443, startPoint y: 156, endPoint x: 285, endPoint y: 152, distance: 158.1
click at [285, 152] on div "Sabrina Sztabzyb salule@gmail.com 917-510-6701 PIN: 1818" at bounding box center [470, 183] width 408 height 103
copy h1 "Sabrina Sztabzyb"
click at [449, 147] on h1 "Sabrina Sztabzyb" at bounding box center [470, 150] width 367 height 19
drag, startPoint x: 445, startPoint y: 147, endPoint x: 277, endPoint y: 147, distance: 168.0
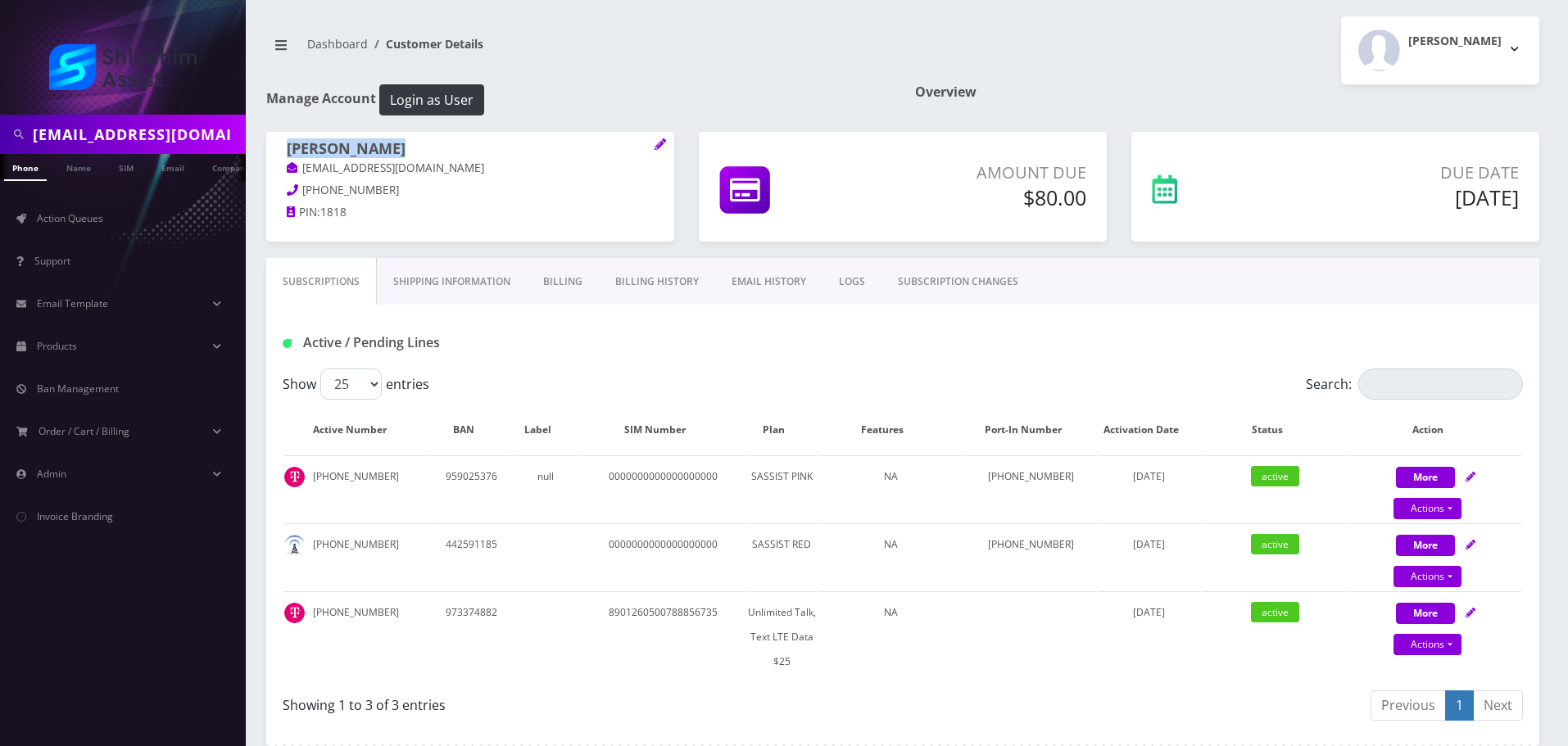
click at [277, 147] on div "Sabrina Sztabzyb salule@gmail.com 917-510-6701 PIN: 1818" at bounding box center [470, 183] width 408 height 103
copy h1 "Sabrina Sztabzyb"
click at [160, 151] on div "salule@gmail.com" at bounding box center [123, 134] width 246 height 40
click at [168, 140] on input "salule@gmail.com" at bounding box center [138, 135] width 209 height 31
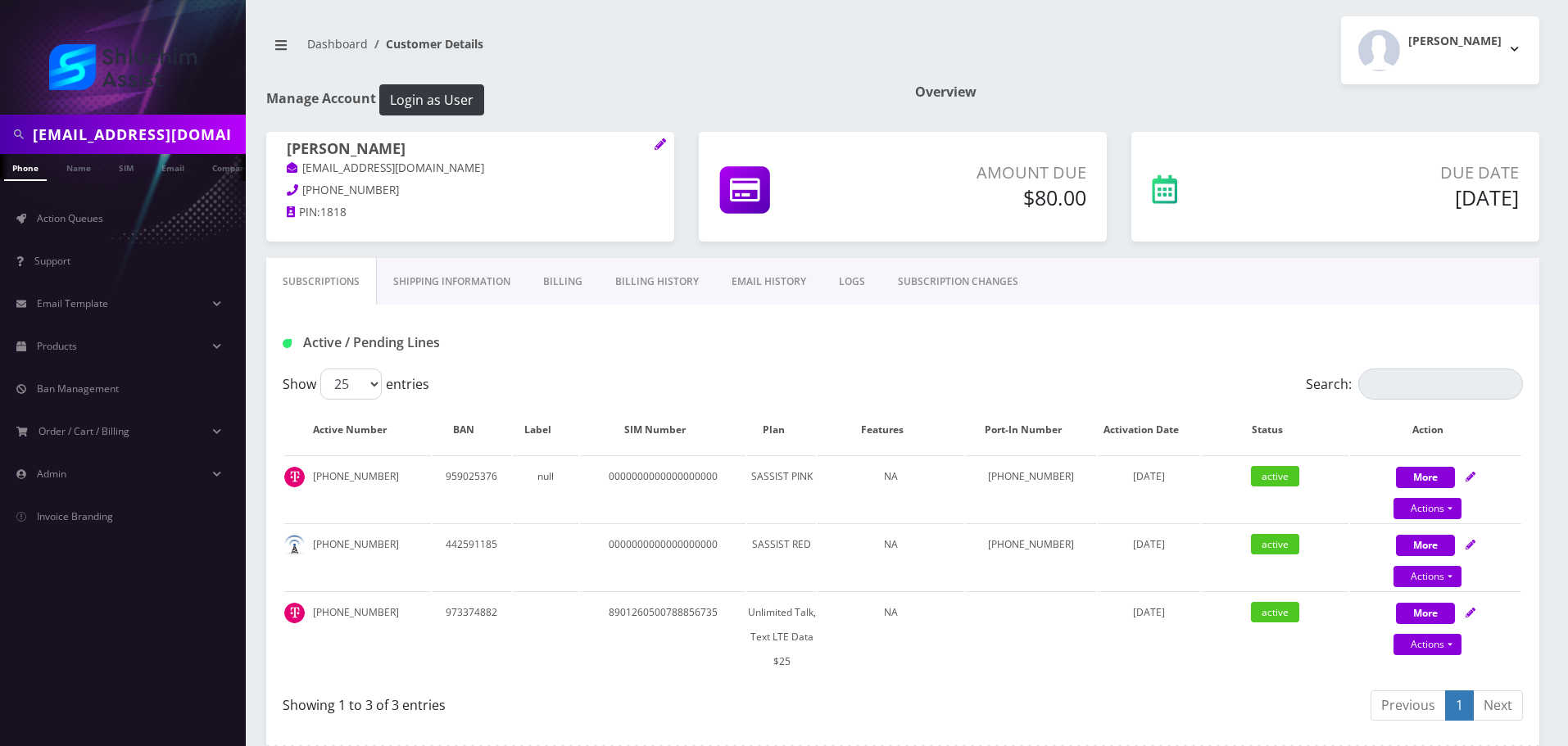
click at [168, 140] on input "salule@gmail.com" at bounding box center [138, 135] width 209 height 31
paste input "dwerbler"
type input "dwerbler@gmail.com"
click at [182, 170] on link "Email" at bounding box center [172, 168] width 40 height 27
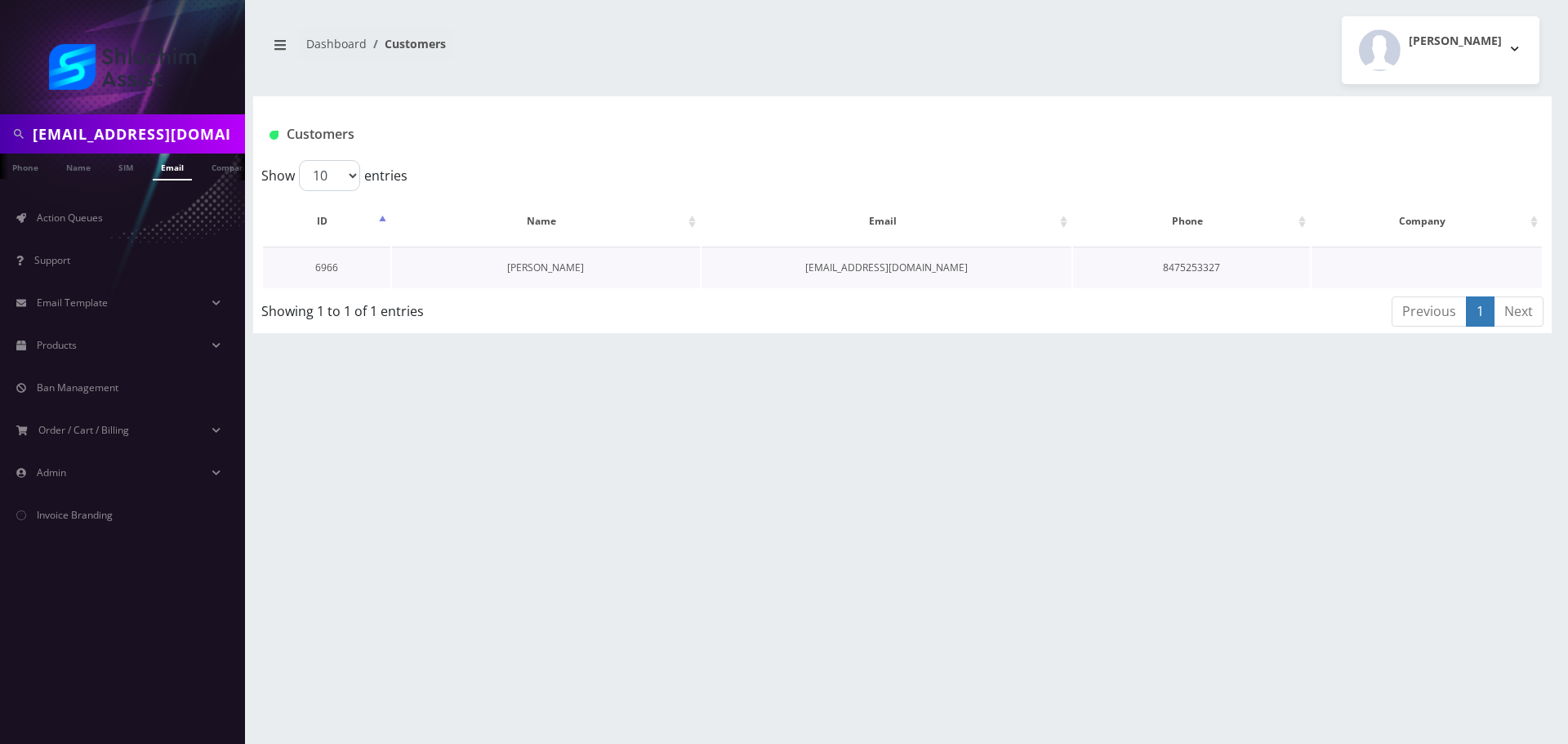
click at [555, 265] on link "[PERSON_NAME]" at bounding box center [545, 268] width 76 height 14
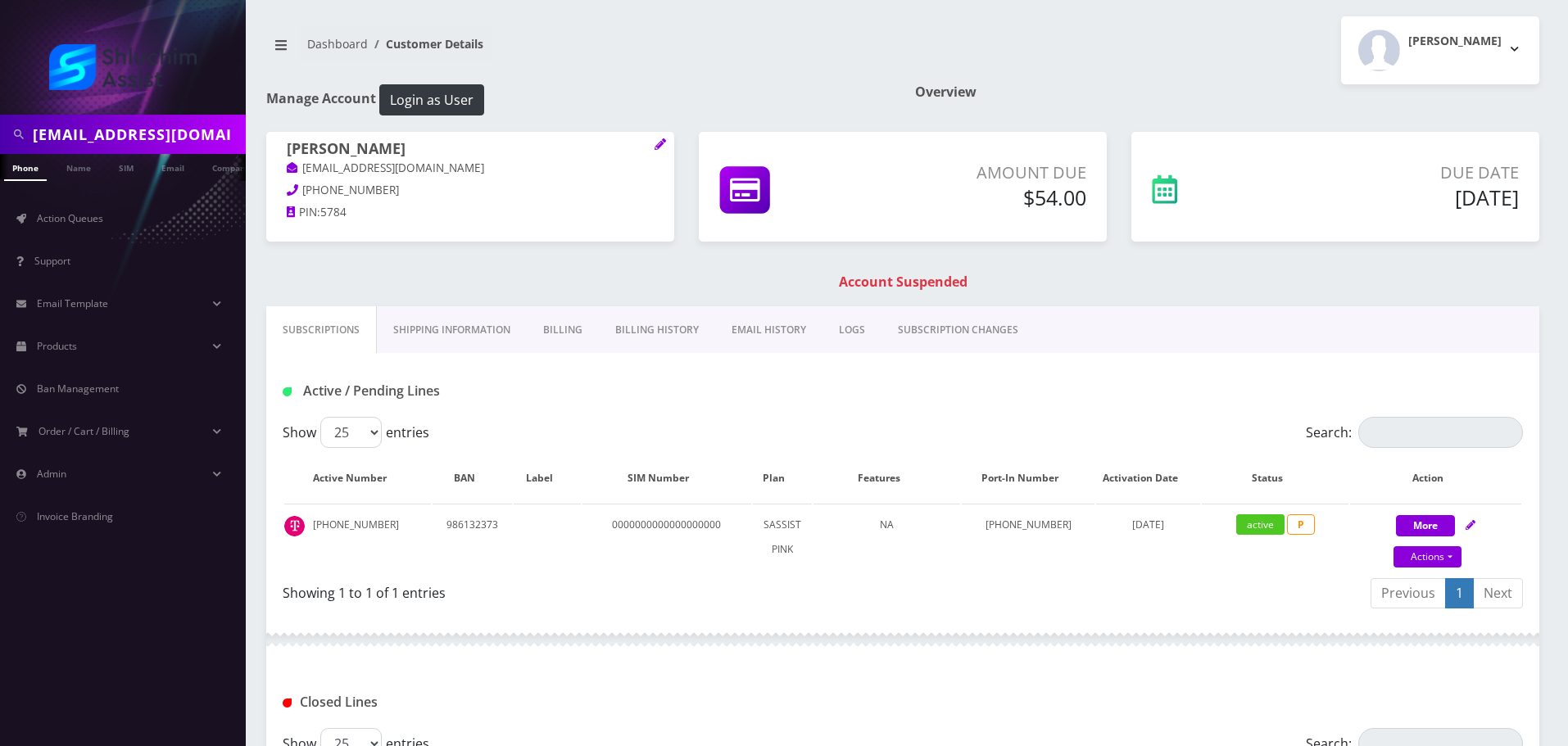
click at [656, 336] on link "Billing History" at bounding box center [657, 329] width 116 height 47
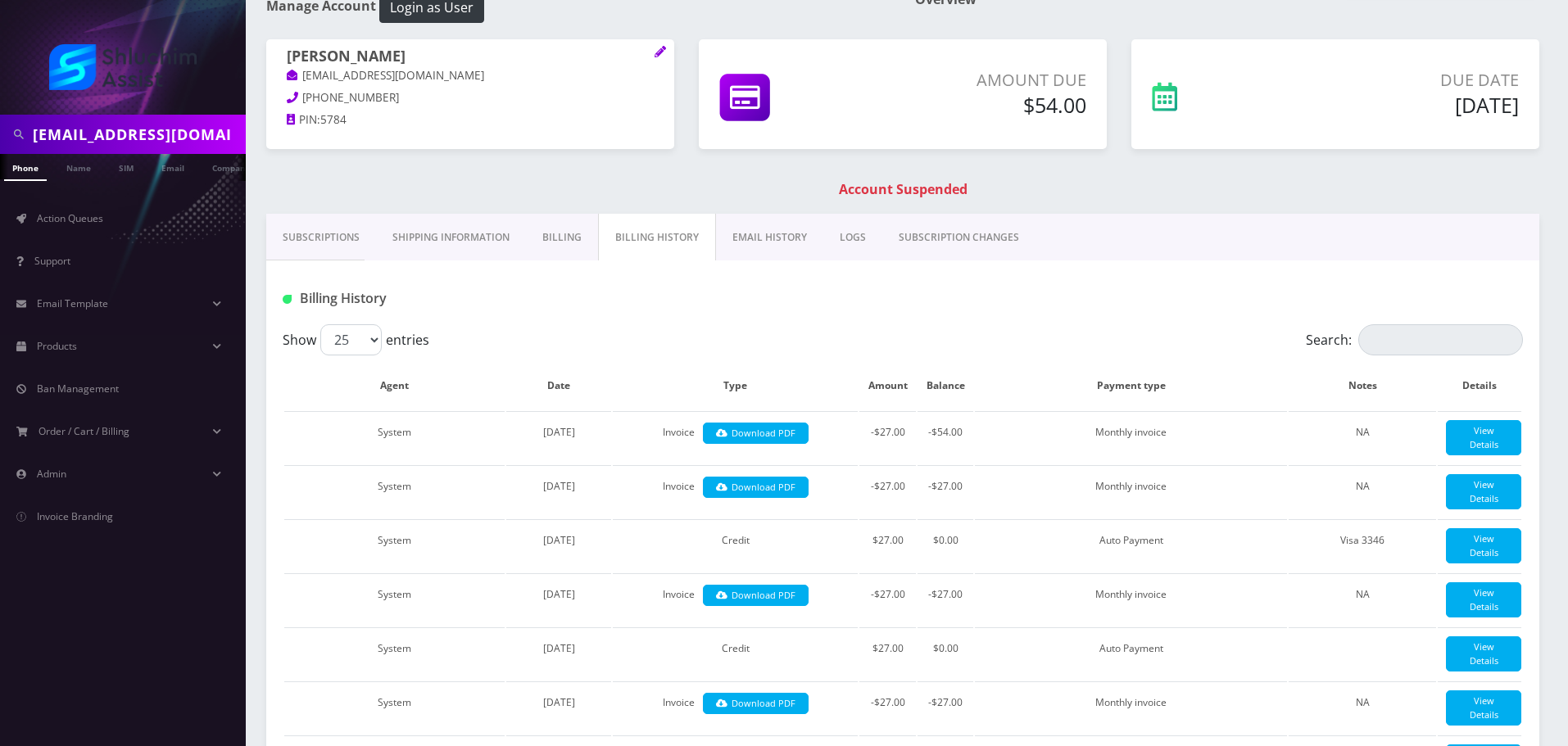
scroll to position [82, 0]
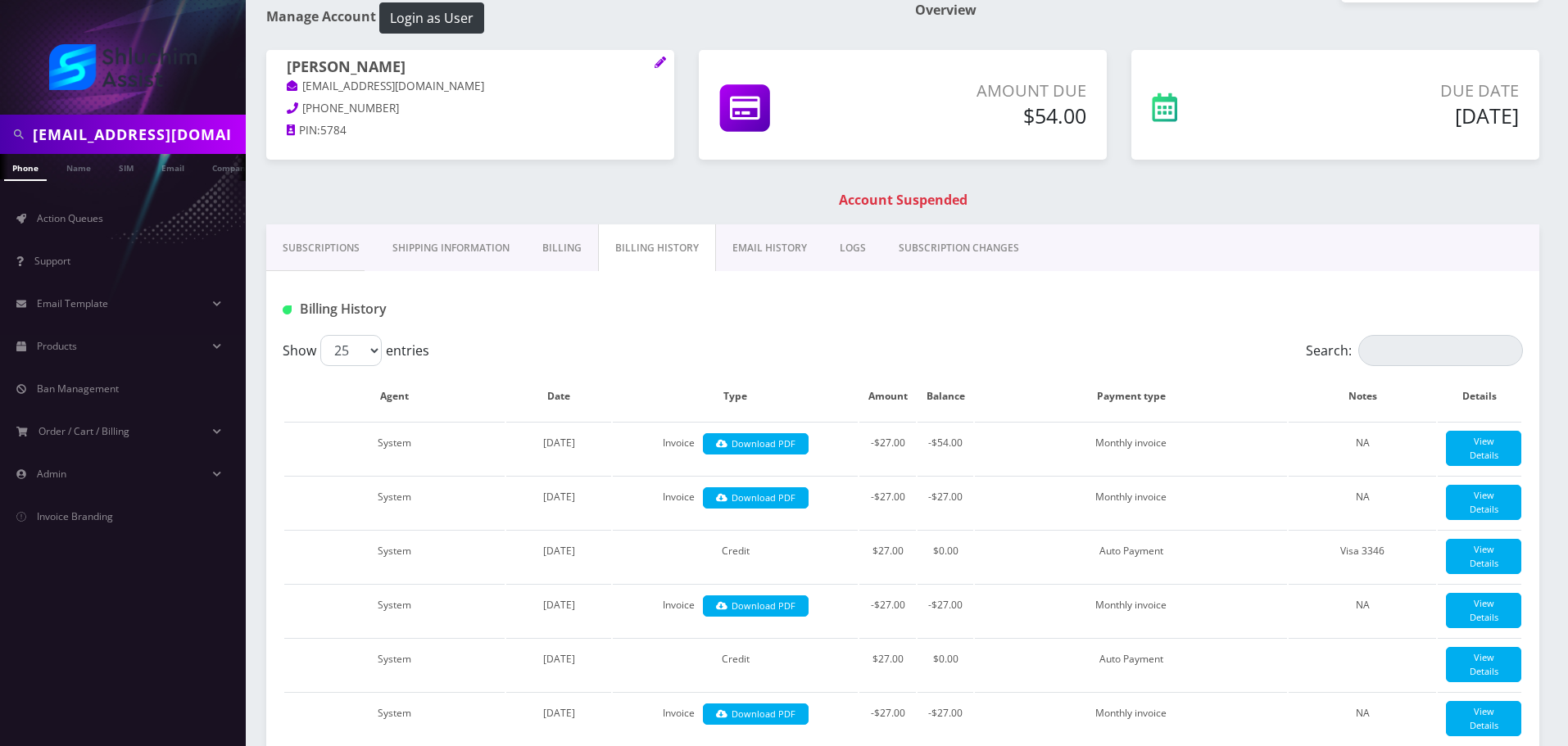
click at [181, 133] on input "dwerbler@gmail.com" at bounding box center [138, 135] width 209 height 31
click at [309, 266] on link "Subscriptions" at bounding box center [321, 248] width 110 height 47
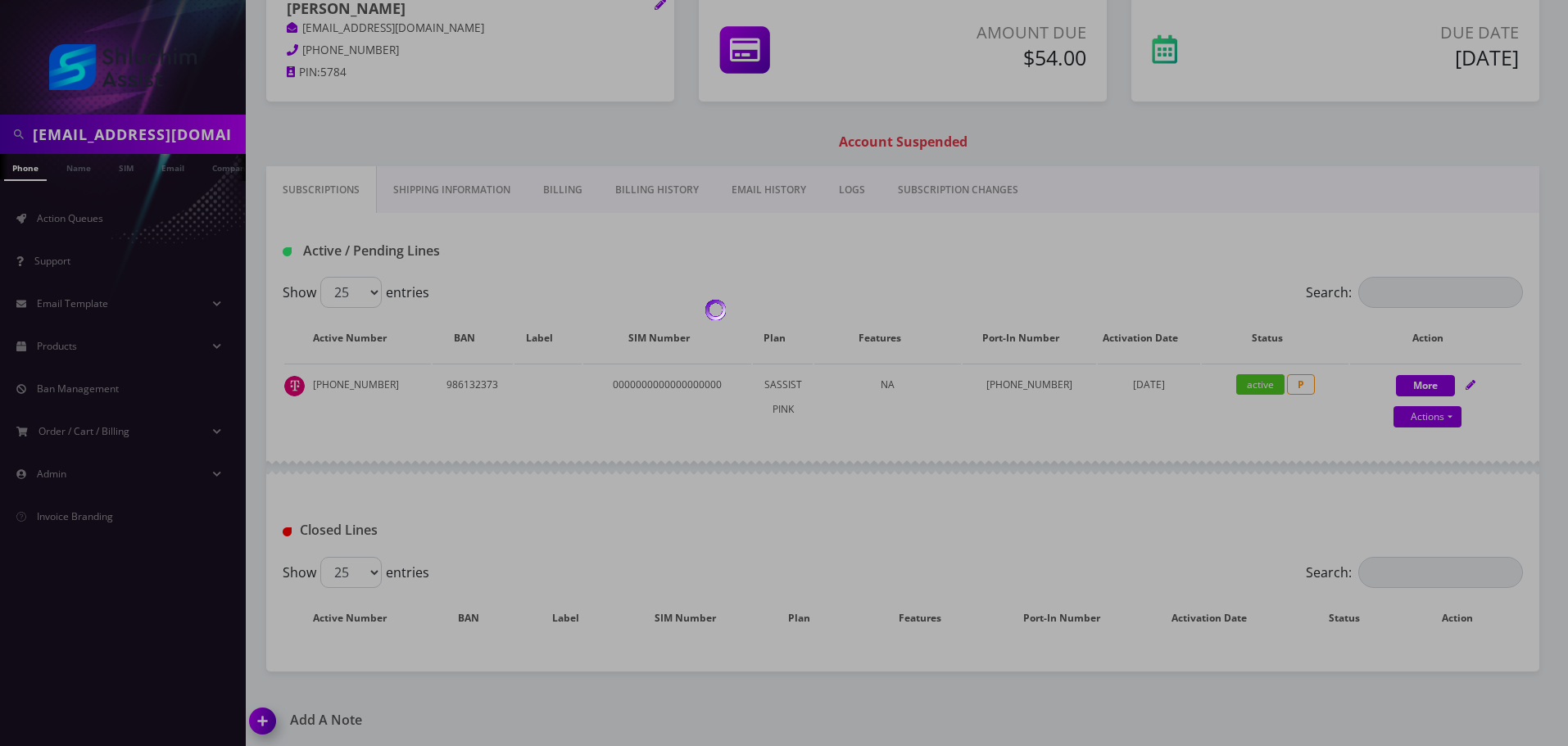
scroll to position [145, 0]
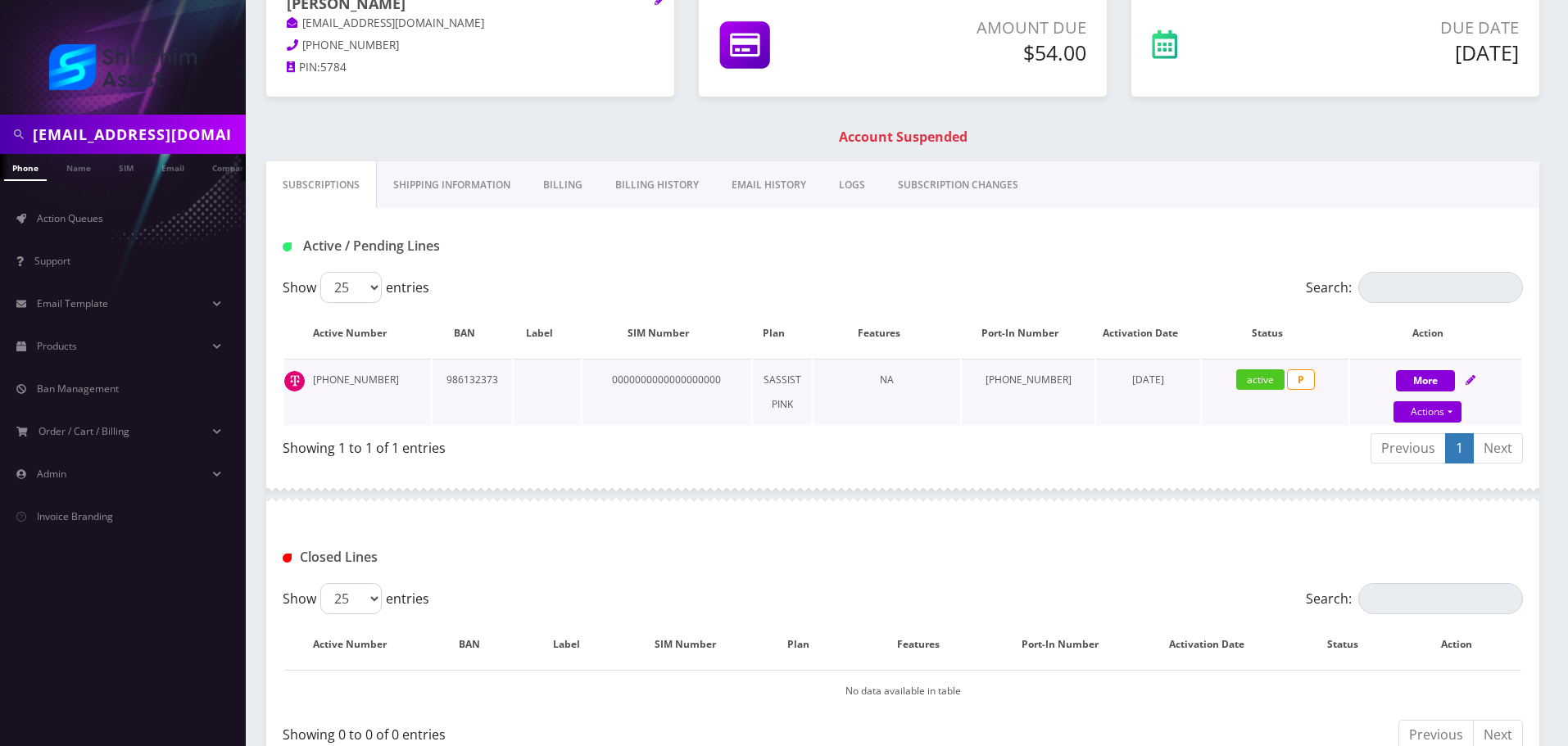
click at [366, 377] on td "312-874-3108" at bounding box center [357, 391] width 146 height 66
copy td "312-874-3108"
click at [399, 383] on td "312-874-3108" at bounding box center [357, 391] width 146 height 66
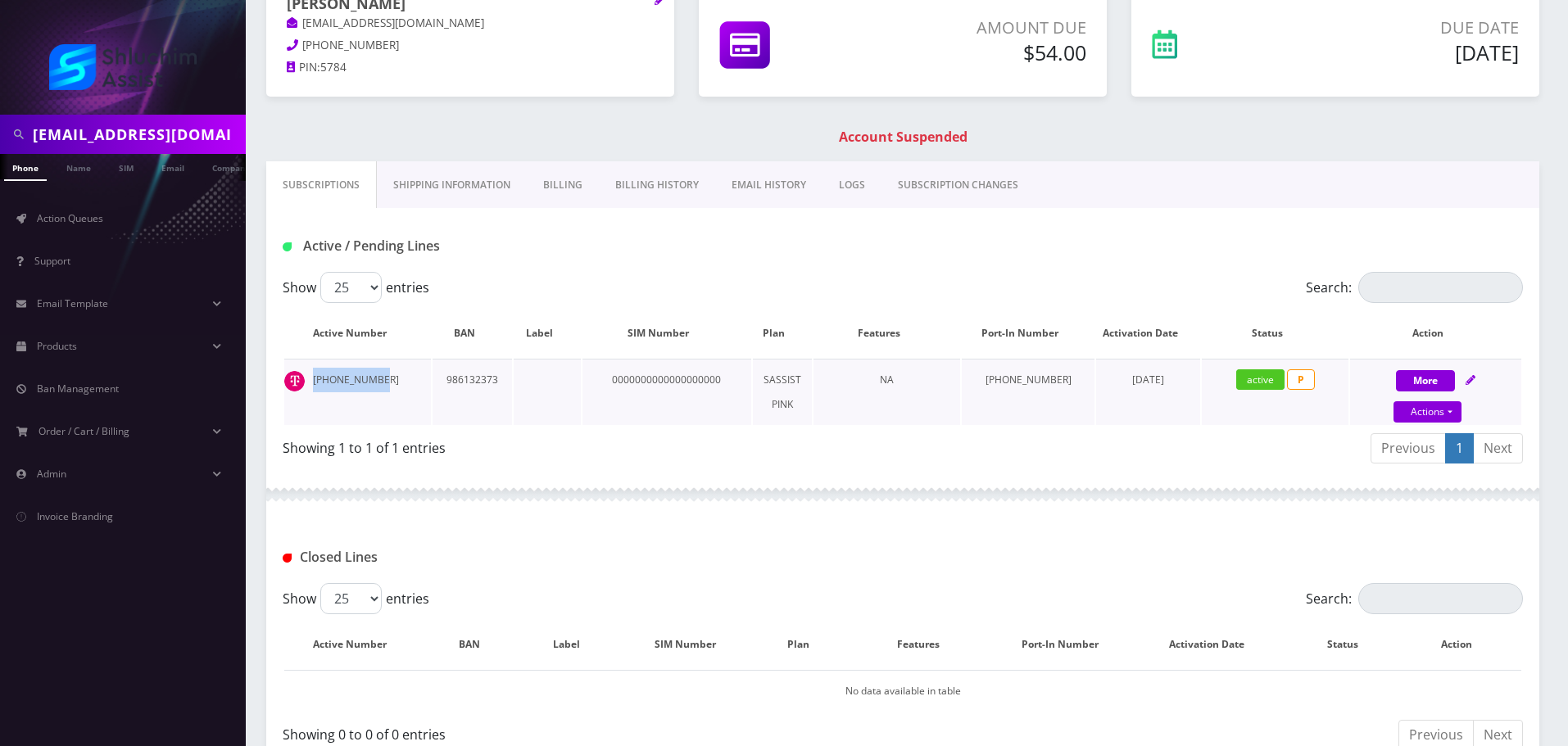
drag, startPoint x: 400, startPoint y: 380, endPoint x: 315, endPoint y: 380, distance: 85.0
click at [315, 380] on td "312-874-3108" at bounding box center [357, 391] width 146 height 66
copy td "312-874-3108"
click at [394, 373] on td "312-874-3108" at bounding box center [357, 391] width 146 height 66
drag, startPoint x: 392, startPoint y: 378, endPoint x: 305, endPoint y: 378, distance: 87.0
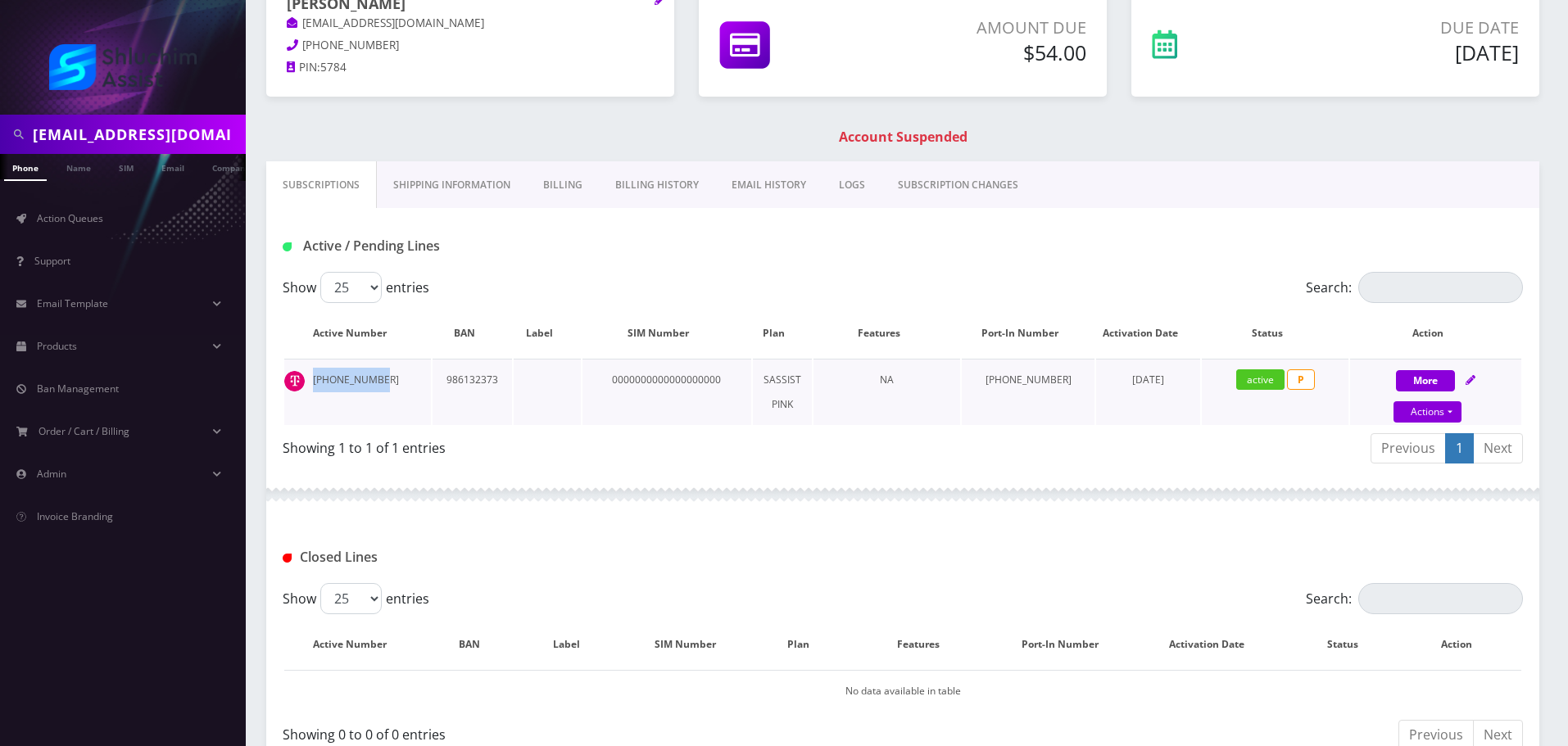
click at [305, 378] on td "312-874-3108" at bounding box center [357, 391] width 146 height 66
copy td "312-874-3108"
click at [202, 139] on input "dwerbler@gmail.com" at bounding box center [138, 135] width 209 height 31
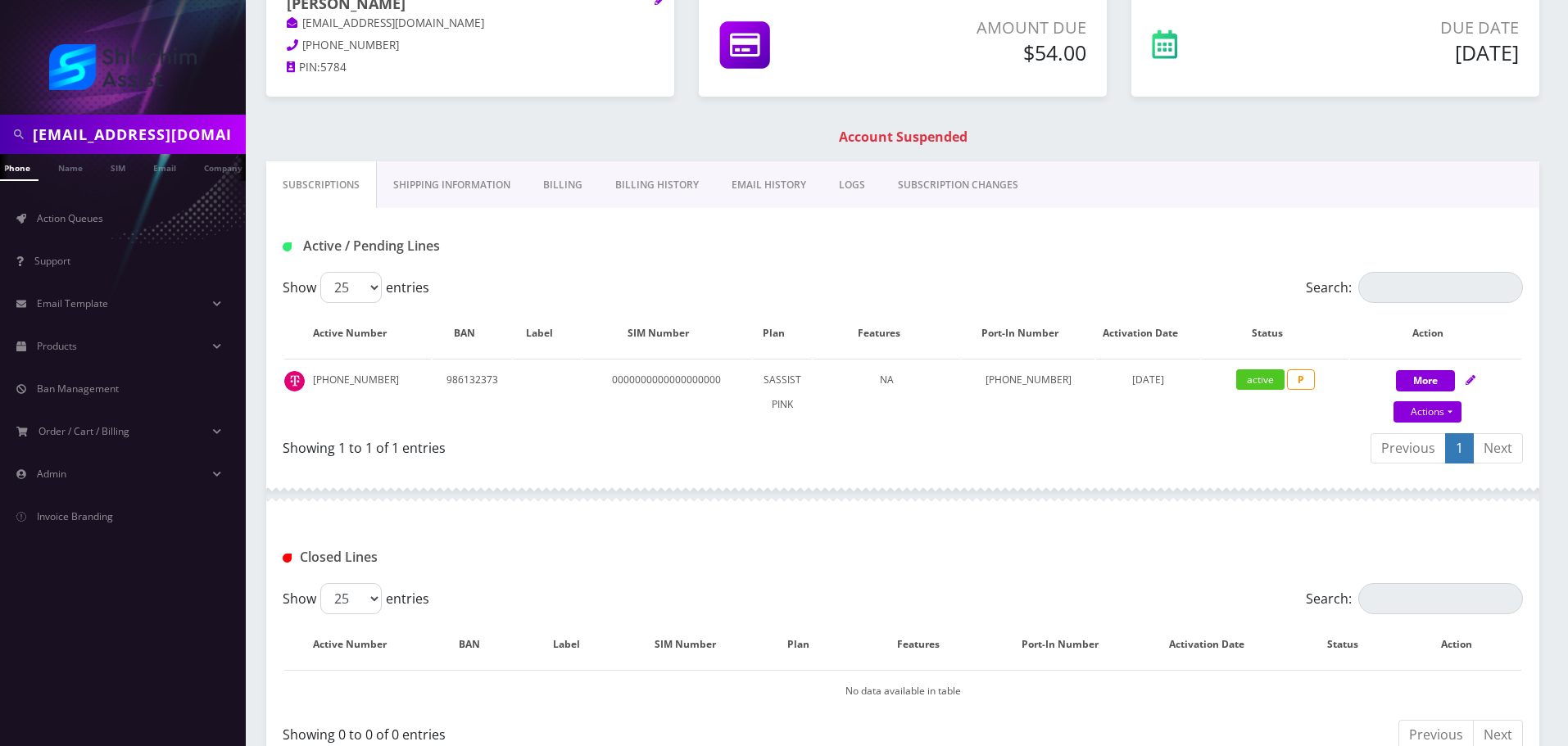
click at [202, 139] on input "dwerbler@gmail.com" at bounding box center [138, 135] width 209 height 31
click at [150, 141] on input "text" at bounding box center [138, 135] width 209 height 31
paste input "Yossef Wolf"
type input "Yossef Wolf"
click at [77, 167] on link "Name" at bounding box center [71, 168] width 41 height 27
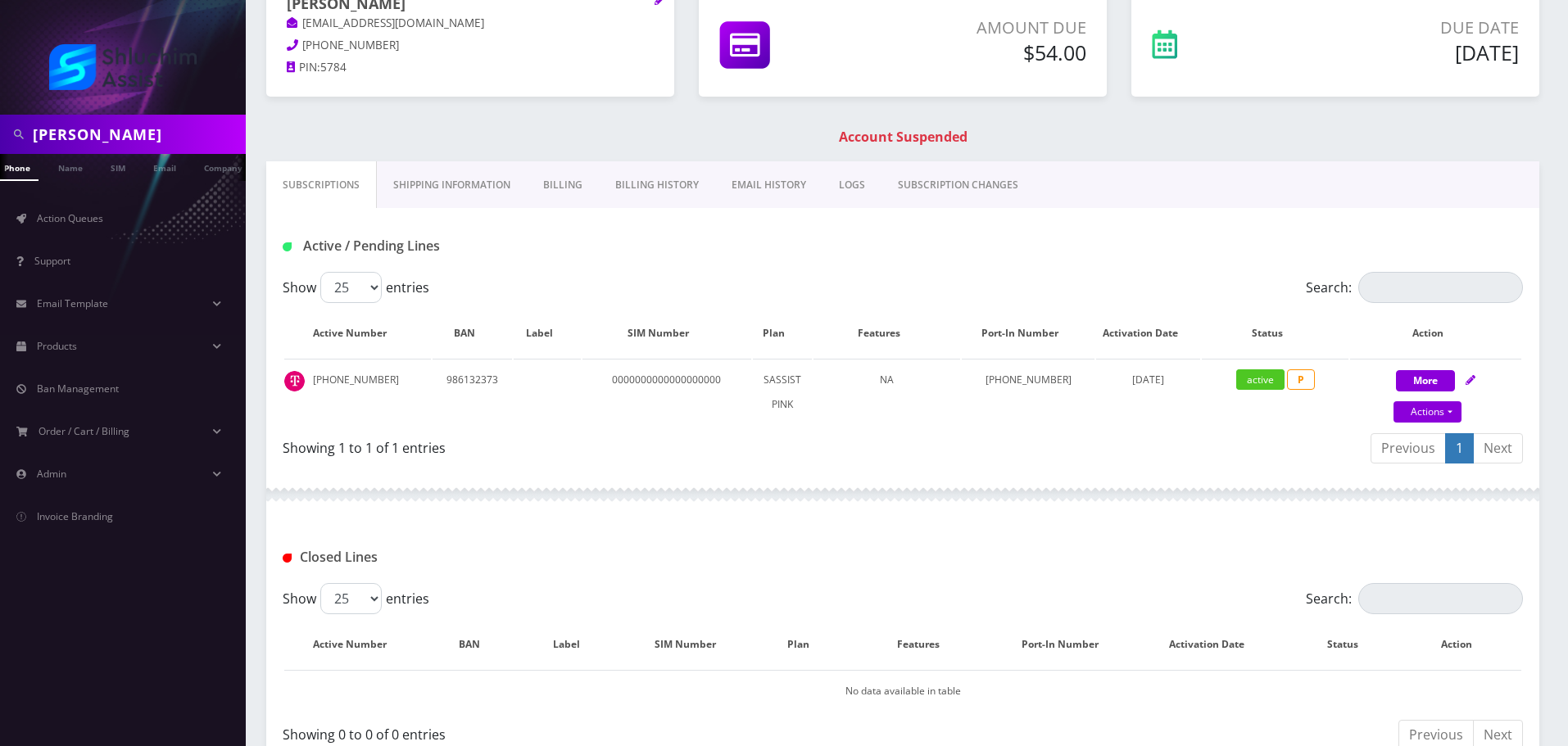
scroll to position [0, 16]
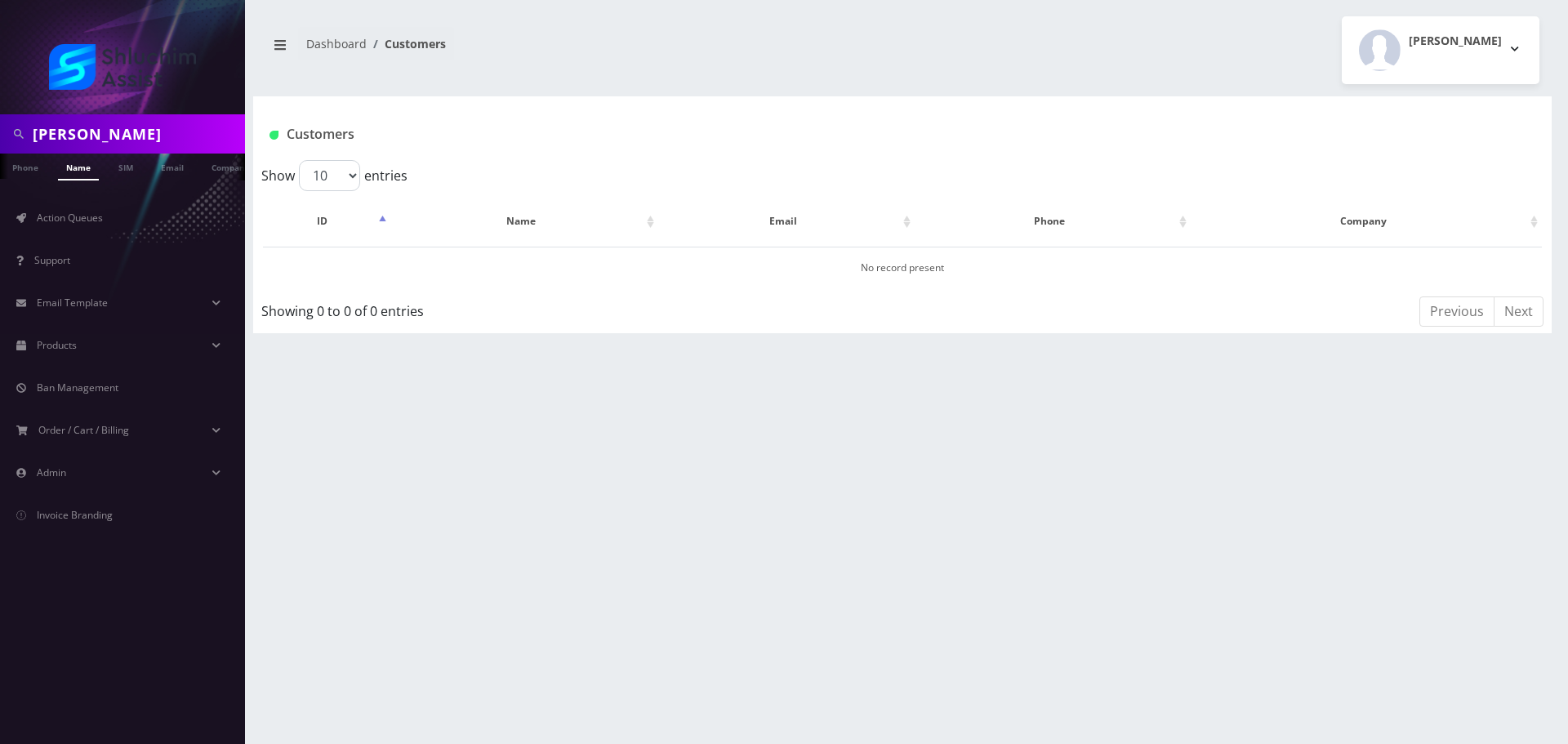
click at [152, 129] on input "[PERSON_NAME]" at bounding box center [137, 134] width 209 height 31
type input "[PERSON_NAME]"
drag, startPoint x: 82, startPoint y: 171, endPoint x: 95, endPoint y: 173, distance: 13.2
click at [82, 171] on link "Name" at bounding box center [78, 167] width 41 height 27
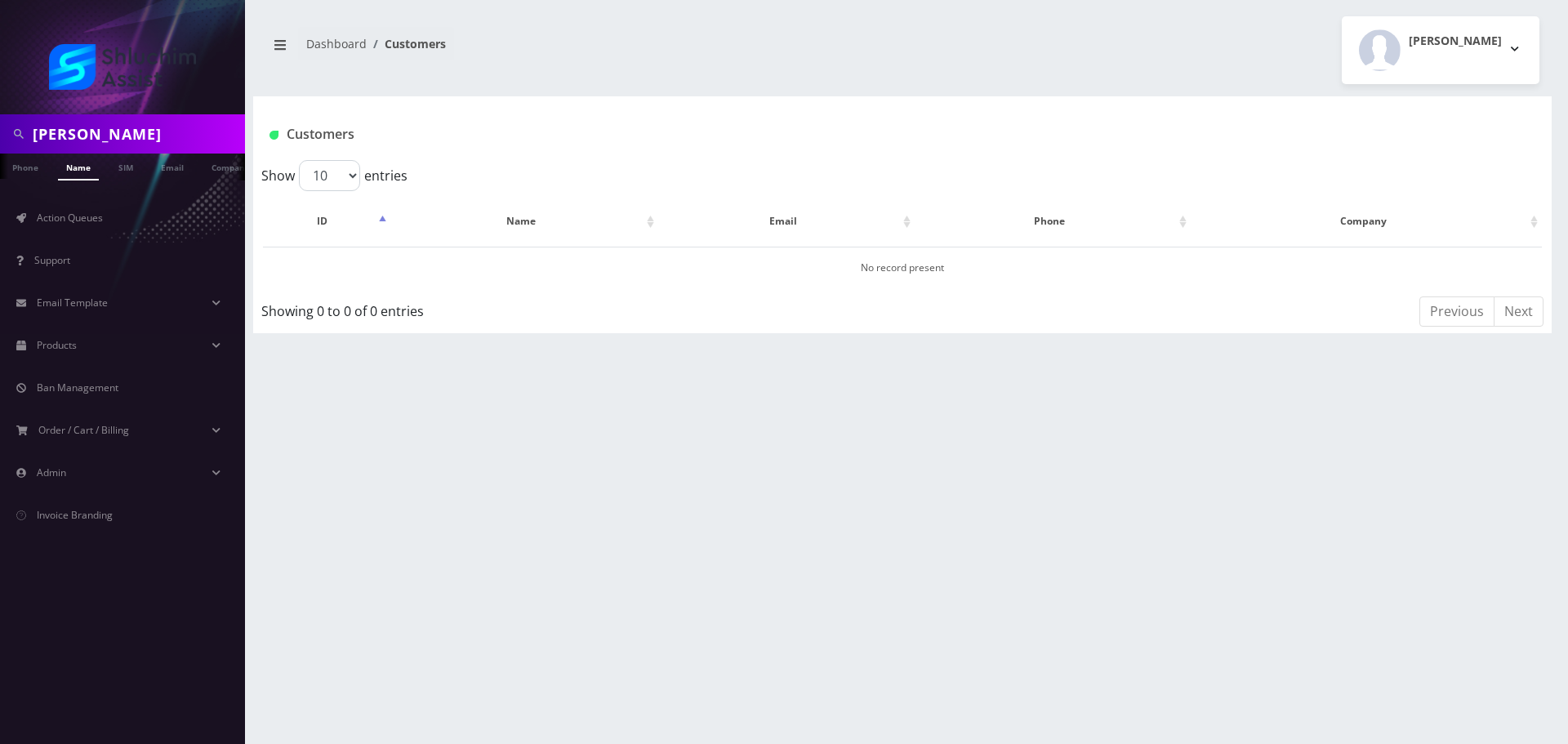
scroll to position [0, 8]
drag, startPoint x: 147, startPoint y: 103, endPoint x: 133, endPoint y: 123, distance: 24.4
click at [147, 107] on div at bounding box center [123, 57] width 245 height 114
click at [128, 134] on input "[PERSON_NAME]" at bounding box center [137, 134] width 209 height 31
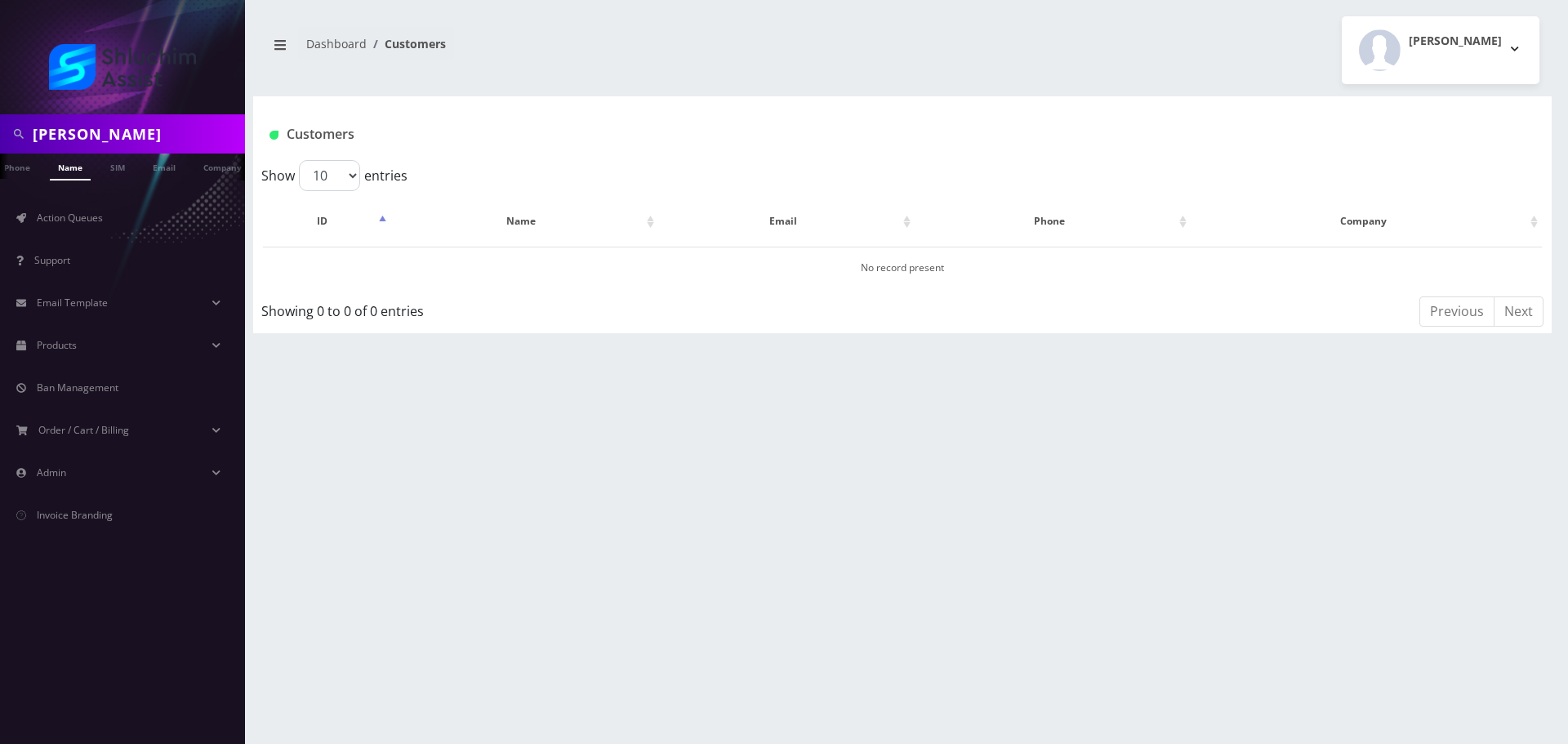
click at [128, 134] on input "[PERSON_NAME]" at bounding box center [137, 134] width 209 height 31
